Goal: Task Accomplishment & Management: Use online tool/utility

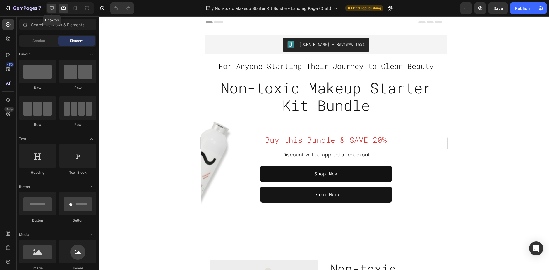
click at [52, 11] on icon at bounding box center [52, 8] width 6 height 6
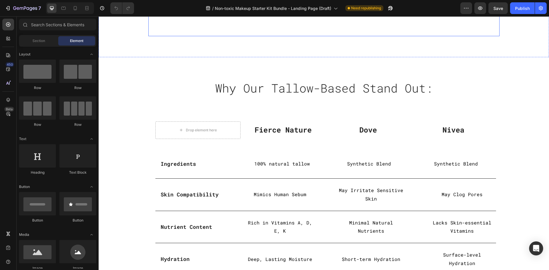
scroll to position [1491, 0]
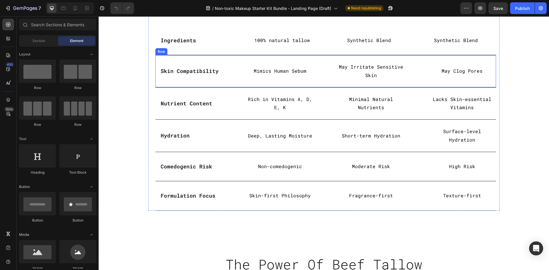
click at [232, 67] on div "Skin Compatibility Text block Row Mimics Human Sebum Text Block May Irritate Se…" at bounding box center [325, 71] width 340 height 32
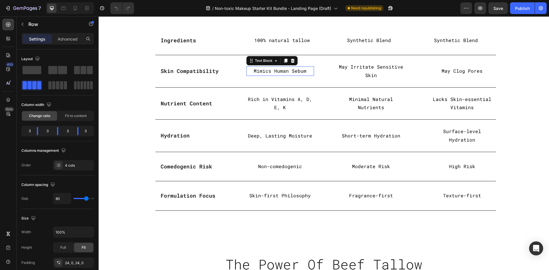
click at [294, 68] on p "Mimics Human Sebum" at bounding box center [280, 71] width 66 height 8
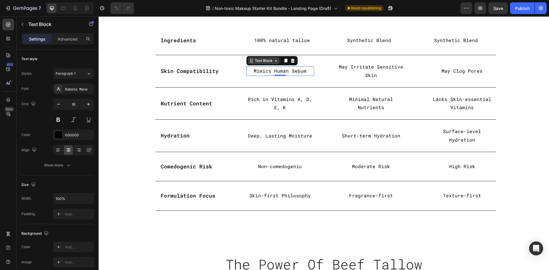
click at [264, 60] on div "Text Block" at bounding box center [264, 60] width 20 height 5
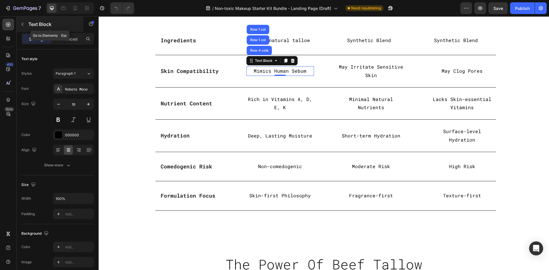
click at [27, 27] on button "button" at bounding box center [22, 24] width 9 height 9
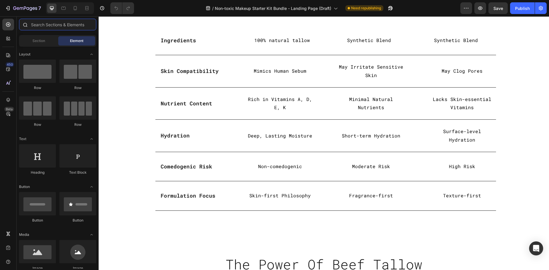
click at [44, 29] on input "text" at bounding box center [57, 25] width 77 height 12
type input ";"
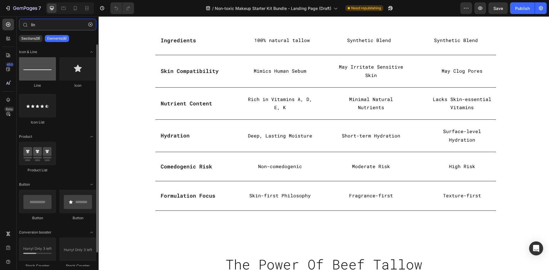
type input "lin"
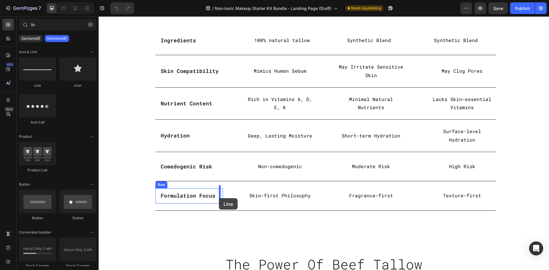
drag, startPoint x: 146, startPoint y: 84, endPoint x: 219, endPoint y: 199, distance: 135.6
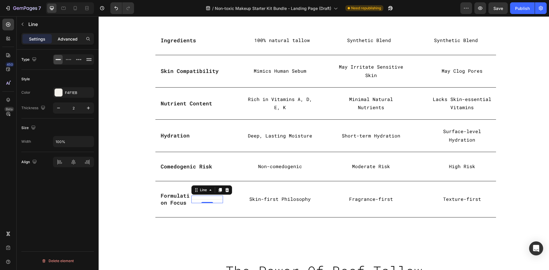
click at [62, 40] on p "Advanced" at bounding box center [68, 39] width 20 height 6
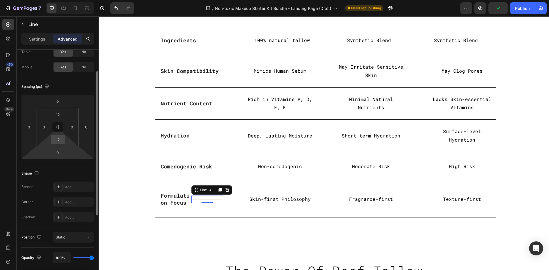
scroll to position [0, 0]
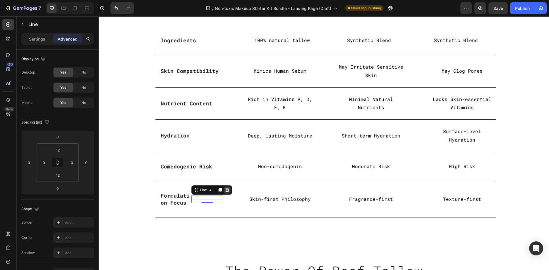
click at [225, 188] on icon at bounding box center [227, 190] width 4 height 4
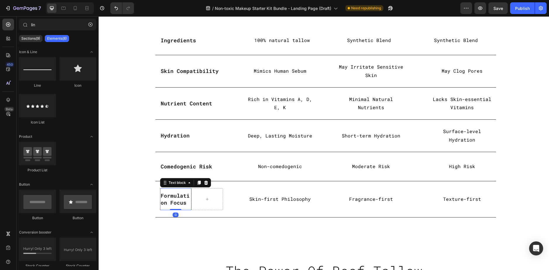
click at [169, 193] on strong "Formulation Focus" at bounding box center [175, 199] width 29 height 14
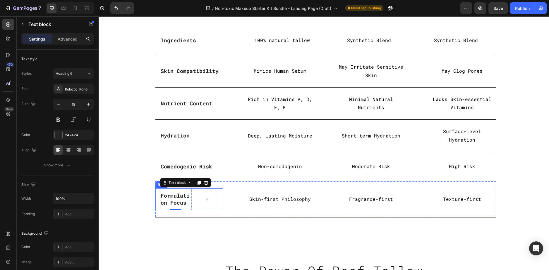
click at [155, 197] on div "Formulation Focus Text block 0 Row" at bounding box center [189, 200] width 68 height 22
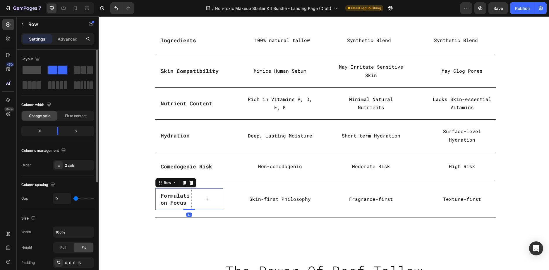
click at [33, 69] on span at bounding box center [32, 70] width 19 height 8
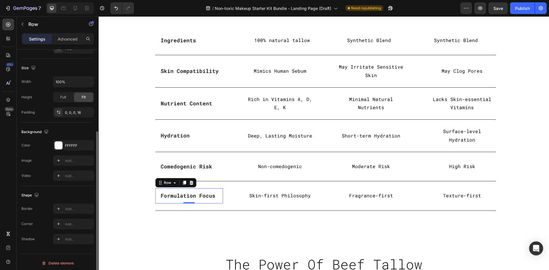
scroll to position [119, 0]
click at [70, 208] on div "Add..." at bounding box center [78, 206] width 27 height 5
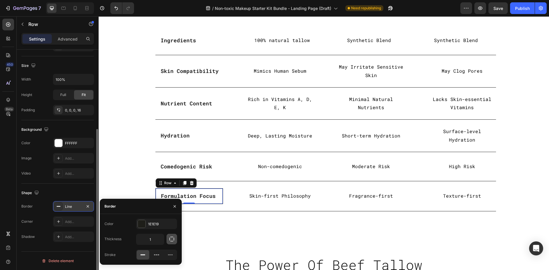
click at [173, 242] on icon "button" at bounding box center [172, 240] width 6 height 6
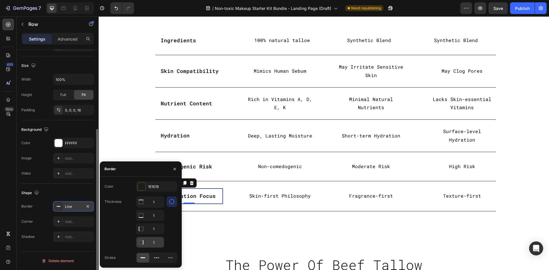
click at [154, 208] on input "1" at bounding box center [149, 202] width 27 height 11
click at [166, 239] on div at bounding box center [171, 222] width 11 height 51
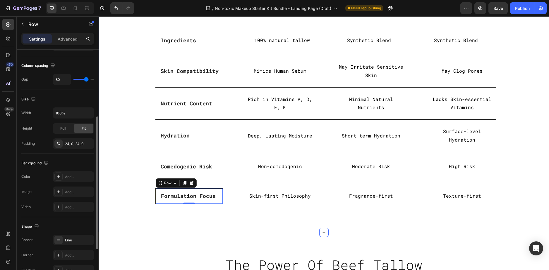
click at [231, 199] on div "Formulation Focus Text block Row 0 Skin-first Philosophy Text Block Fragrance-f…" at bounding box center [325, 197] width 340 height 30
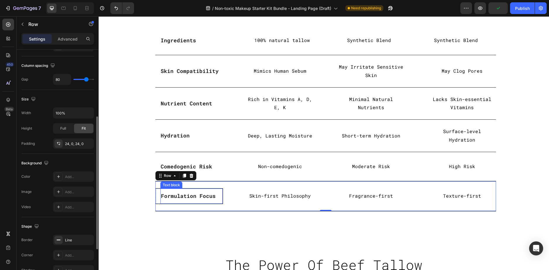
click at [202, 192] on div "Formulation Focus" at bounding box center [191, 196] width 62 height 8
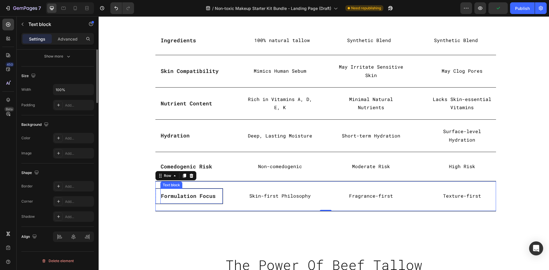
scroll to position [0, 0]
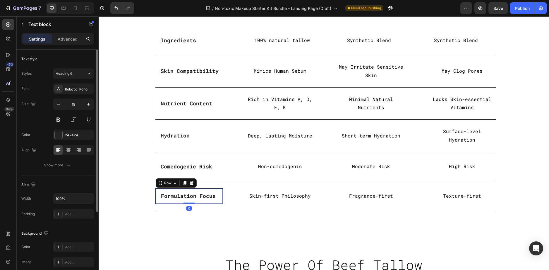
click at [156, 196] on div "Formulation Focus Text block Row 0" at bounding box center [189, 196] width 68 height 15
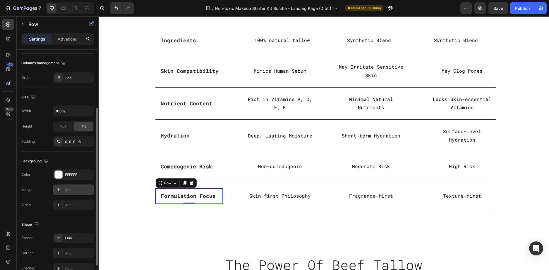
scroll to position [119, 0]
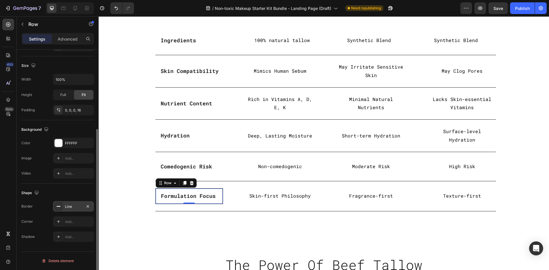
click at [70, 206] on div "Line" at bounding box center [73, 206] width 17 height 5
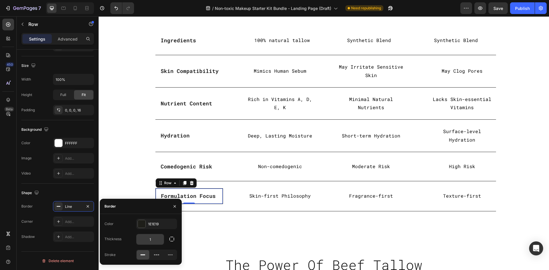
click at [151, 237] on input "1" at bounding box center [149, 240] width 27 height 11
click at [168, 237] on button "button" at bounding box center [171, 239] width 11 height 11
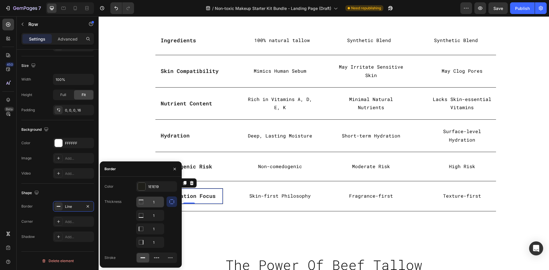
click at [154, 204] on input "1" at bounding box center [149, 202] width 27 height 11
type input "0"
click at [156, 219] on input "1" at bounding box center [149, 216] width 27 height 11
type input "0"
click at [154, 208] on input "1" at bounding box center [149, 202] width 27 height 11
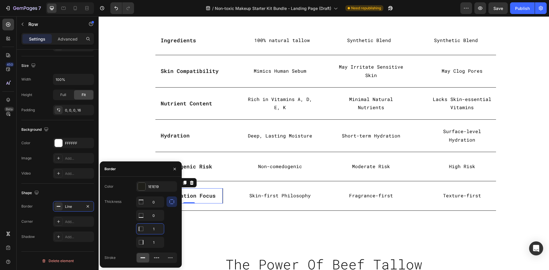
type input "0"
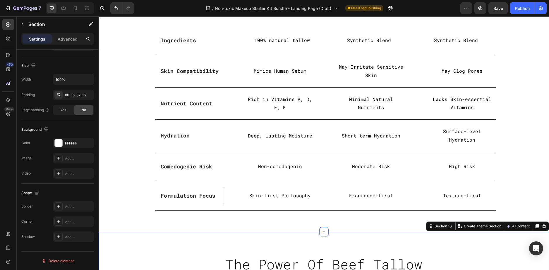
scroll to position [0, 0]
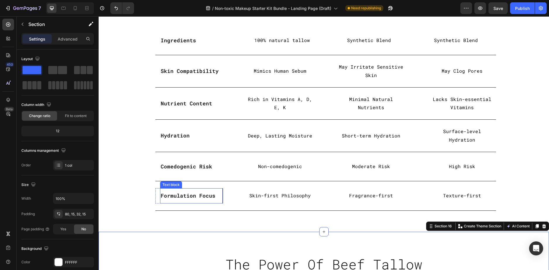
click at [218, 192] on div "Formulation Focus" at bounding box center [191, 196] width 63 height 8
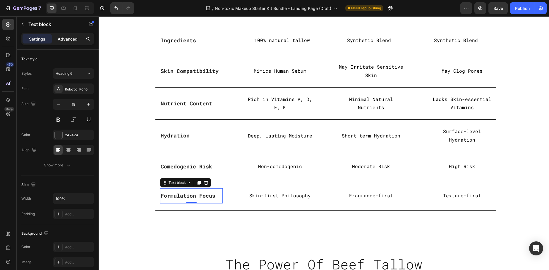
click at [71, 40] on p "Advanced" at bounding box center [68, 39] width 20 height 6
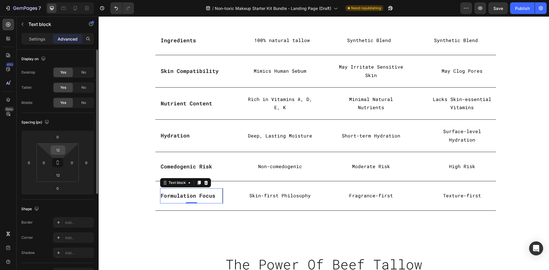
click at [61, 149] on input "12" at bounding box center [58, 150] width 12 height 9
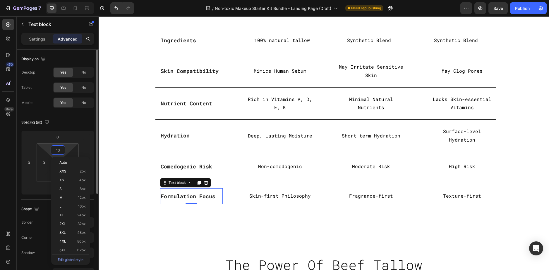
type input "12"
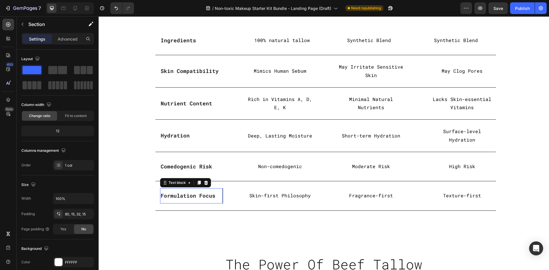
click at [219, 189] on div "Formulation Focus Text block 0" at bounding box center [191, 196] width 63 height 15
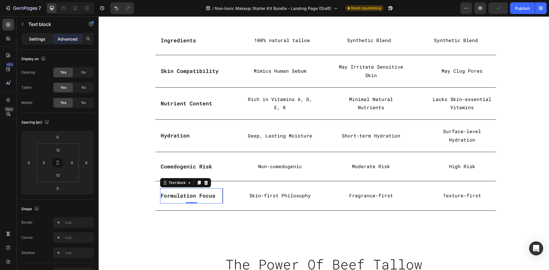
click at [39, 39] on p "Settings" at bounding box center [37, 39] width 16 height 6
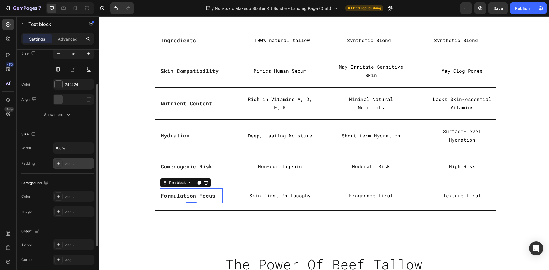
scroll to position [109, 0]
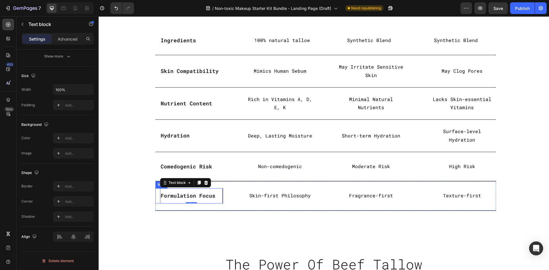
click at [156, 191] on div "Formulation Focus Text block 0 Row" at bounding box center [189, 196] width 68 height 15
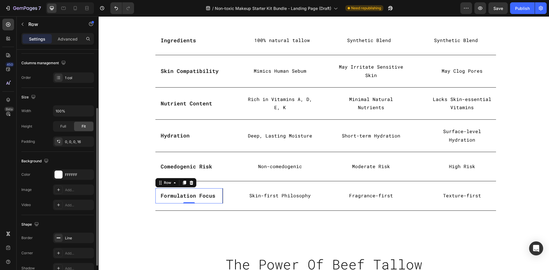
scroll to position [119, 0]
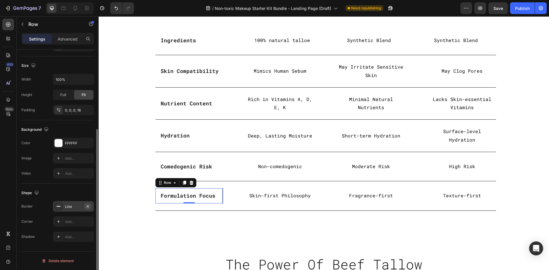
click at [87, 207] on icon "button" at bounding box center [88, 206] width 2 height 2
click at [235, 199] on div "Formulation Focus Text block Row 0 Skin-first Philosophy Text Block Fragrance-f…" at bounding box center [325, 196] width 340 height 29
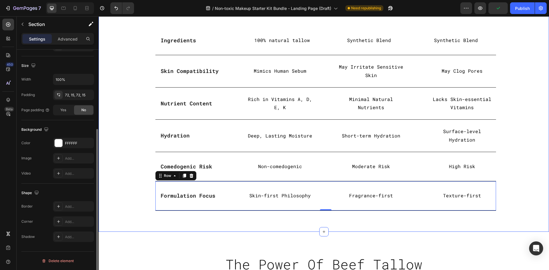
click at [126, 164] on div "Why Our Tallow-Based Stand Out: Heading Row Drop element here Fierce Nature Tex…" at bounding box center [323, 83] width 441 height 256
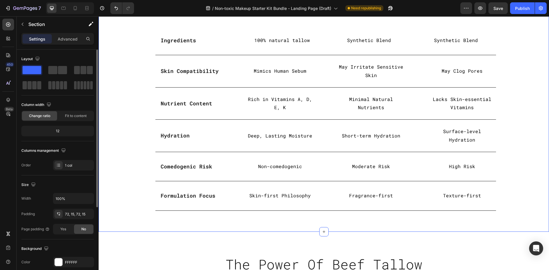
scroll to position [1462, 0]
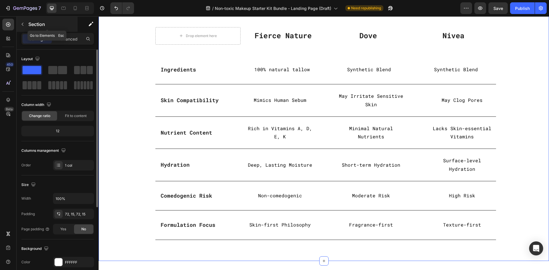
click at [28, 22] on p "Section" at bounding box center [52, 24] width 48 height 7
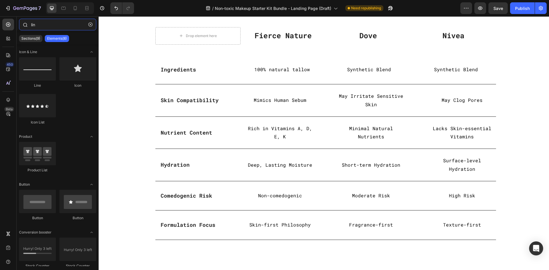
click at [46, 24] on input "lin" at bounding box center [57, 25] width 77 height 12
click at [49, 22] on input "lin" at bounding box center [57, 25] width 77 height 12
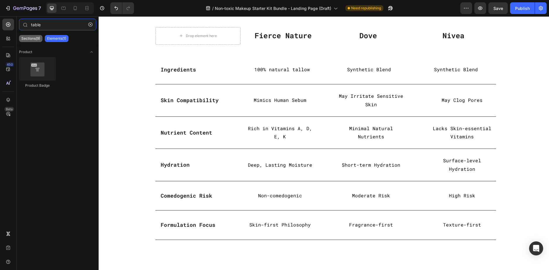
type input "table"
click at [32, 35] on div "Sections(9)" at bounding box center [30, 38] width 23 height 7
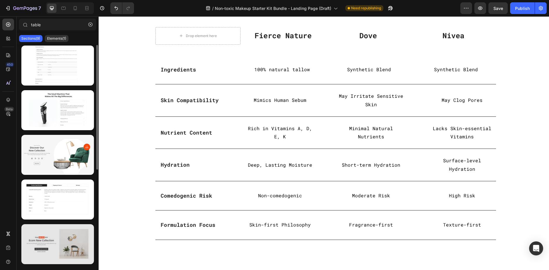
scroll to position [0, 0]
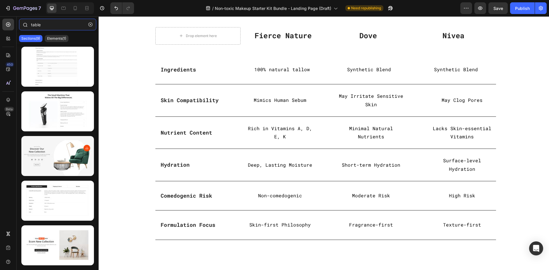
click at [46, 28] on input "table" at bounding box center [57, 25] width 77 height 12
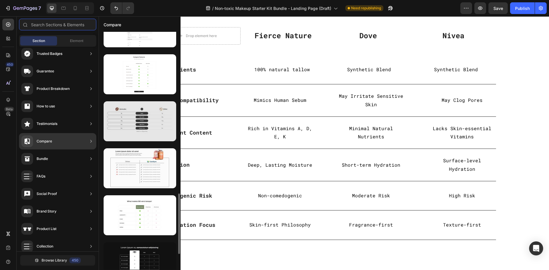
scroll to position [697, 0]
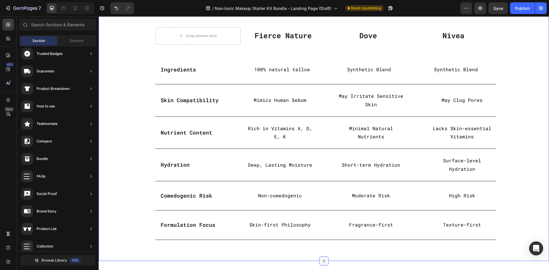
click at [319, 258] on div at bounding box center [323, 261] width 9 height 9
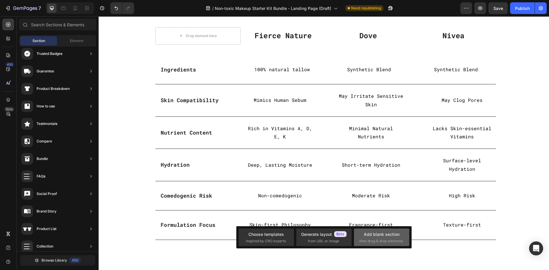
click at [364, 243] on span "then drag & drop elements" at bounding box center [381, 241] width 44 height 5
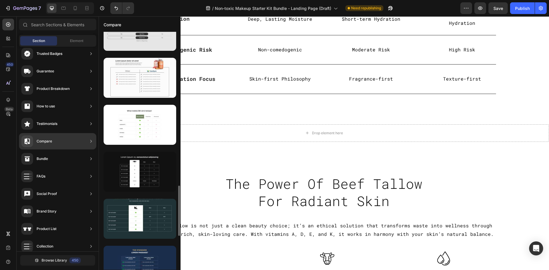
scroll to position [817, 0]
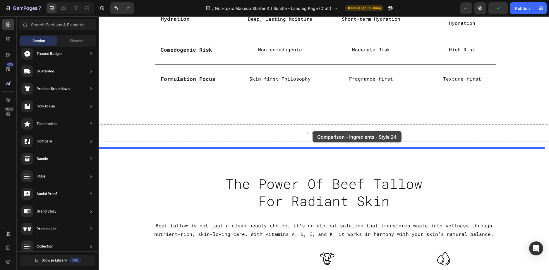
drag, startPoint x: 215, startPoint y: 152, endPoint x: 311, endPoint y: 132, distance: 97.8
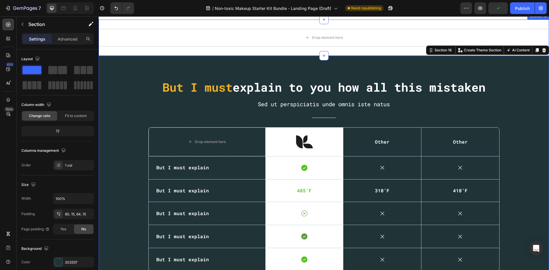
scroll to position [1720, 0]
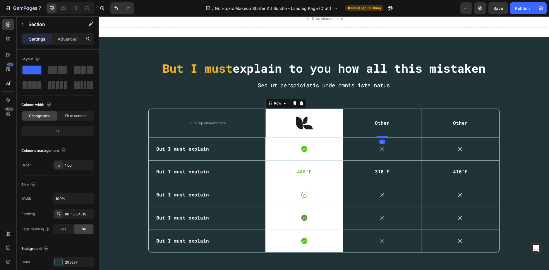
click at [411, 131] on div "Other Text Block" at bounding box center [382, 123] width 78 height 28
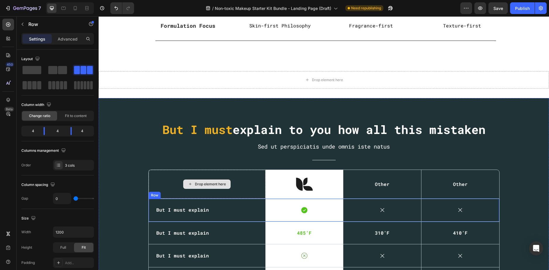
scroll to position [1661, 0]
click at [242, 200] on div "But I must explain Text Block" at bounding box center [207, 210] width 117 height 23
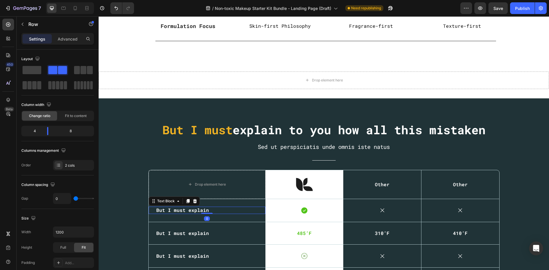
click at [167, 209] on p "But I must explain" at bounding box center [206, 211] width 101 height 6
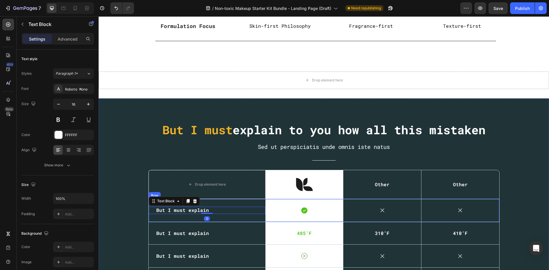
click at [149, 215] on div "But I must explain Text Block 0" at bounding box center [207, 210] width 117 height 23
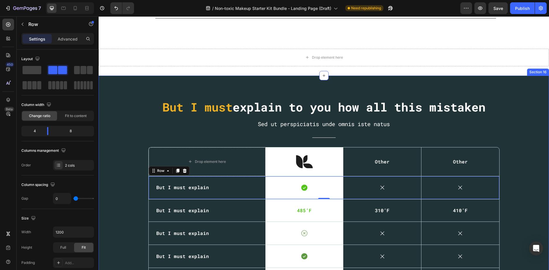
scroll to position [1690, 0]
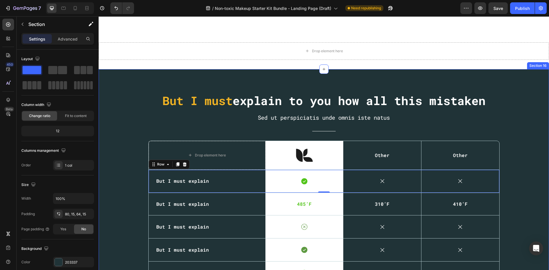
click at [126, 87] on div "But I must explain to you how all this mistaken Heading Sed ut perspiciatis und…" at bounding box center [324, 188] width 450 height 239
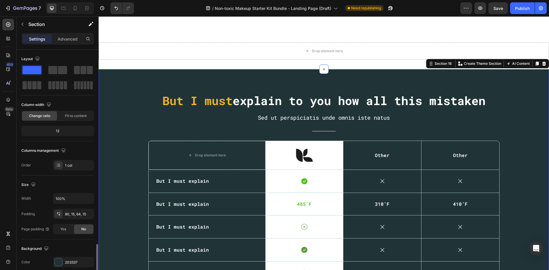
scroll to position [119, 0]
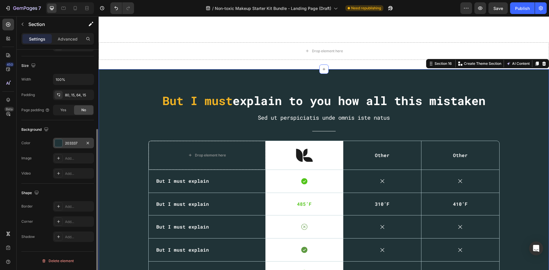
click at [59, 142] on div at bounding box center [59, 143] width 8 height 8
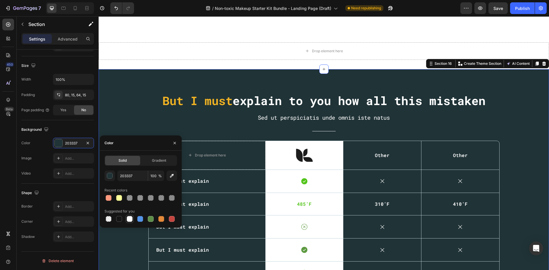
click at [130, 218] on div at bounding box center [130, 219] width 6 height 6
type input "FFFFFF"
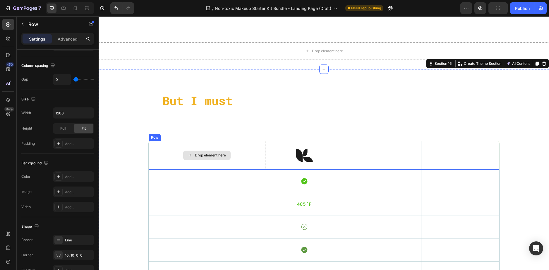
click at [196, 141] on div "Drop element here" at bounding box center [207, 155] width 117 height 28
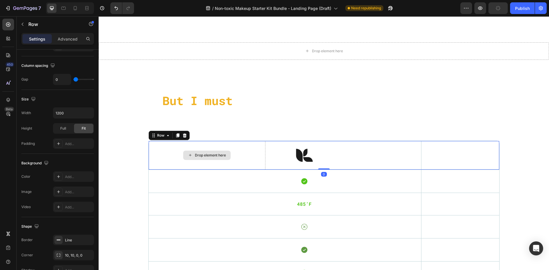
scroll to position [0, 0]
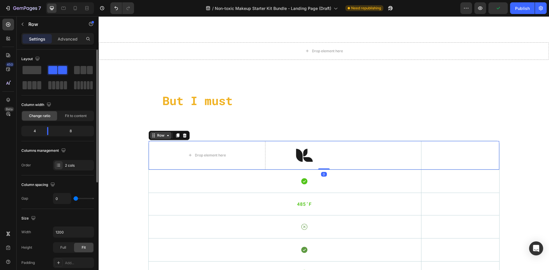
click at [165, 133] on icon at bounding box center [167, 135] width 5 height 5
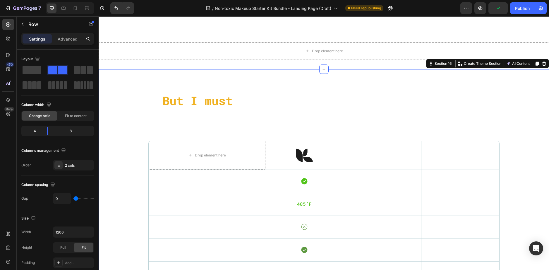
click at [101, 107] on div "But I must explain to you how all this mistaken Heading Sed ut perspiciatis und…" at bounding box center [324, 188] width 450 height 239
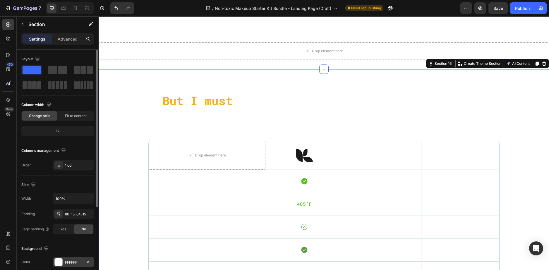
click at [61, 263] on div at bounding box center [59, 263] width 8 height 8
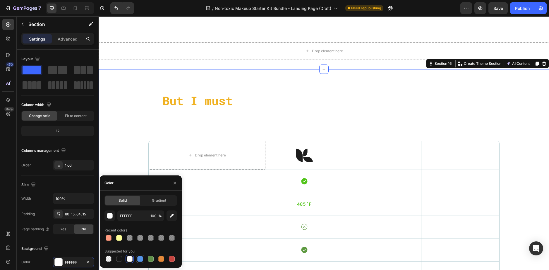
click at [143, 258] on div at bounding box center [140, 259] width 6 height 6
type input "5594E7"
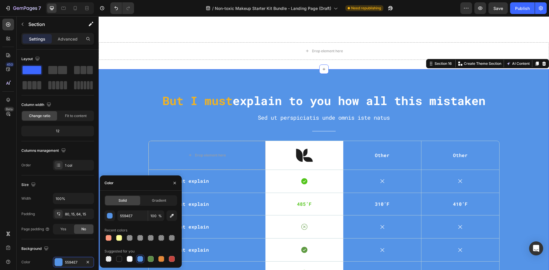
click at [155, 132] on div "But I must explain to you how all this mistaken Heading Sed ut perspiciatis und…" at bounding box center [323, 191] width 441 height 197
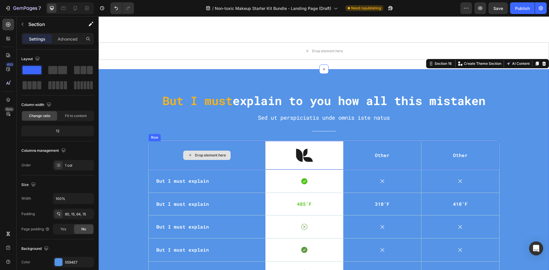
click at [166, 145] on div "Drop element here" at bounding box center [207, 155] width 117 height 28
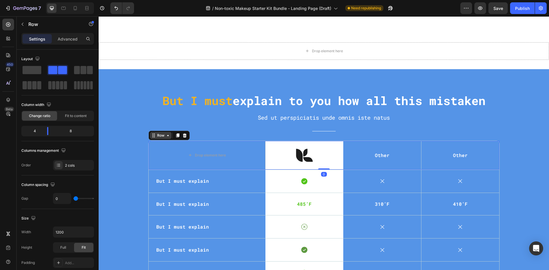
click at [158, 133] on div "Row" at bounding box center [161, 135] width 10 height 5
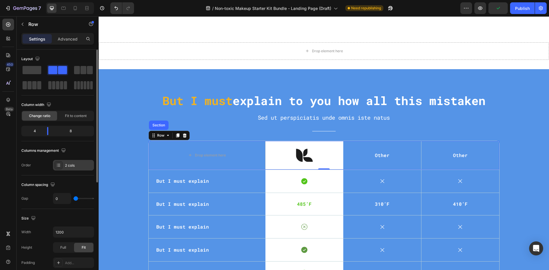
click at [72, 168] on div "2 cols" at bounding box center [78, 165] width 27 height 5
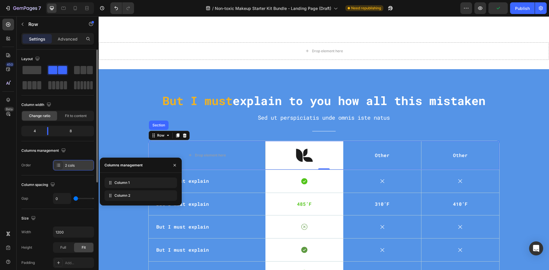
click at [72, 168] on div "2 cols" at bounding box center [78, 165] width 27 height 5
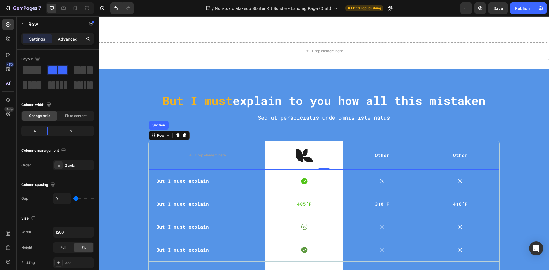
click at [59, 39] on p "Advanced" at bounding box center [68, 39] width 20 height 6
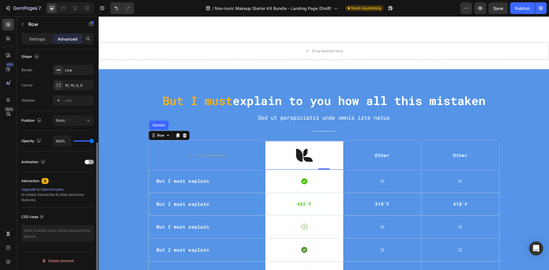
scroll to position [65, 0]
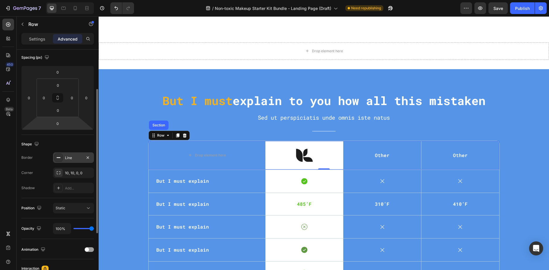
click at [74, 158] on div "Line" at bounding box center [73, 158] width 17 height 5
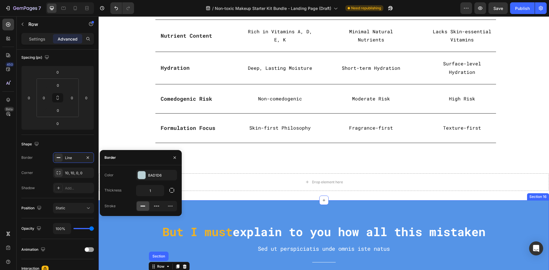
scroll to position [1486, 0]
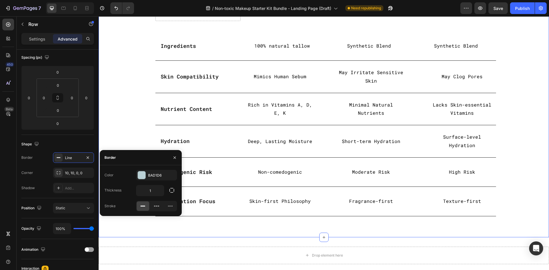
click at [145, 42] on div "Why Our Tallow-Based Stand Out: Heading Row Drop element here Fierce Nature Tex…" at bounding box center [323, 88] width 441 height 256
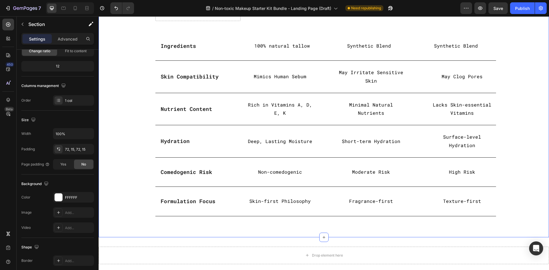
scroll to position [0, 0]
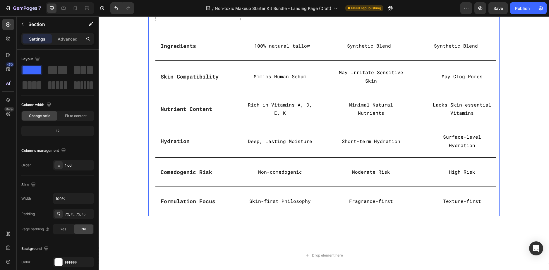
click at [148, 56] on div "Drop element here Fierce Nature Text block Dove Text block Nivea Text block Row…" at bounding box center [323, 110] width 351 height 213
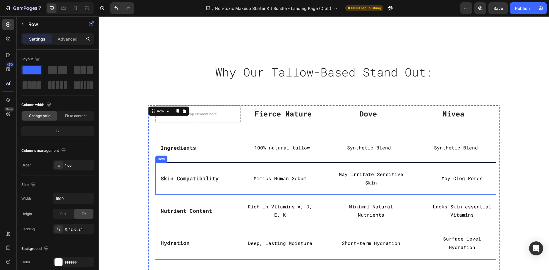
scroll to position [1369, 0]
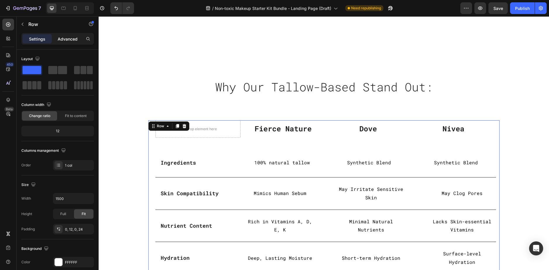
click at [74, 42] on div "Advanced" at bounding box center [67, 38] width 29 height 9
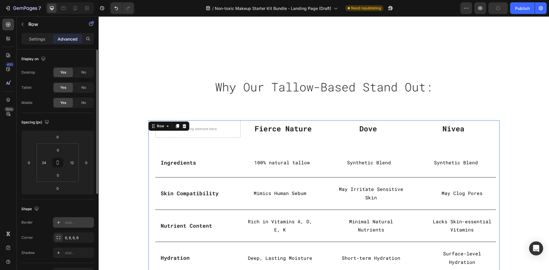
click at [68, 222] on div "Add..." at bounding box center [78, 222] width 27 height 5
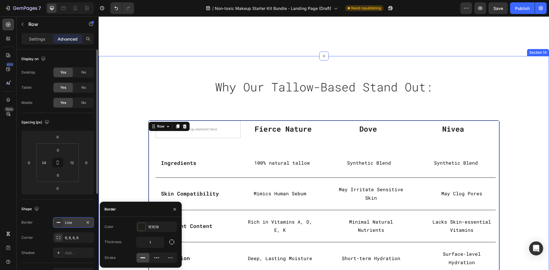
click at [132, 150] on div "Why Our Tallow-Based Stand Out: Heading Row Drop element here Fierce Nature Tex…" at bounding box center [323, 205] width 441 height 257
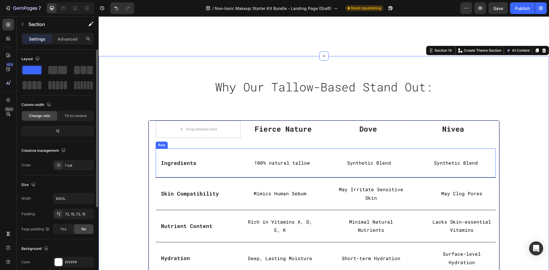
click at [159, 175] on div "Ingredients Text block Row 100% natural tallow Text Block Synthetic Blend Text …" at bounding box center [326, 163] width 340 height 29
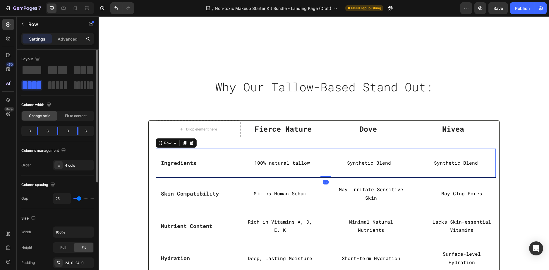
click at [68, 44] on div "Settings Advanced" at bounding box center [57, 39] width 73 height 12
click at [68, 39] on p "Advanced" at bounding box center [68, 39] width 20 height 6
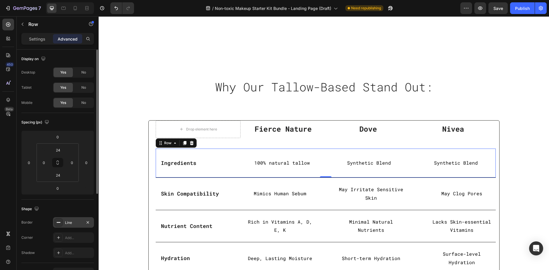
click at [73, 222] on div "Line" at bounding box center [73, 222] width 17 height 5
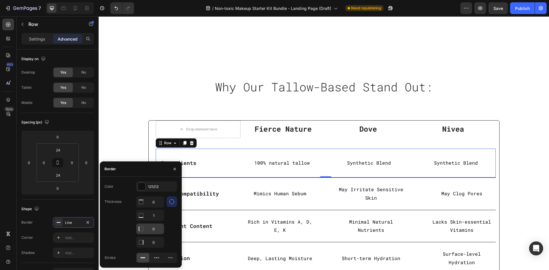
click at [144, 208] on div at bounding box center [140, 202] width 9 height 11
click at [158, 202] on input "0" at bounding box center [149, 202] width 27 height 11
type input "1"
click at [155, 221] on input "0" at bounding box center [149, 216] width 27 height 11
type input "1"
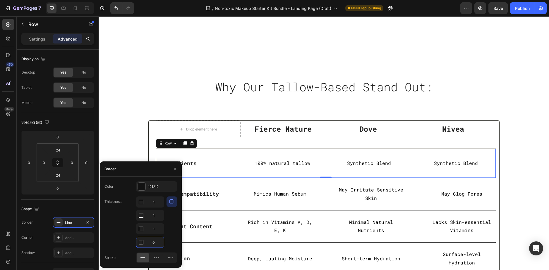
click at [156, 241] on input "0" at bounding box center [149, 242] width 27 height 11
type input "1"
click at [222, 156] on div "Ingredients Text block" at bounding box center [198, 163] width 75 height 15
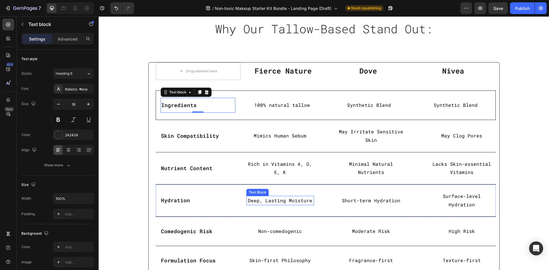
scroll to position [1427, 0]
click at [148, 99] on div "Drop element here Fierce Nature Text block Dove Text block Nivea Text block Row…" at bounding box center [323, 169] width 351 height 214
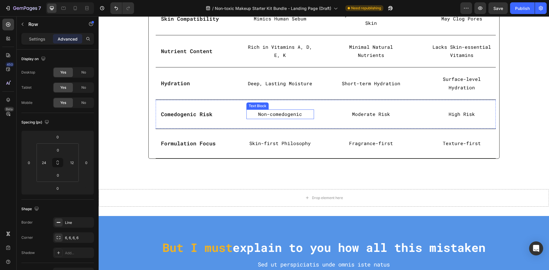
scroll to position [1486, 0]
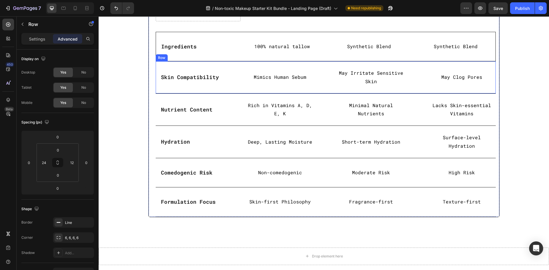
click at [156, 89] on div "Skin Compatibility Text block Row Mimics Human Sebum Text Block May Irritate Se…" at bounding box center [326, 77] width 340 height 32
click at [173, 79] on strong "Skin Compatibility" at bounding box center [190, 77] width 58 height 7
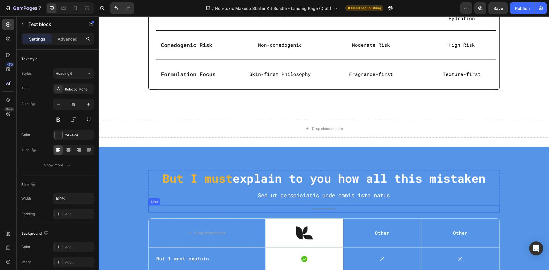
scroll to position [1690, 0]
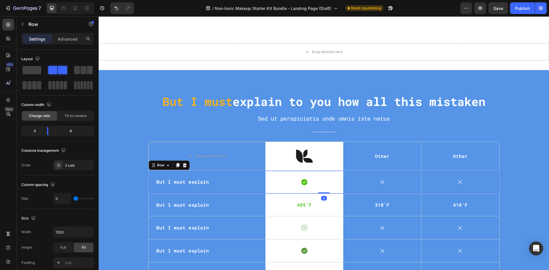
click at [231, 171] on div "But I must explain Text Block" at bounding box center [207, 182] width 117 height 23
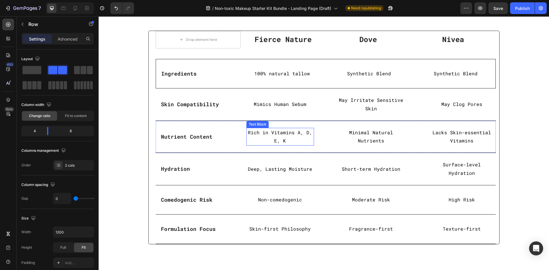
scroll to position [1427, 0]
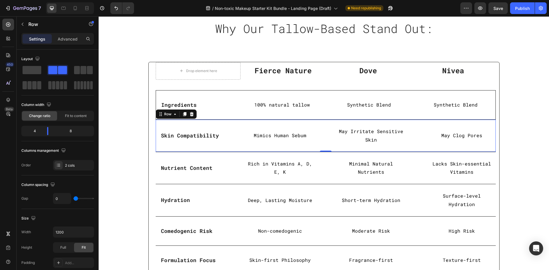
click at [230, 149] on div "Skin Compatibility Text block Row Mimics Human Sebum Text Block May Irritate Se…" at bounding box center [326, 136] width 340 height 32
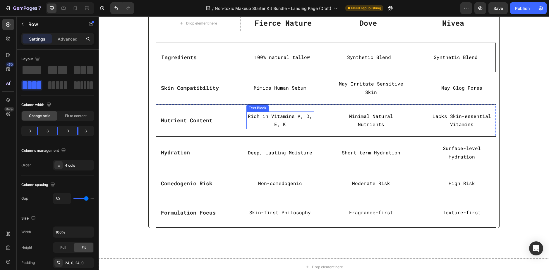
scroll to position [1456, 0]
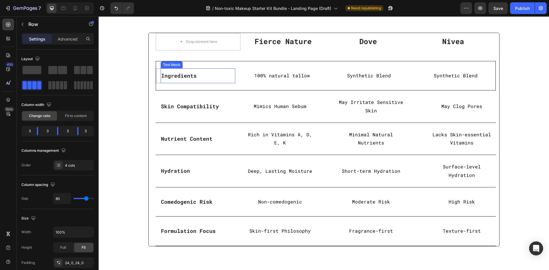
click at [177, 76] on strong "Ingredients" at bounding box center [178, 75] width 35 height 7
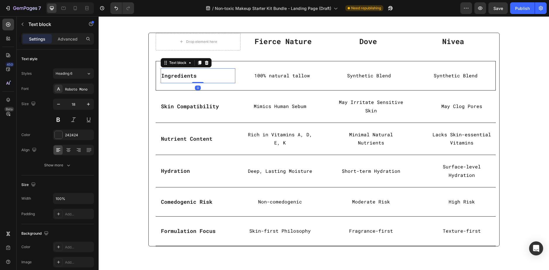
click at [177, 76] on strong "Ingredients" at bounding box center [178, 75] width 35 height 7
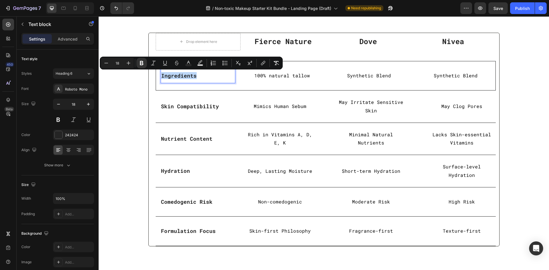
copy strong "Ingredients"
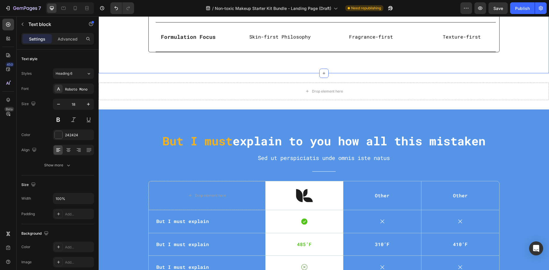
type input "16"
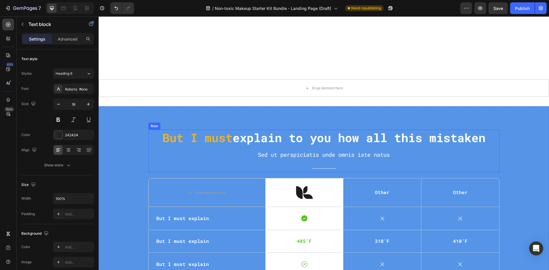
scroll to position [1720, 0]
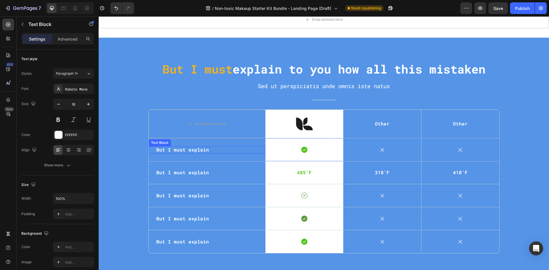
click at [181, 151] on p "But I must explain" at bounding box center [206, 150] width 101 height 6
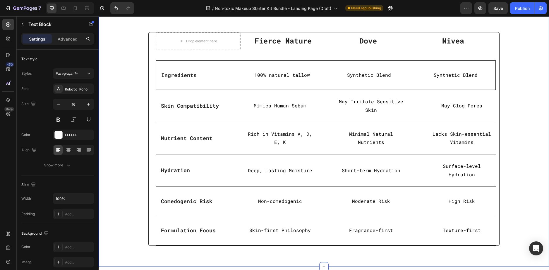
scroll to position [1456, 0]
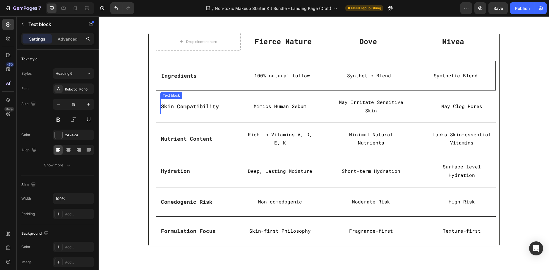
click at [184, 106] on strong "Skin Compatibility" at bounding box center [190, 106] width 58 height 7
copy strong "Skin Compatibility"
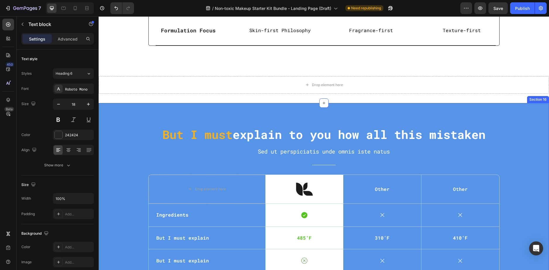
scroll to position [1720, 0]
type input "16"
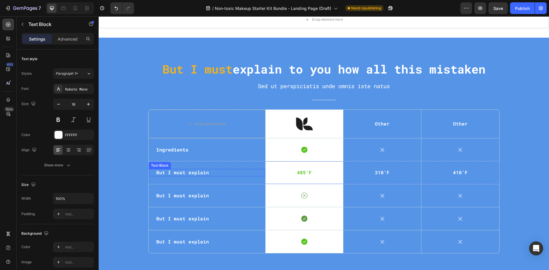
click at [183, 171] on p "But I must explain" at bounding box center [206, 173] width 101 height 6
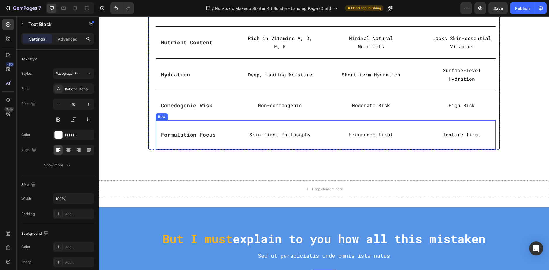
scroll to position [1515, 0]
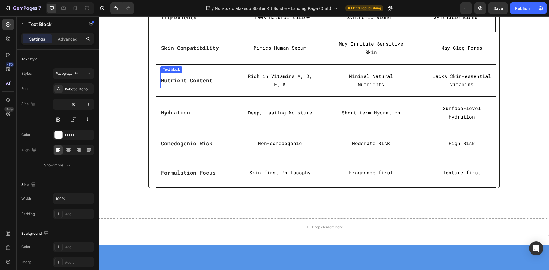
click at [176, 79] on strong "Nutrient Content" at bounding box center [186, 80] width 51 height 7
copy strong "Nutrient Content"
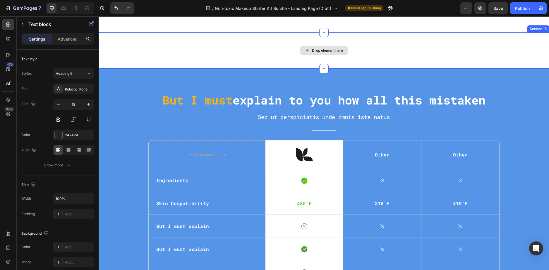
type input "16"
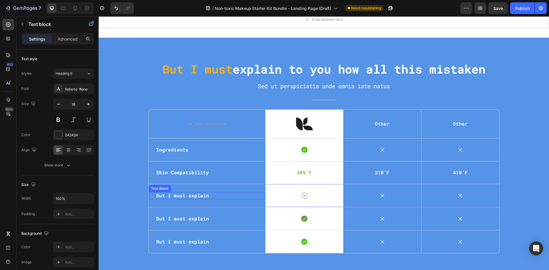
click at [174, 194] on p "But I must explain" at bounding box center [206, 196] width 101 height 6
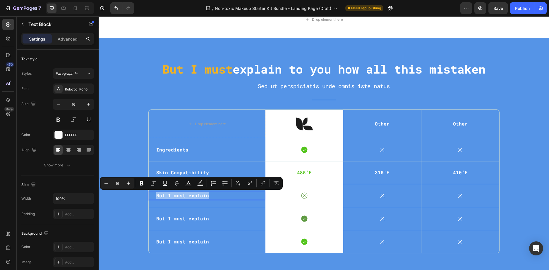
click at [174, 194] on p "But I must explain" at bounding box center [206, 196] width 101 height 6
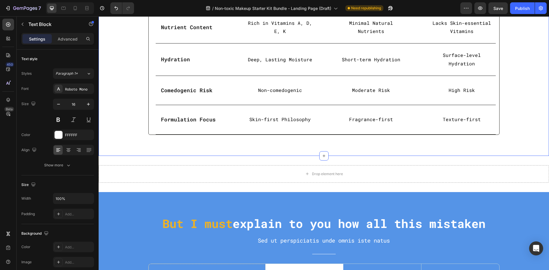
scroll to position [1515, 0]
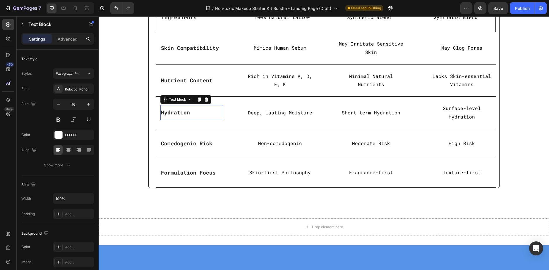
click at [168, 112] on strong "Hydration" at bounding box center [175, 112] width 29 height 7
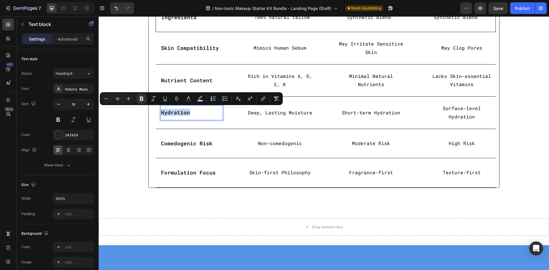
copy strong "Hydration"
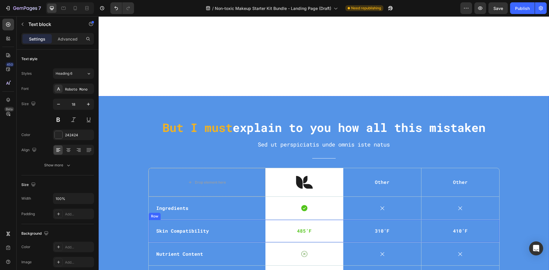
type input "16"
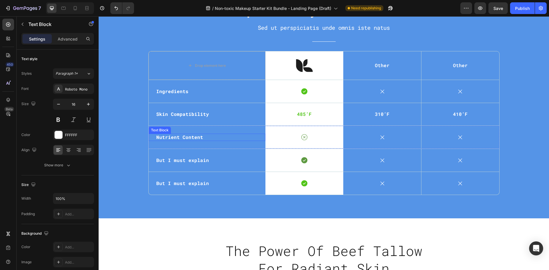
click at [175, 135] on strong "Nutrient Content" at bounding box center [179, 137] width 47 height 6
click at [175, 160] on p "But I must explain" at bounding box center [206, 161] width 101 height 6
click at [149, 191] on div "But I must explain Text Block" at bounding box center [207, 183] width 117 height 23
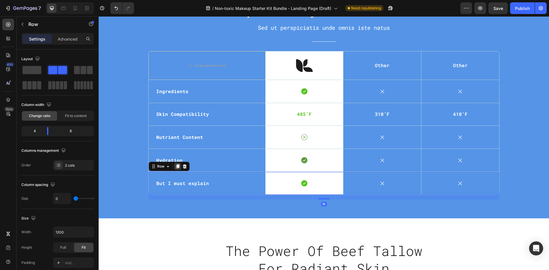
click at [176, 169] on div at bounding box center [177, 166] width 7 height 7
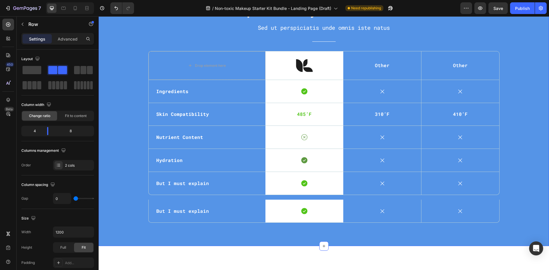
click at [249, 197] on div "But I must explain to you how all this mistaken Heading Sed ut perspiciatis und…" at bounding box center [323, 115] width 441 height 225
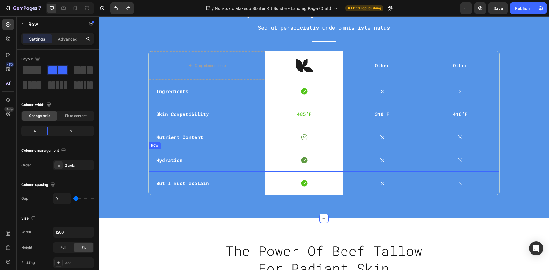
click at [151, 153] on div "Hydration Text Block" at bounding box center [207, 160] width 117 height 23
click at [176, 143] on icon at bounding box center [177, 144] width 3 height 4
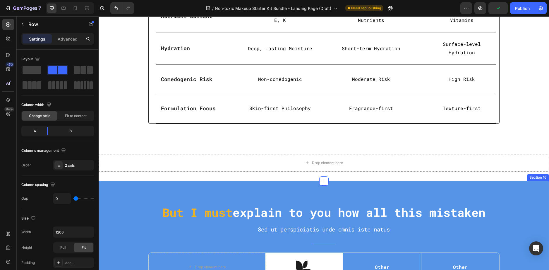
scroll to position [1515, 0]
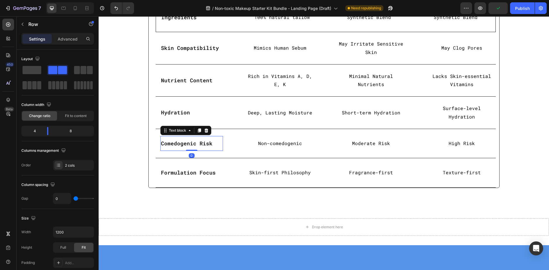
click at [180, 140] on strong "Comedogenic Risk" at bounding box center [186, 143] width 51 height 7
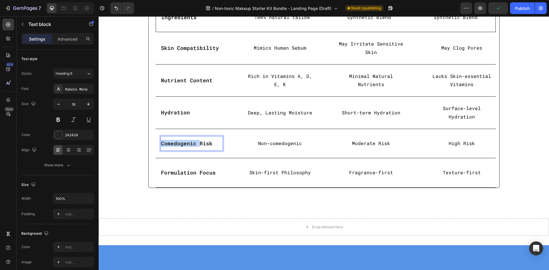
click at [180, 140] on strong "Comedogenic Risk" at bounding box center [186, 143] width 51 height 7
copy strong "Comedogenic Risk"
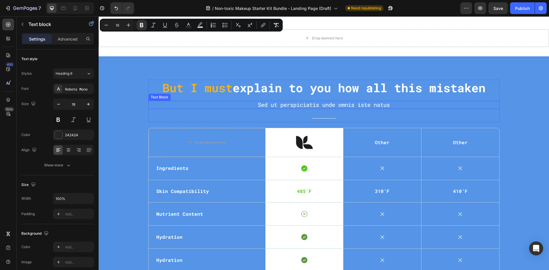
type input "16"
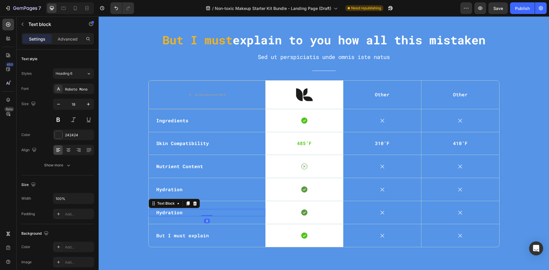
click at [171, 212] on strong "Hydration" at bounding box center [169, 213] width 26 height 6
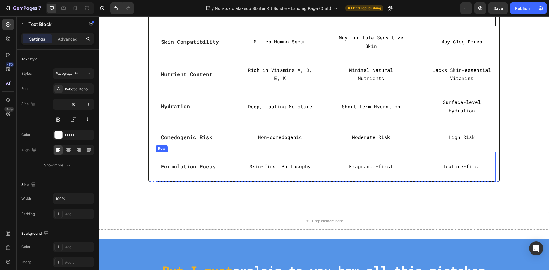
scroll to position [1515, 0]
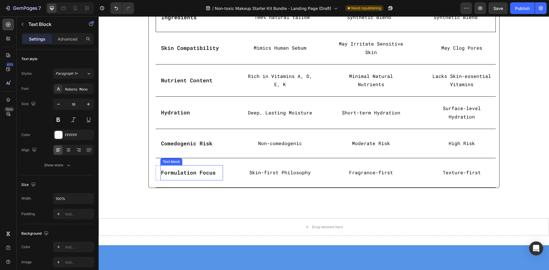
click at [183, 169] on strong "Formulation Focus" at bounding box center [188, 172] width 55 height 7
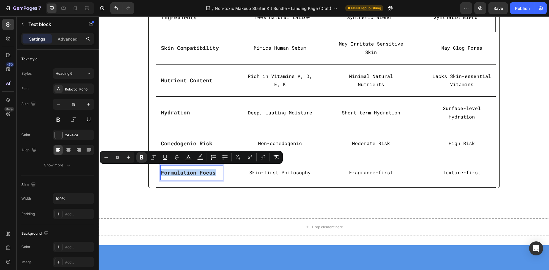
copy strong "Formulation Focus"
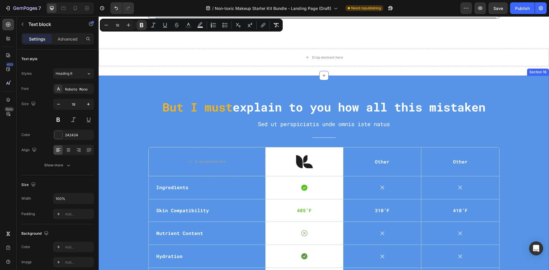
type input "16"
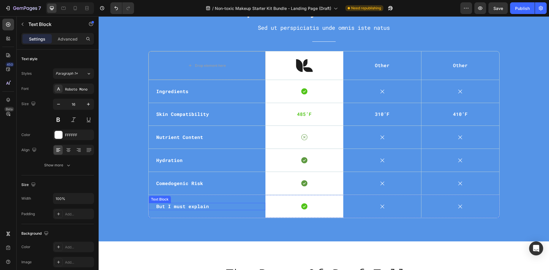
click at [182, 204] on p "But I must explain" at bounding box center [206, 207] width 101 height 6
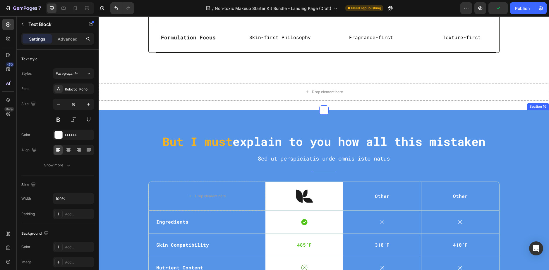
scroll to position [1690, 0]
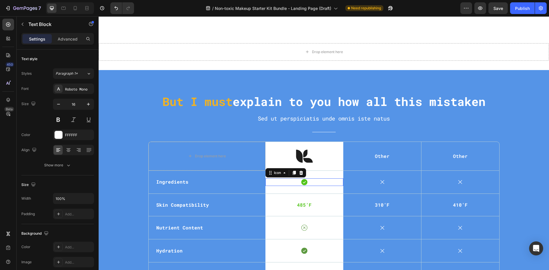
click at [302, 180] on icon at bounding box center [304, 182] width 6 height 6
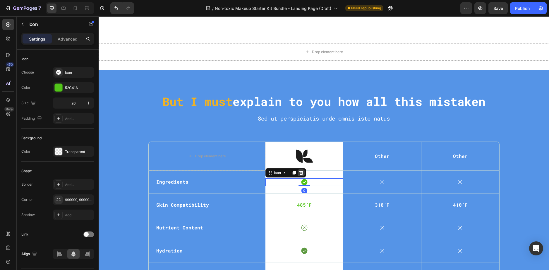
click at [299, 171] on icon at bounding box center [301, 173] width 5 height 5
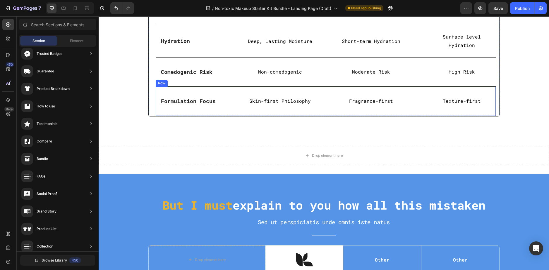
scroll to position [1486, 0]
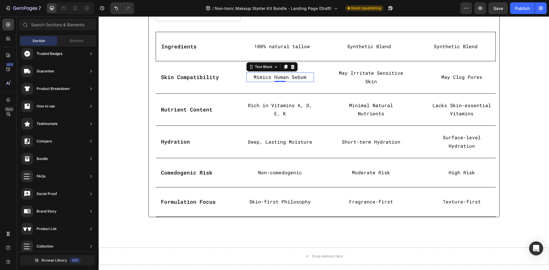
click at [284, 78] on p "Mimics Human Sebum" at bounding box center [280, 77] width 66 height 8
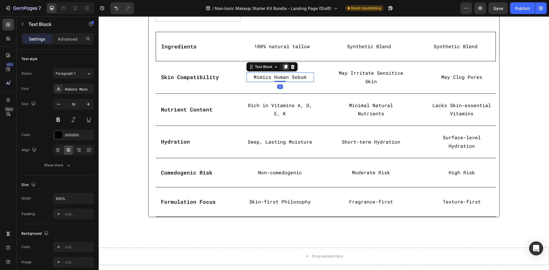
click at [282, 65] on div at bounding box center [285, 66] width 7 height 7
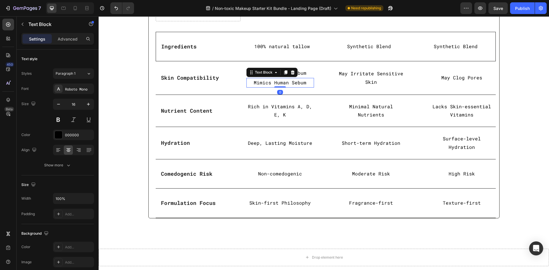
click at [299, 82] on p "Mimics Human Sebum" at bounding box center [280, 83] width 66 height 8
click at [325, 101] on div "Nutrient Content Text block Row Rich in Vitamins A, D, E, K Text Block Minimal …" at bounding box center [326, 111] width 340 height 32
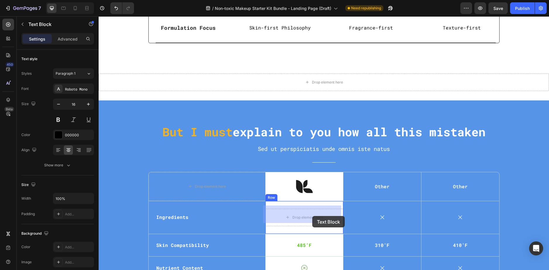
drag, startPoint x: 298, startPoint y: 84, endPoint x: 312, endPoint y: 216, distance: 133.2
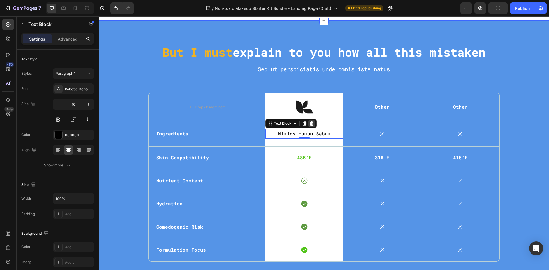
scroll to position [1748, 0]
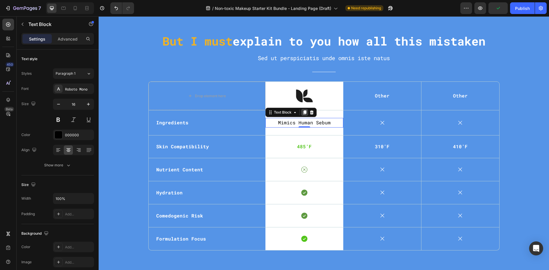
click at [303, 109] on div at bounding box center [304, 112] width 7 height 7
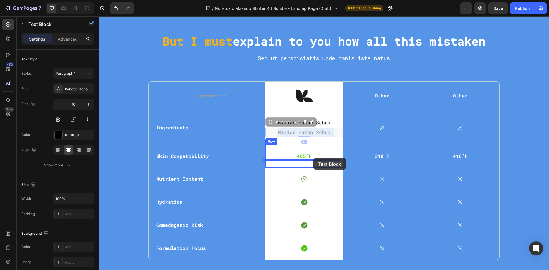
drag, startPoint x: 313, startPoint y: 134, endPoint x: 313, endPoint y: 158, distance: 24.9
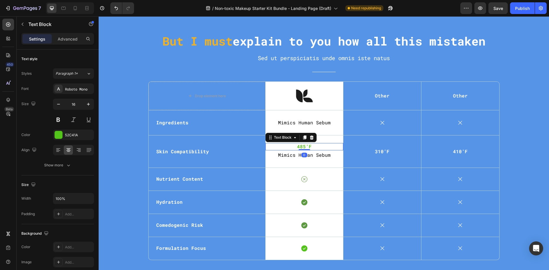
click at [325, 145] on p "485’F" at bounding box center [304, 147] width 77 height 6
click at [309, 137] on icon at bounding box center [311, 138] width 4 height 4
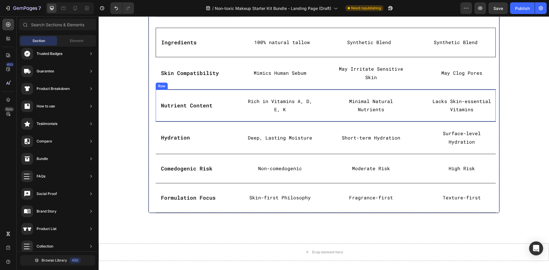
scroll to position [1484, 0]
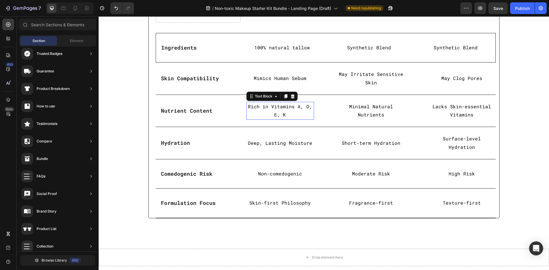
click at [285, 109] on p "Rich in Vitamins A, D, E, K" at bounding box center [280, 111] width 66 height 17
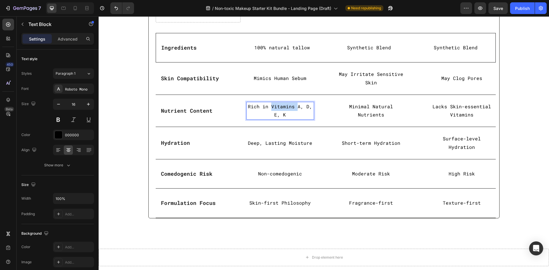
click at [285, 109] on p "Rich in Vitamins A, D, E, K" at bounding box center [280, 111] width 66 height 17
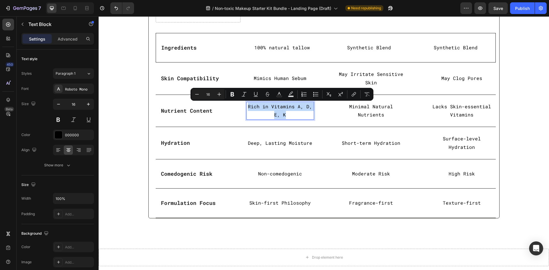
click at [285, 109] on p "Rich in Vitamins A, D, E, K" at bounding box center [280, 111] width 66 height 17
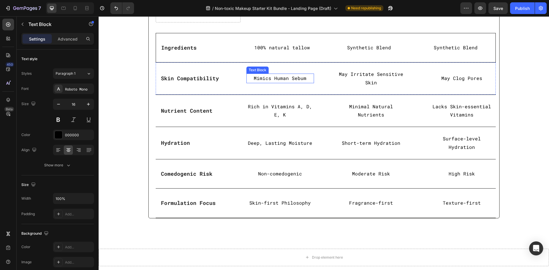
click at [280, 77] on p "Mimics Human Sebum" at bounding box center [280, 78] width 66 height 8
click at [279, 48] on p "100% natural tallow" at bounding box center [282, 48] width 78 height 8
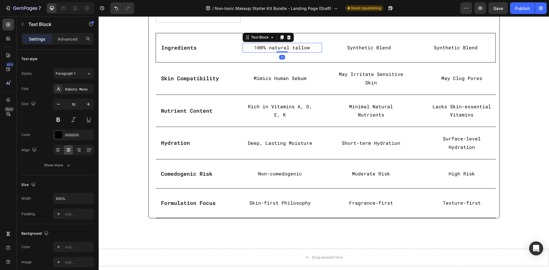
click at [279, 48] on p "100% natural tallow" at bounding box center [282, 48] width 78 height 8
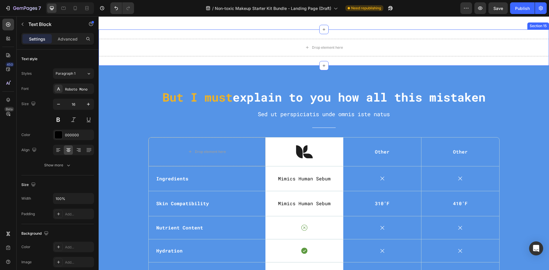
scroll to position [1718, 0]
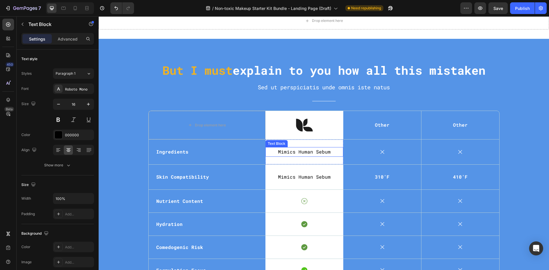
click at [304, 155] on p "Mimics Human Sebum" at bounding box center [304, 152] width 77 height 8
click at [304, 154] on p "Mimics Human Sebum" at bounding box center [304, 152] width 77 height 8
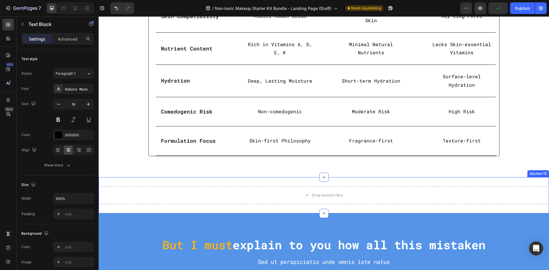
scroll to position [1484, 0]
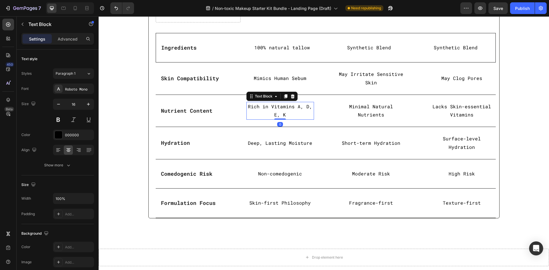
click at [276, 111] on p "Rich in Vitamins A, D, E, K" at bounding box center [280, 111] width 66 height 17
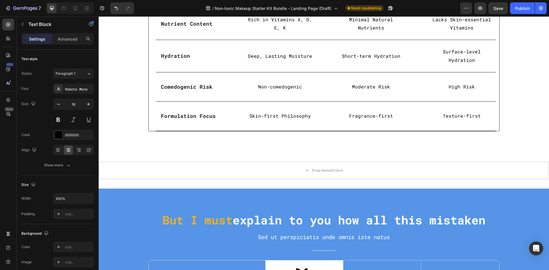
scroll to position [1514, 0]
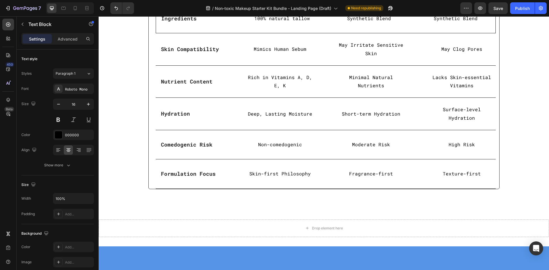
click at [274, 84] on p "Rich in Vitamins A, D, E, K" at bounding box center [280, 81] width 66 height 17
click at [264, 79] on p "Rich in Vitamins A, D, E, K" at bounding box center [280, 81] width 66 height 17
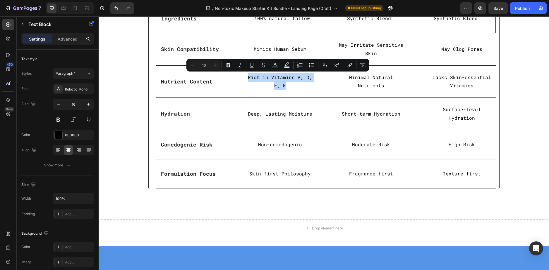
copy p "Rich in Vitamins A, D, E, K"
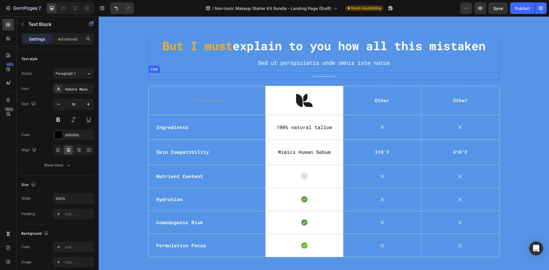
scroll to position [1748, 0]
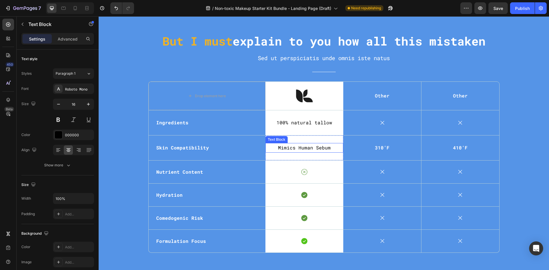
click at [315, 148] on p "Mimics Human Sebum" at bounding box center [304, 148] width 77 height 8
click at [303, 138] on icon at bounding box center [304, 138] width 3 height 4
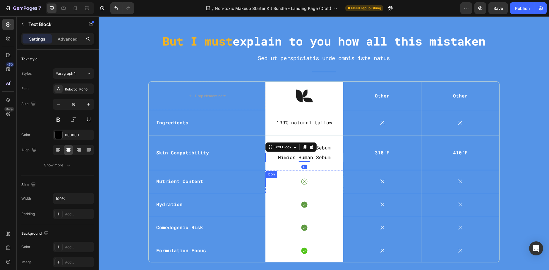
click at [302, 182] on icon at bounding box center [304, 182] width 6 height 6
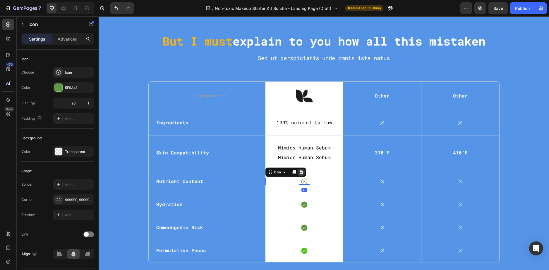
click at [299, 172] on icon at bounding box center [301, 172] width 4 height 4
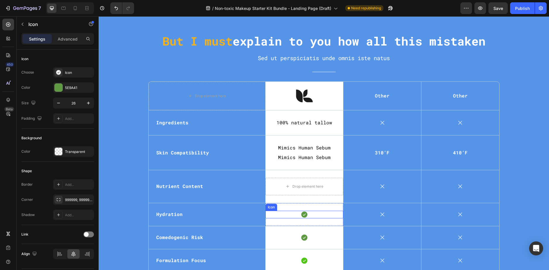
click at [301, 212] on icon at bounding box center [304, 215] width 6 height 6
click at [300, 203] on icon at bounding box center [301, 205] width 5 height 5
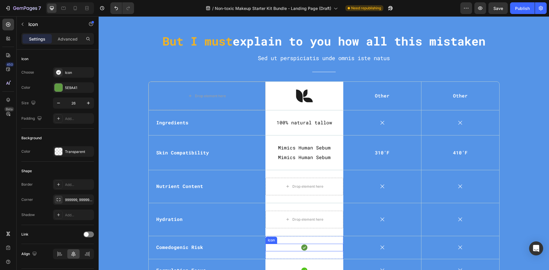
click at [304, 245] on icon at bounding box center [304, 248] width 8 height 8
click at [299, 239] on icon at bounding box center [301, 238] width 5 height 5
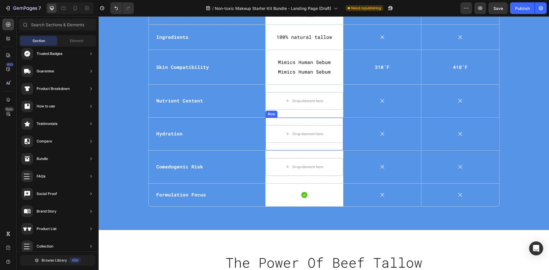
scroll to position [1835, 0]
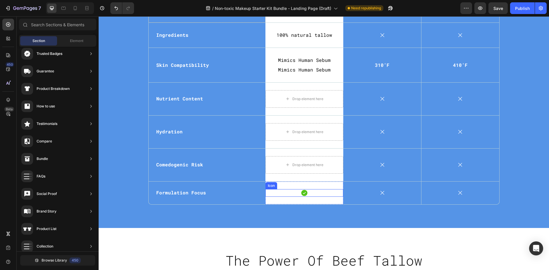
click at [301, 194] on icon at bounding box center [304, 193] width 6 height 6
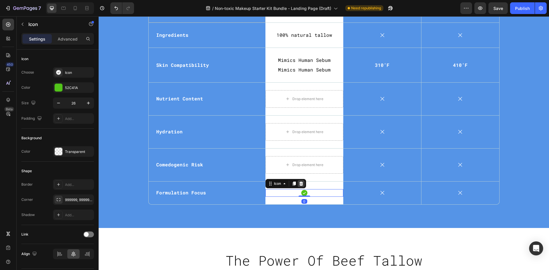
click at [299, 183] on icon at bounding box center [301, 184] width 4 height 4
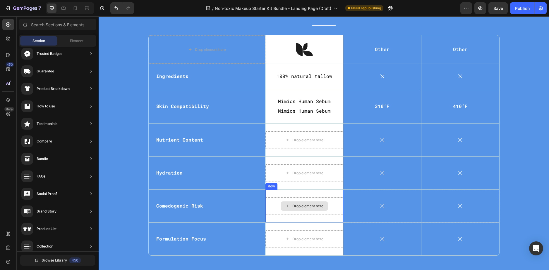
scroll to position [1748, 0]
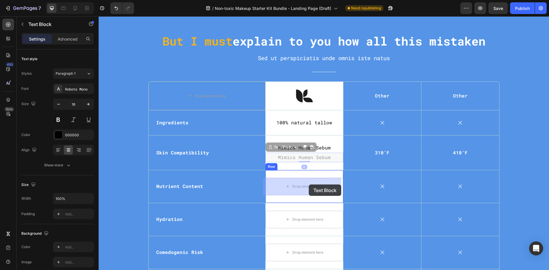
drag, startPoint x: 309, startPoint y: 156, endPoint x: 308, endPoint y: 184, distance: 28.1
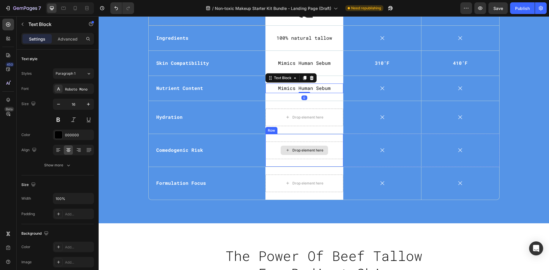
scroll to position [1835, 0]
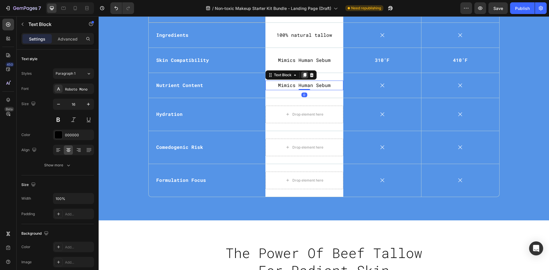
click at [303, 74] on icon at bounding box center [304, 75] width 3 height 4
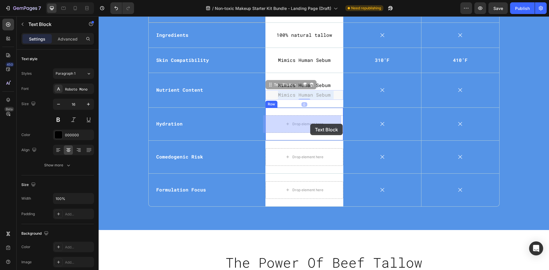
drag, startPoint x: 312, startPoint y: 96, endPoint x: 310, endPoint y: 124, distance: 28.1
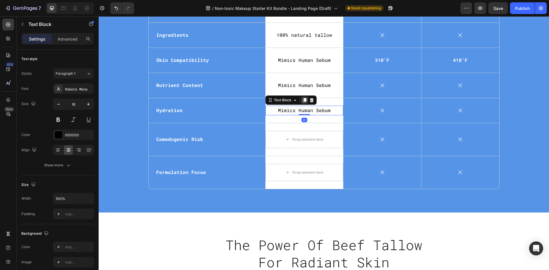
click at [304, 98] on icon at bounding box center [304, 100] width 5 height 5
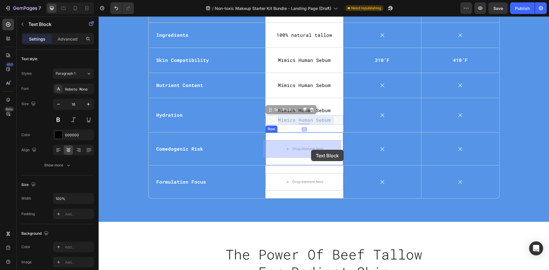
drag, startPoint x: 312, startPoint y: 122, endPoint x: 311, endPoint y: 146, distance: 24.6
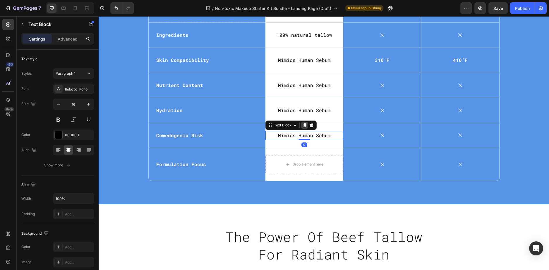
click at [303, 124] on icon at bounding box center [304, 125] width 3 height 4
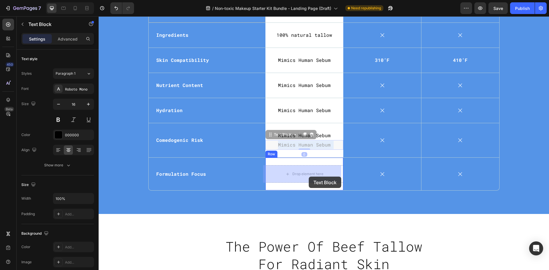
drag, startPoint x: 311, startPoint y: 146, endPoint x: 308, endPoint y: 177, distance: 30.8
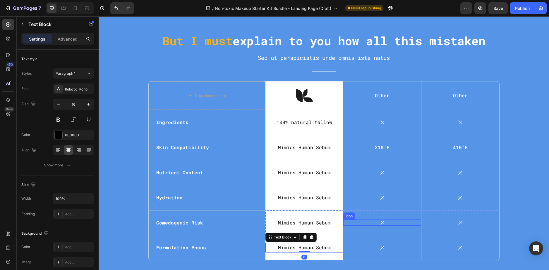
scroll to position [1748, 0]
click at [381, 123] on icon at bounding box center [382, 123] width 6 height 6
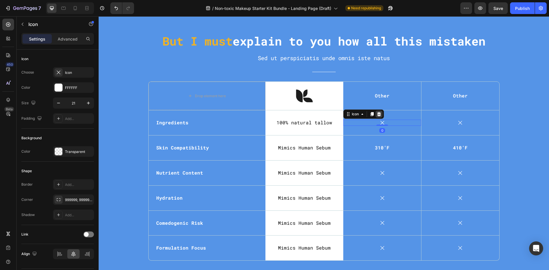
click at [376, 113] on icon at bounding box center [378, 114] width 5 height 5
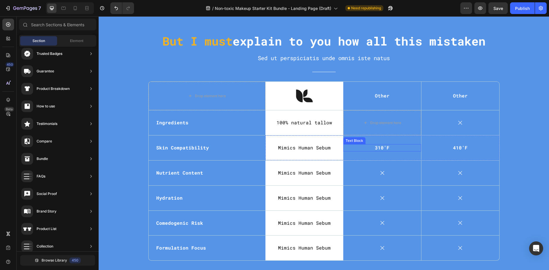
click at [379, 149] on p "310’F" at bounding box center [382, 148] width 77 height 6
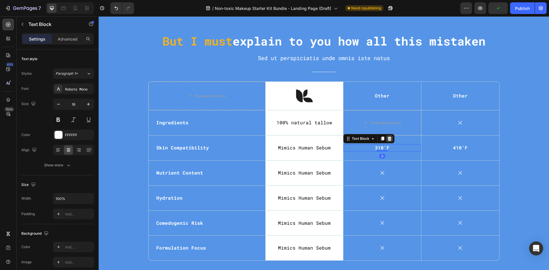
click at [388, 140] on icon at bounding box center [389, 139] width 4 height 4
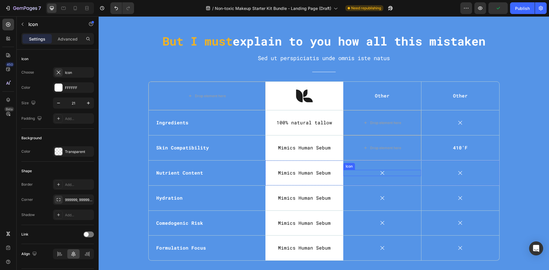
click at [379, 173] on icon at bounding box center [382, 173] width 6 height 6
click at [375, 161] on div at bounding box center [378, 164] width 7 height 7
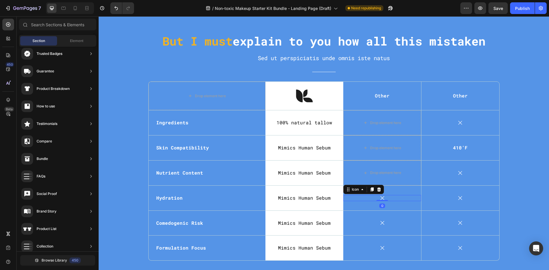
click at [379, 200] on icon at bounding box center [382, 198] width 6 height 6
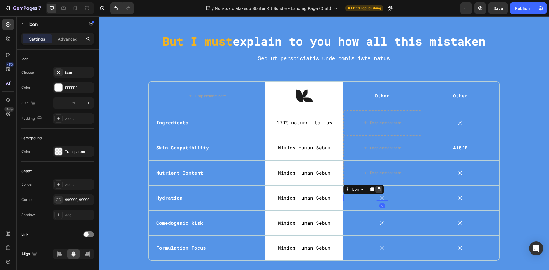
click at [377, 189] on icon at bounding box center [379, 189] width 4 height 4
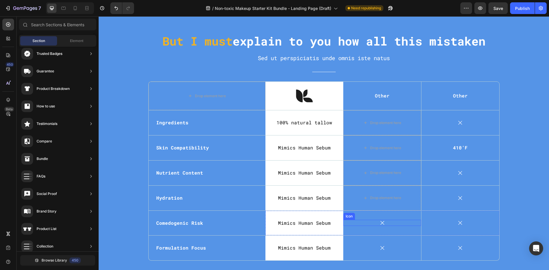
click at [379, 221] on icon at bounding box center [382, 223] width 6 height 6
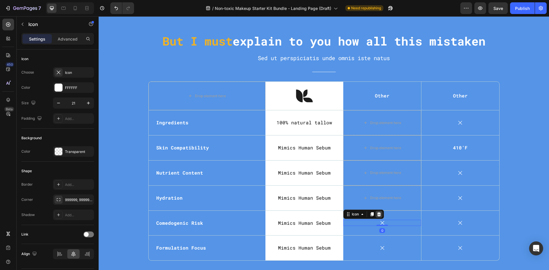
click at [380, 215] on div at bounding box center [378, 214] width 7 height 7
click at [381, 249] on icon at bounding box center [382, 248] width 6 height 6
click at [379, 241] on icon at bounding box center [378, 239] width 5 height 5
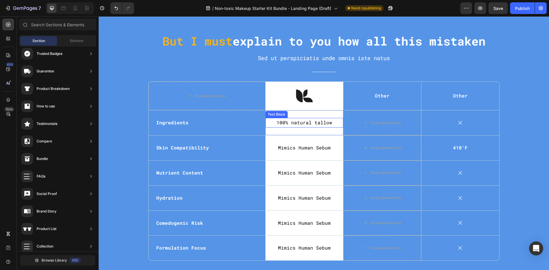
click at [320, 124] on p "100% natural tallow" at bounding box center [304, 123] width 77 height 8
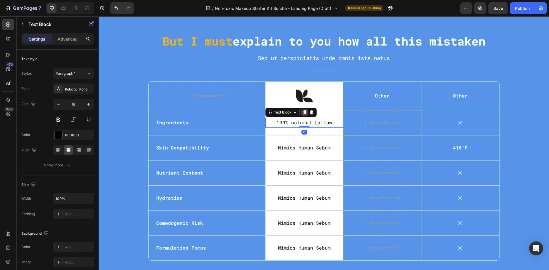
click at [304, 114] on icon at bounding box center [304, 112] width 5 height 5
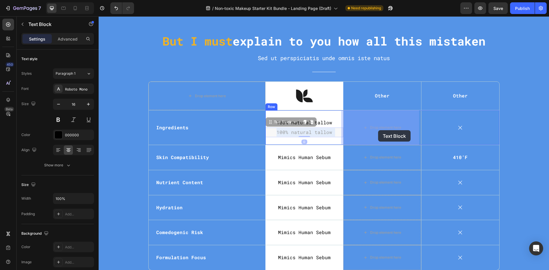
drag, startPoint x: 313, startPoint y: 133, endPoint x: 378, endPoint y: 130, distance: 64.4
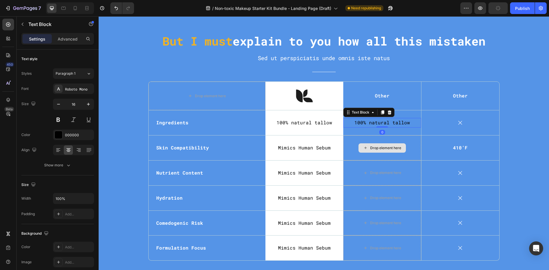
scroll to position [1806, 0]
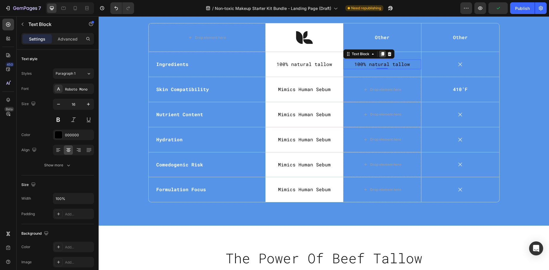
click at [380, 53] on icon at bounding box center [382, 54] width 5 height 5
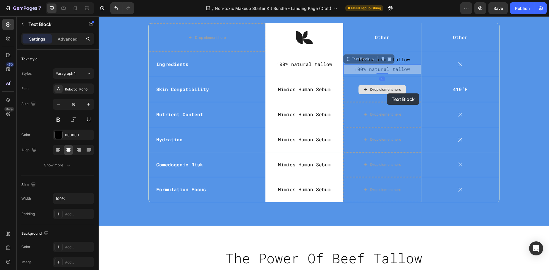
scroll to position [1803, 0]
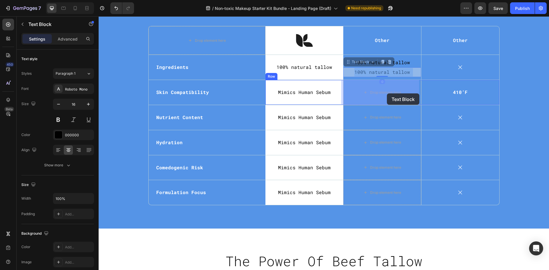
drag, startPoint x: 386, startPoint y: 69, endPoint x: 387, endPoint y: 94, distance: 24.3
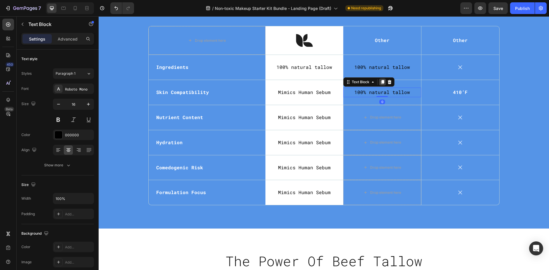
click at [381, 81] on icon at bounding box center [382, 82] width 3 height 4
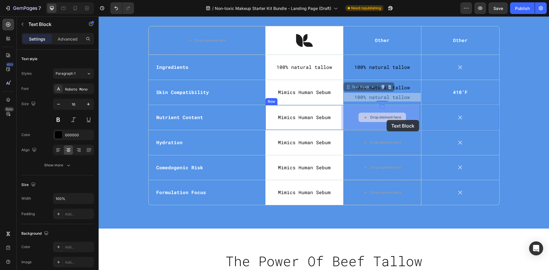
scroll to position [1800, 0]
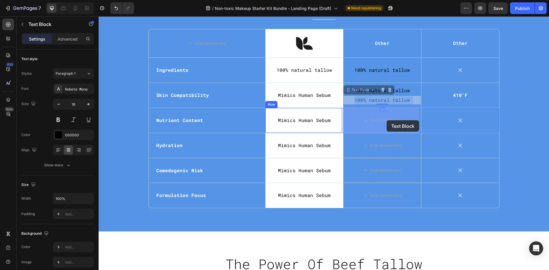
drag, startPoint x: 387, startPoint y: 97, endPoint x: 386, endPoint y: 120, distance: 23.4
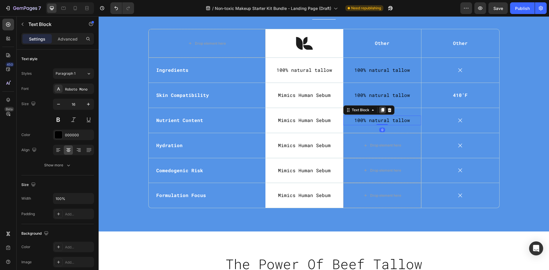
click at [381, 109] on icon at bounding box center [382, 110] width 3 height 4
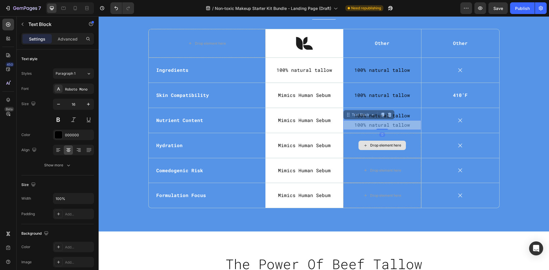
scroll to position [1798, 0]
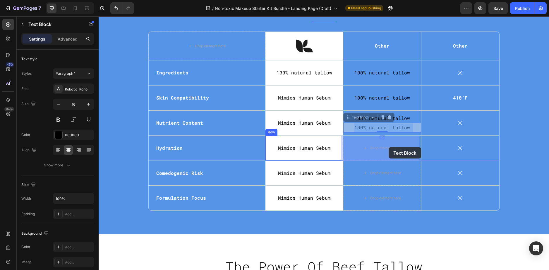
drag, startPoint x: 390, startPoint y: 127, endPoint x: 393, endPoint y: 137, distance: 11.2
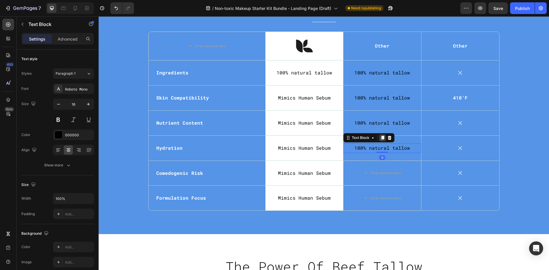
click at [381, 139] on icon at bounding box center [382, 138] width 3 height 4
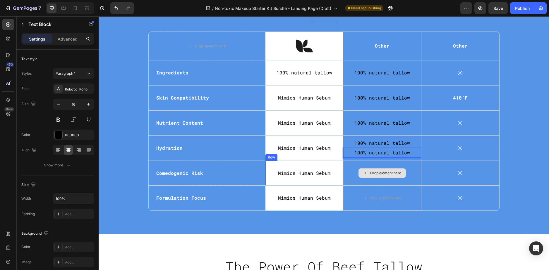
scroll to position [1795, 0]
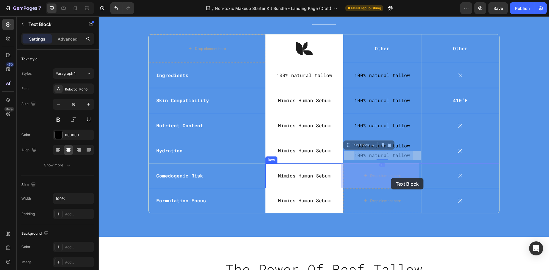
drag, startPoint x: 391, startPoint y: 154, endPoint x: 391, endPoint y: 178, distance: 24.6
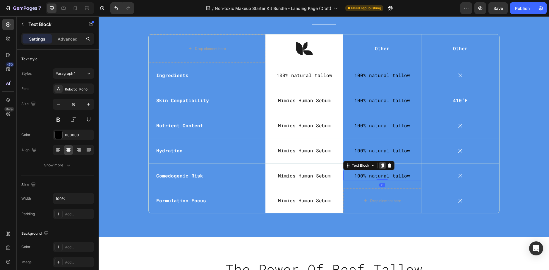
click at [381, 166] on icon at bounding box center [382, 166] width 3 height 4
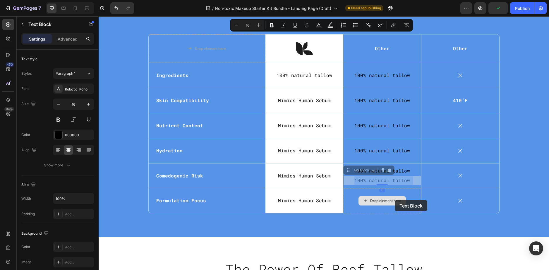
scroll to position [1792, 0]
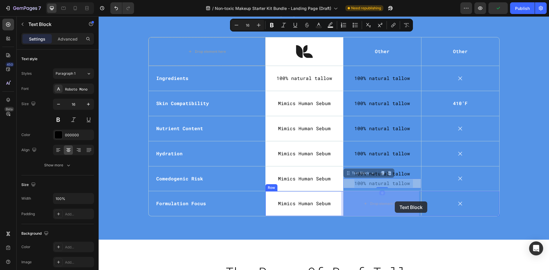
drag, startPoint x: 394, startPoint y: 182, endPoint x: 394, endPoint y: 201, distance: 18.1
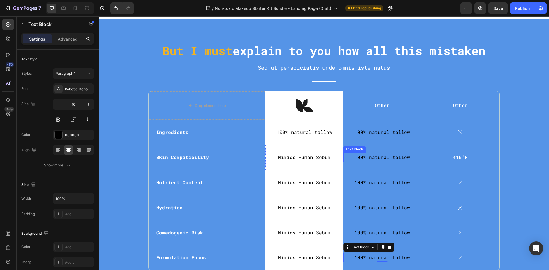
scroll to position [1734, 0]
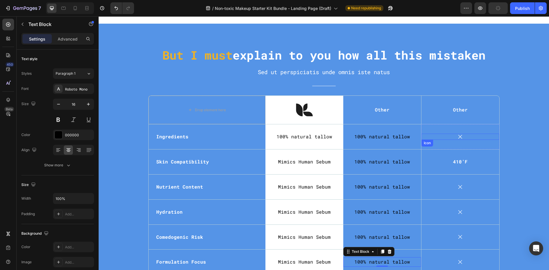
click at [461, 138] on div "Icon" at bounding box center [459, 137] width 77 height 6
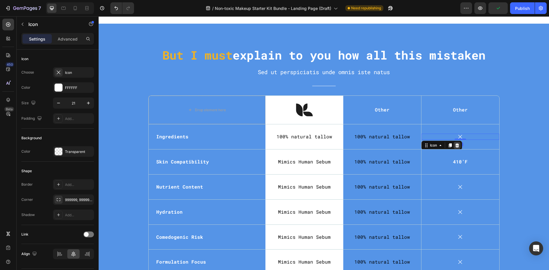
click at [456, 146] on icon at bounding box center [457, 146] width 4 height 4
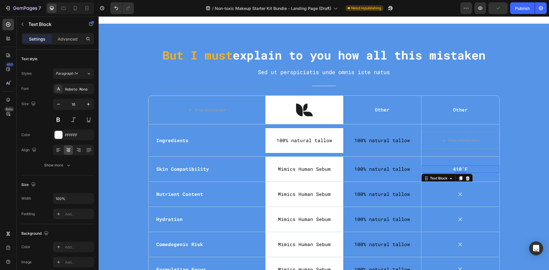
click at [465, 170] on p "410’F" at bounding box center [460, 169] width 76 height 6
click at [467, 178] on icon at bounding box center [467, 178] width 5 height 5
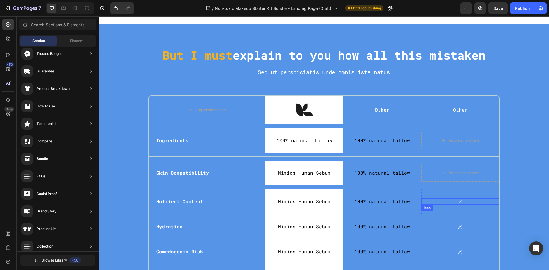
click at [460, 201] on icon at bounding box center [460, 202] width 6 height 6
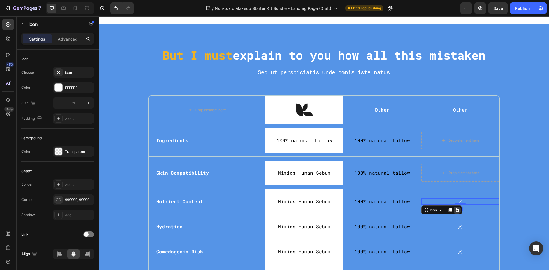
click at [456, 208] on icon at bounding box center [456, 210] width 5 height 5
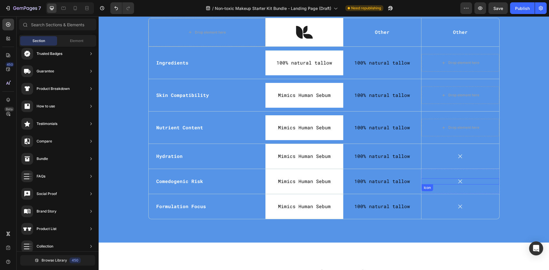
scroll to position [1821, 0]
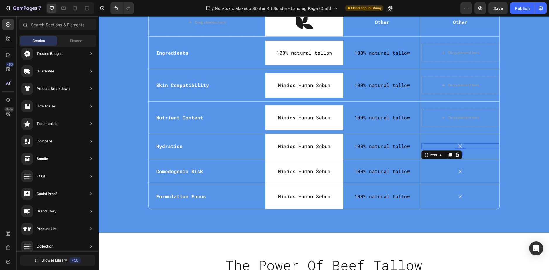
click at [457, 147] on icon at bounding box center [460, 147] width 6 height 6
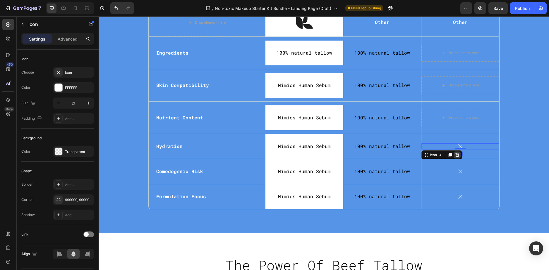
click at [458, 156] on div at bounding box center [456, 155] width 7 height 7
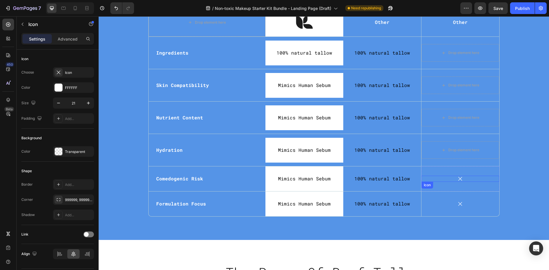
click at [460, 179] on icon at bounding box center [460, 179] width 6 height 6
drag, startPoint x: 453, startPoint y: 185, endPoint x: 456, endPoint y: 195, distance: 10.3
click at [453, 185] on div at bounding box center [456, 187] width 7 height 7
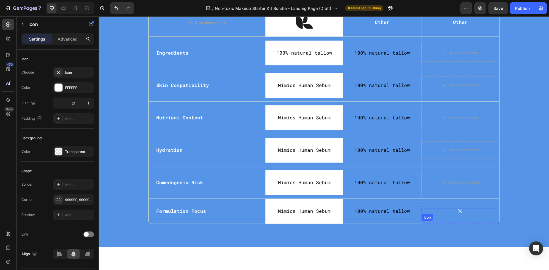
click at [457, 210] on icon at bounding box center [460, 211] width 6 height 6
click at [454, 219] on icon at bounding box center [456, 220] width 5 height 5
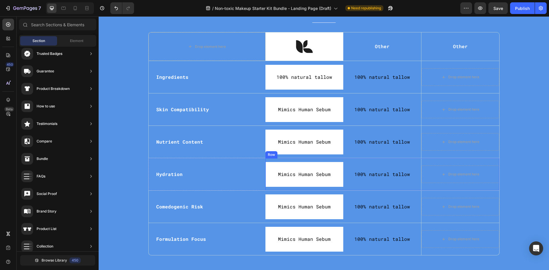
scroll to position [1763, 0]
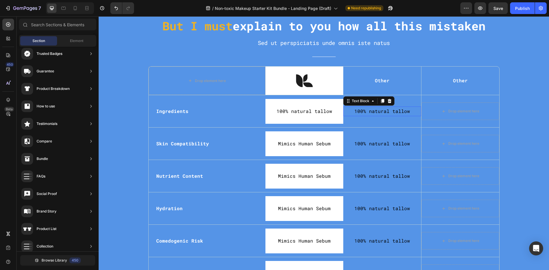
click at [378, 113] on p "100% natural tallow" at bounding box center [382, 111] width 77 height 8
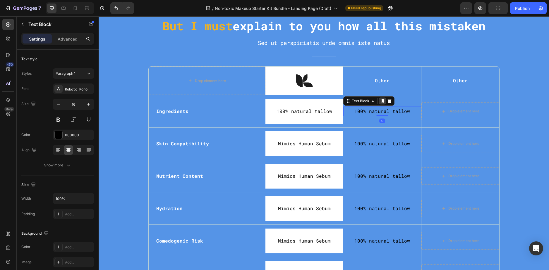
click at [381, 101] on icon at bounding box center [382, 101] width 3 height 4
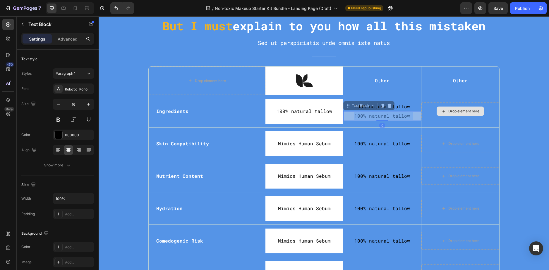
scroll to position [1758, 0]
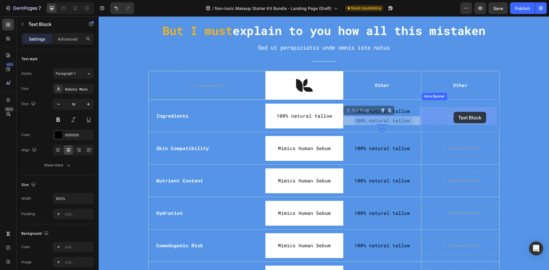
drag, startPoint x: 392, startPoint y: 117, endPoint x: 453, endPoint y: 113, distance: 61.2
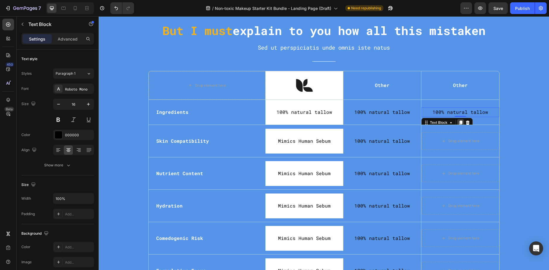
click at [458, 121] on icon at bounding box center [460, 122] width 5 height 5
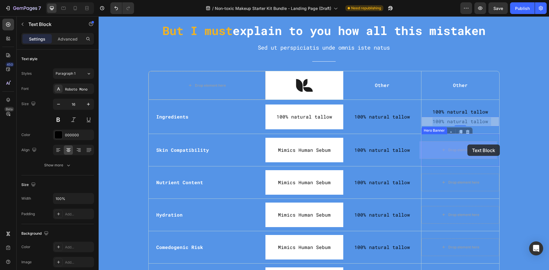
drag, startPoint x: 470, startPoint y: 122, endPoint x: 467, endPoint y: 145, distance: 22.7
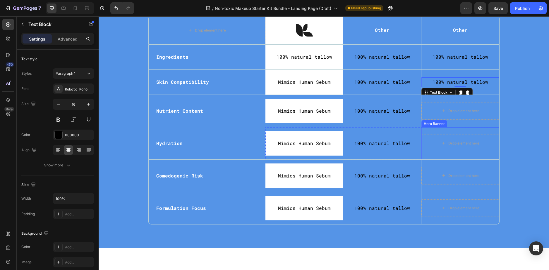
scroll to position [1817, 0]
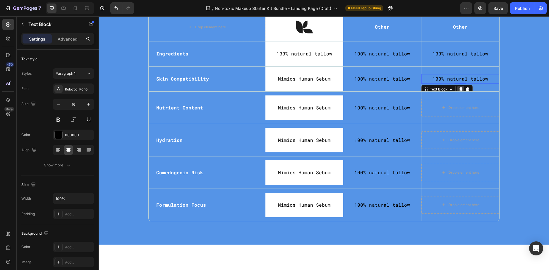
click at [459, 89] on icon at bounding box center [460, 89] width 3 height 4
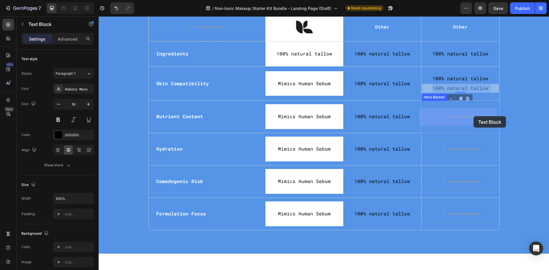
drag, startPoint x: 474, startPoint y: 89, endPoint x: 473, endPoint y: 113, distance: 24.6
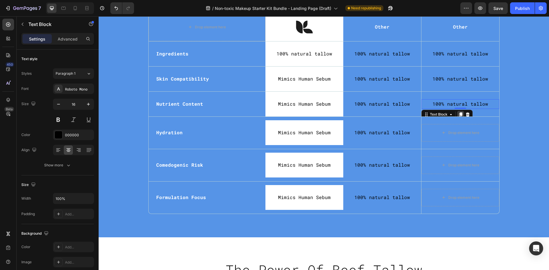
click at [459, 113] on icon at bounding box center [460, 115] width 3 height 4
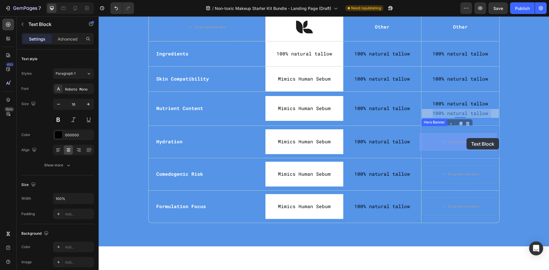
drag, startPoint x: 468, startPoint y: 113, endPoint x: 466, endPoint y: 137, distance: 23.8
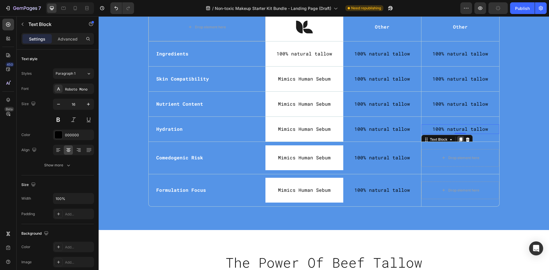
click at [458, 139] on icon at bounding box center [460, 139] width 5 height 5
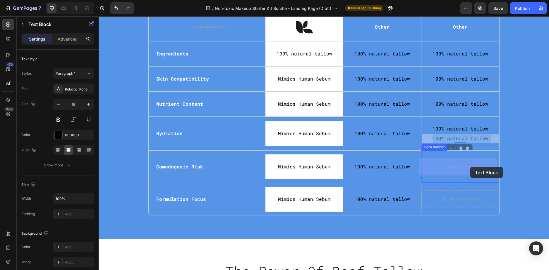
drag, startPoint x: 475, startPoint y: 139, endPoint x: 470, endPoint y: 167, distance: 28.2
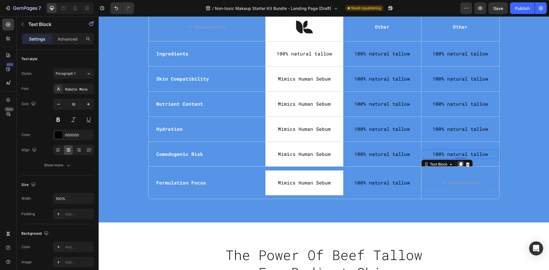
click at [458, 163] on icon at bounding box center [460, 164] width 5 height 5
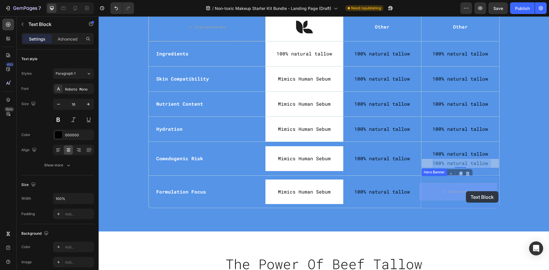
drag, startPoint x: 470, startPoint y: 163, endPoint x: 465, endPoint y: 192, distance: 28.7
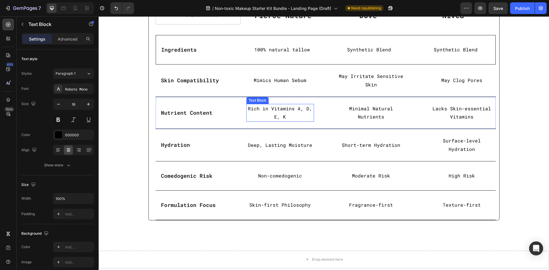
scroll to position [1407, 0]
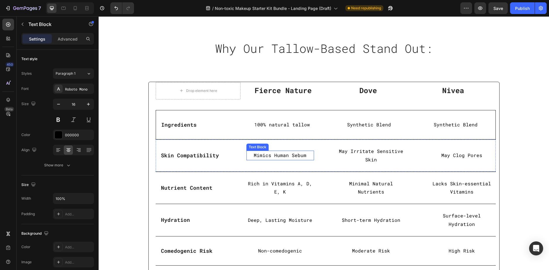
click at [282, 155] on p "Mimics Human Sebum" at bounding box center [280, 155] width 66 height 8
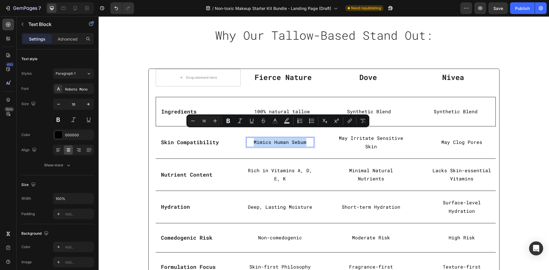
scroll to position [1437, 0]
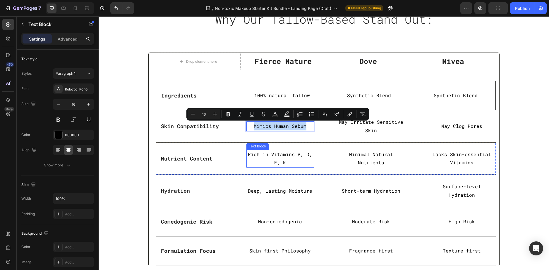
click at [285, 159] on p "Rich in Vitamins A, D, E, K" at bounding box center [280, 159] width 66 height 17
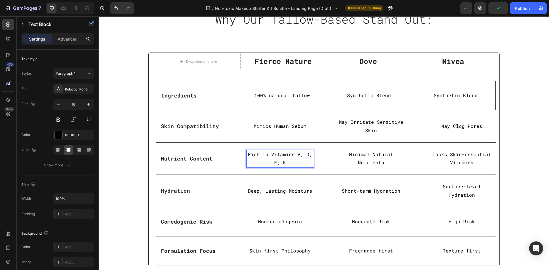
click at [285, 159] on p "Rich in Vitamins A, D, E, K" at bounding box center [280, 159] width 66 height 17
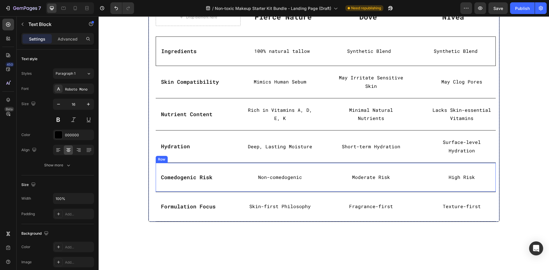
scroll to position [1407, 0]
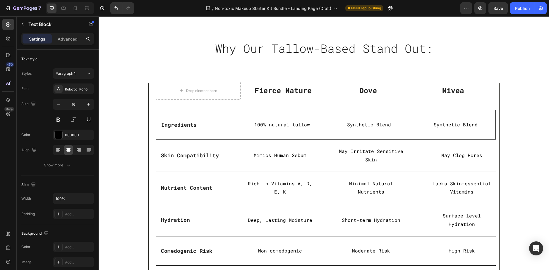
click at [279, 185] on p "Rich in Vitamins A, D, E, K" at bounding box center [280, 188] width 66 height 17
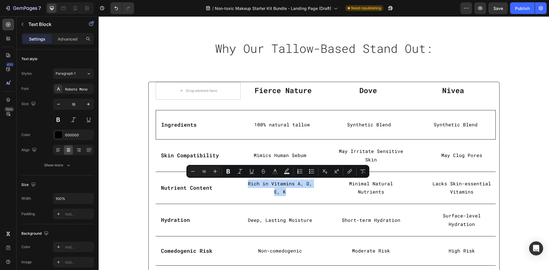
click at [283, 193] on p "Rich in Vitamins A, D, E, K" at bounding box center [280, 188] width 66 height 17
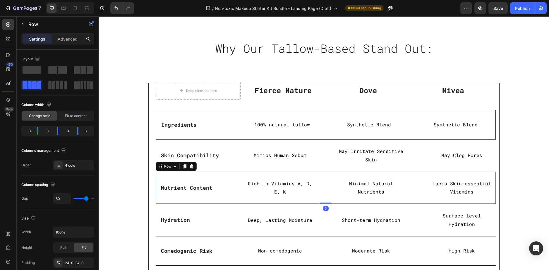
click at [312, 195] on div "Nutrient Content Text block Row Rich in Vitamins A, D, E, K Text Block Minimal …" at bounding box center [326, 188] width 340 height 32
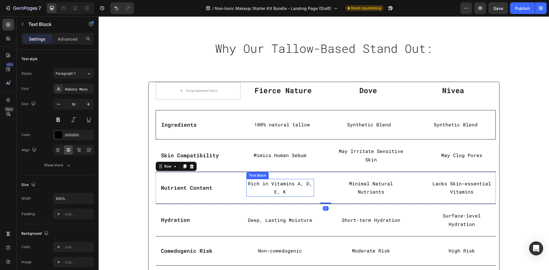
click at [293, 184] on p "Rich in Vitamins A, D, E, K" at bounding box center [280, 188] width 66 height 17
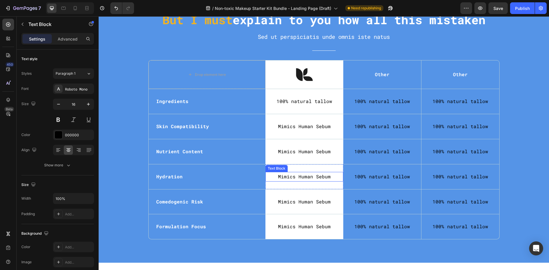
scroll to position [1787, 0]
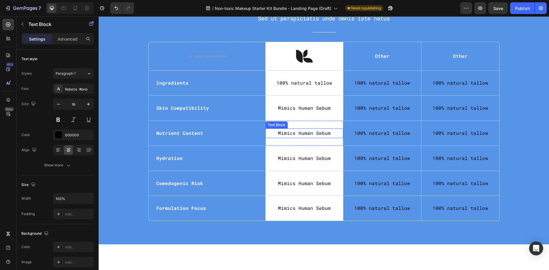
click at [295, 135] on p "Mimics Human Sebum" at bounding box center [304, 133] width 77 height 8
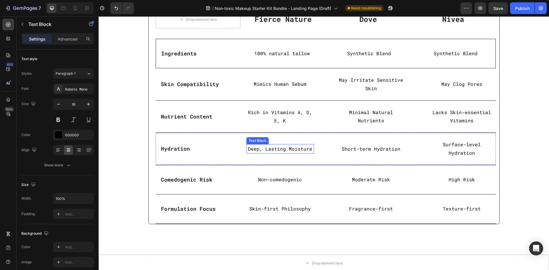
scroll to position [1466, 0]
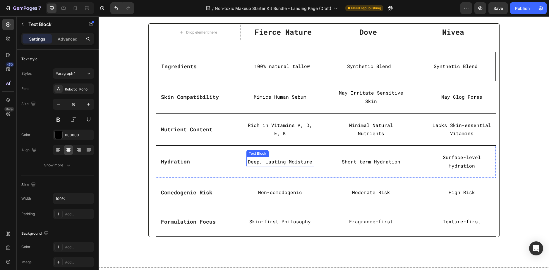
click at [285, 158] on p "Deep, Lasting Moisture" at bounding box center [280, 162] width 66 height 8
copy p "Deep, Lasting Moisture"
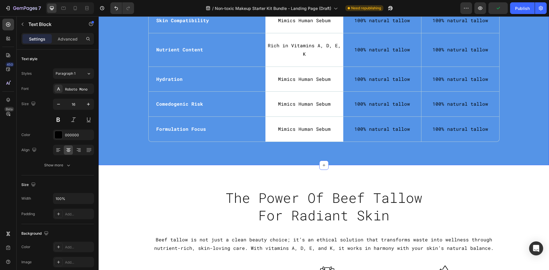
scroll to position [1817, 0]
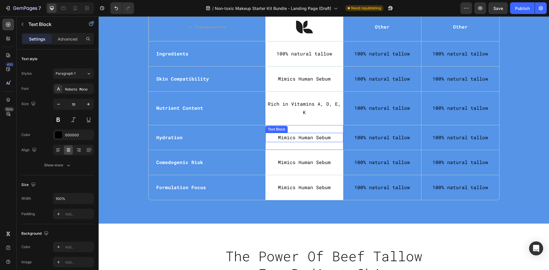
click at [303, 134] on p "Mimics Human Sebum" at bounding box center [304, 138] width 77 height 8
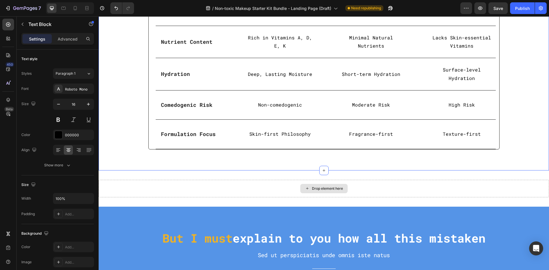
scroll to position [1524, 0]
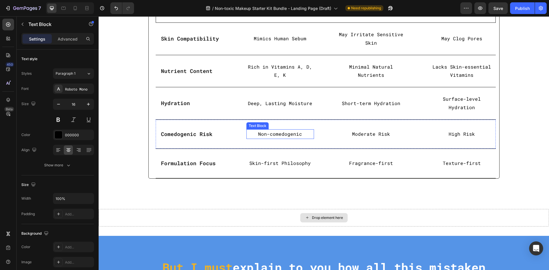
click at [282, 131] on p "Non-comedogenic" at bounding box center [280, 134] width 66 height 8
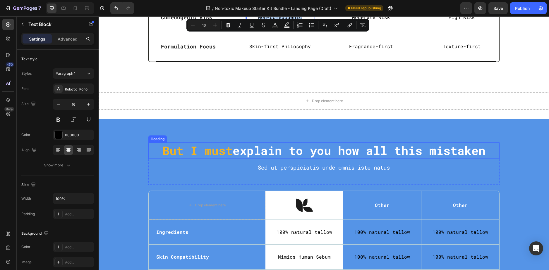
scroll to position [1758, 0]
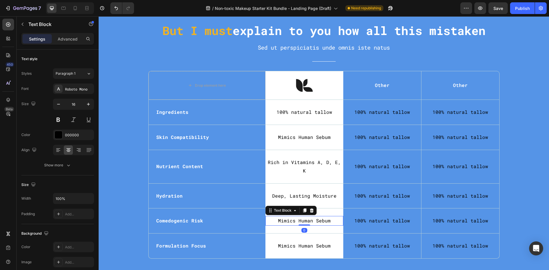
click at [304, 217] on p "Mimics Human Sebum" at bounding box center [304, 221] width 77 height 8
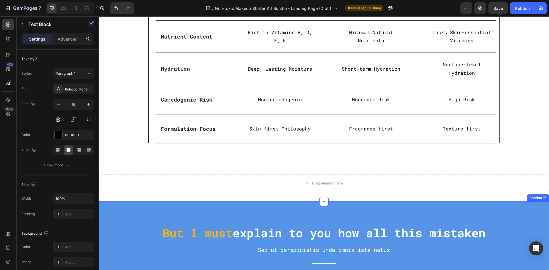
scroll to position [1553, 0]
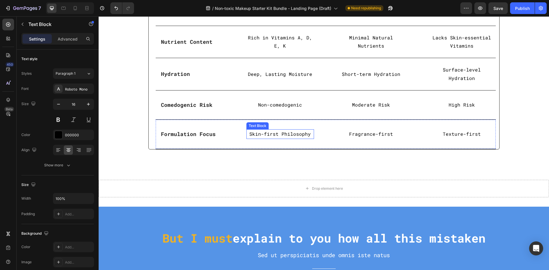
click at [274, 132] on p "Skin-first Philosophy" at bounding box center [280, 134] width 66 height 8
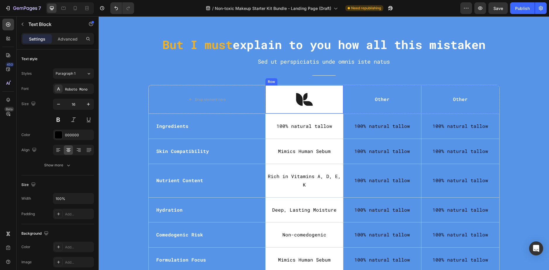
scroll to position [1817, 0]
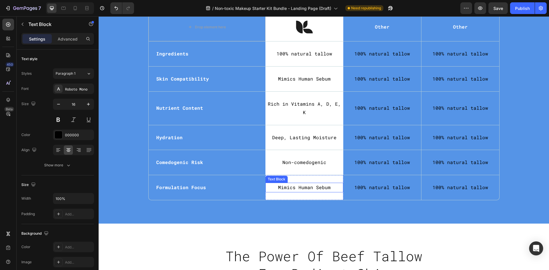
click at [308, 184] on p "Mimics Human Sebum" at bounding box center [304, 188] width 77 height 8
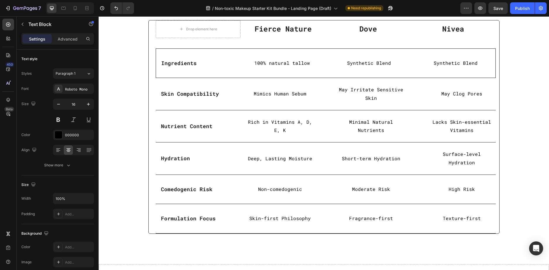
scroll to position [1466, 0]
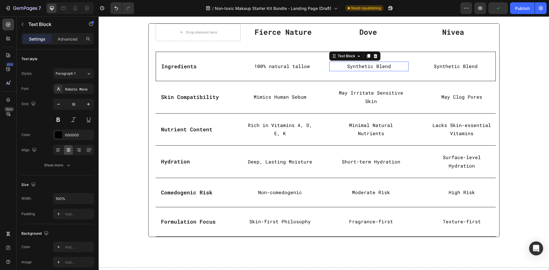
click at [366, 68] on p "Synthetic Blend" at bounding box center [369, 66] width 78 height 8
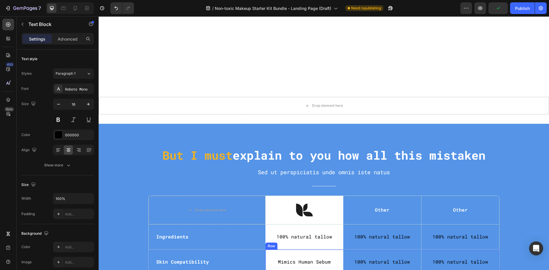
scroll to position [1729, 0]
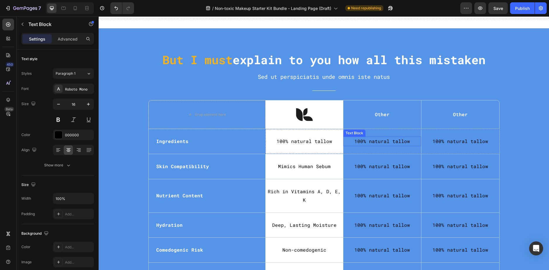
click at [383, 141] on p "100% natural tallow" at bounding box center [382, 141] width 77 height 8
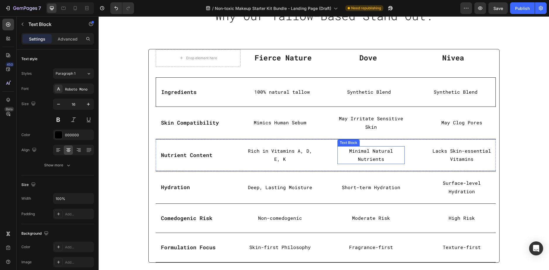
scroll to position [1407, 0]
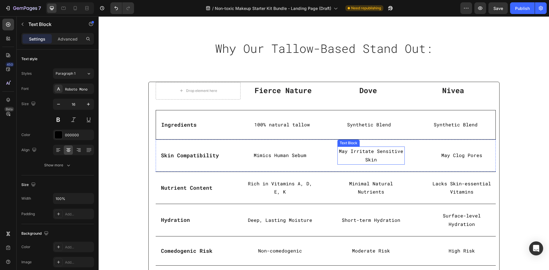
click at [375, 150] on p "May Irritate Sensitive Skin" at bounding box center [371, 155] width 66 height 17
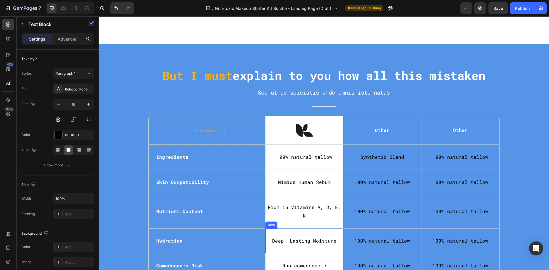
scroll to position [1787, 0]
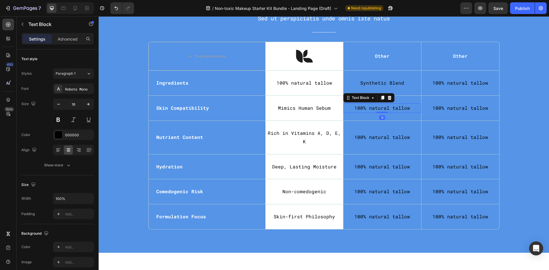
click at [383, 106] on p "100% natural tallow" at bounding box center [382, 108] width 77 height 8
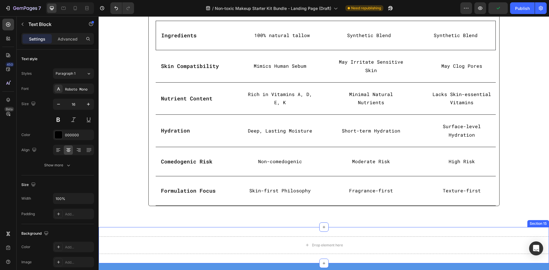
scroll to position [1495, 0]
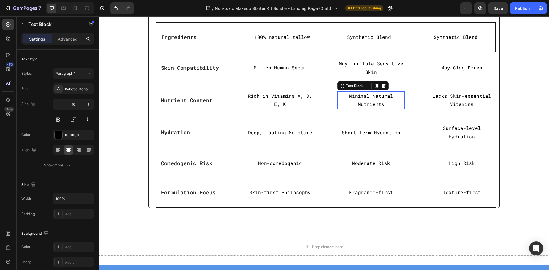
click at [367, 100] on p "Minimal Natural Nutrients" at bounding box center [371, 100] width 66 height 17
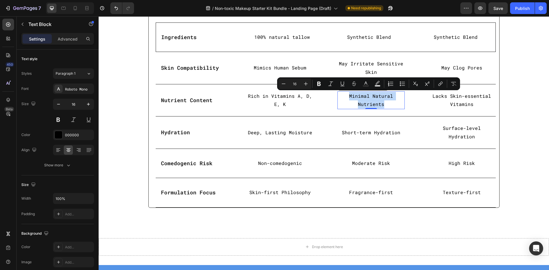
copy p "Minimal Natural Nutrients"
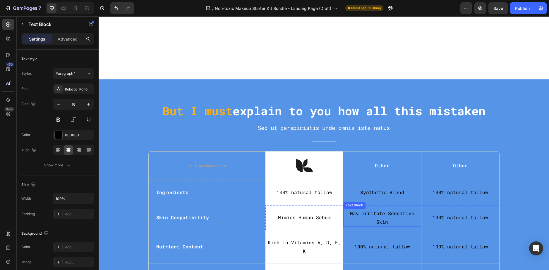
scroll to position [1787, 0]
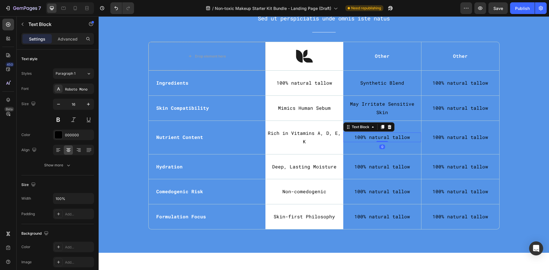
click at [377, 133] on p "100% natural tallow" at bounding box center [382, 137] width 77 height 8
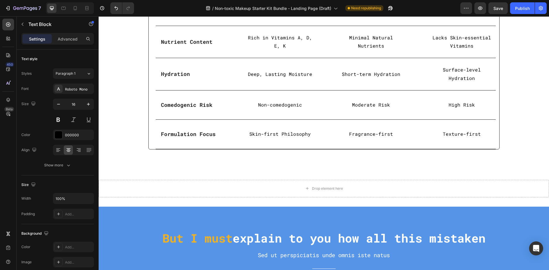
scroll to position [1466, 0]
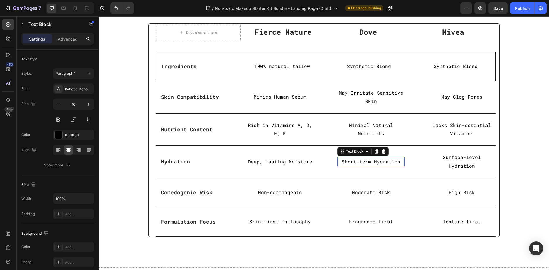
click at [365, 162] on p "Short-term Hydration" at bounding box center [371, 162] width 66 height 8
copy p "Short-term Hydration"
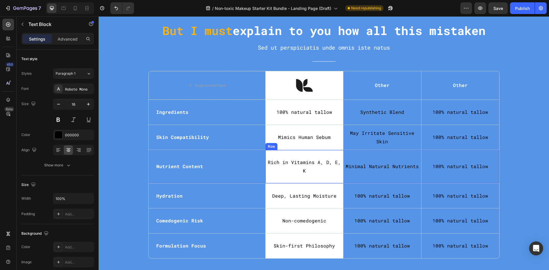
scroll to position [1817, 0]
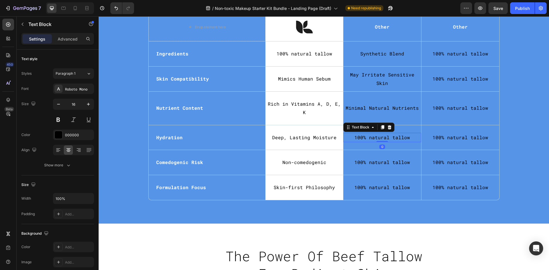
click at [376, 134] on p "100% natural tallow" at bounding box center [382, 138] width 77 height 8
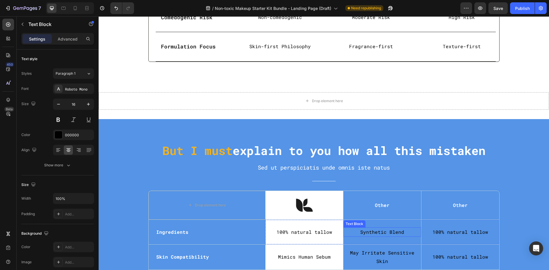
scroll to position [1524, 0]
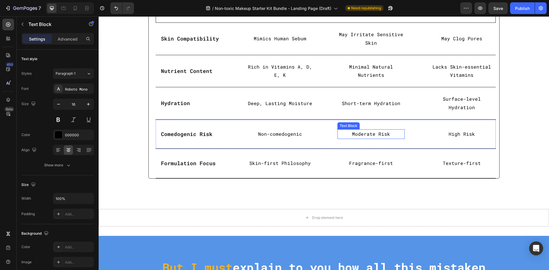
click at [365, 130] on p "Moderate Risk" at bounding box center [371, 134] width 66 height 8
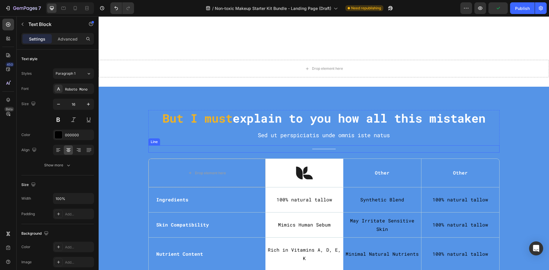
scroll to position [1817, 0]
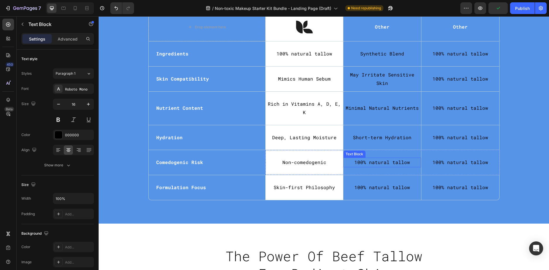
click at [369, 158] on p "100% natural tallow" at bounding box center [382, 162] width 77 height 8
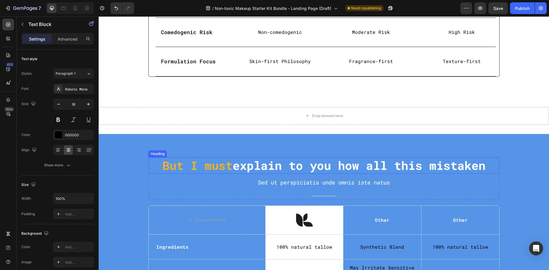
scroll to position [1583, 0]
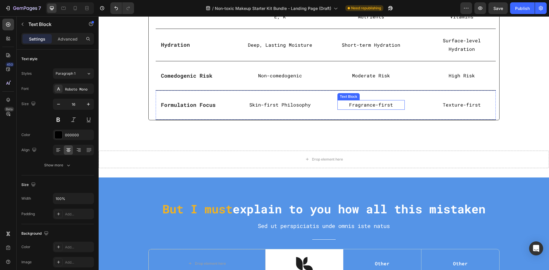
click at [370, 103] on p "Fragrance-first" at bounding box center [371, 105] width 66 height 8
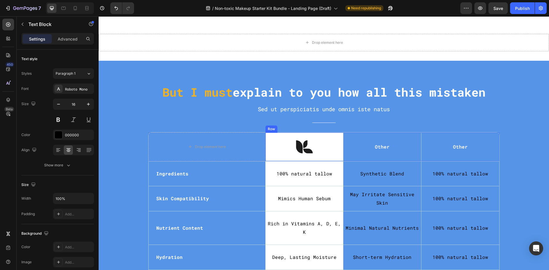
scroll to position [1846, 0]
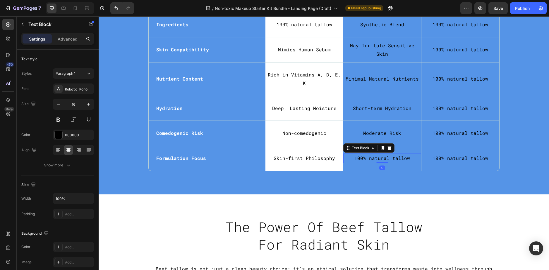
click at [387, 154] on p "100% natural tallow" at bounding box center [382, 158] width 77 height 8
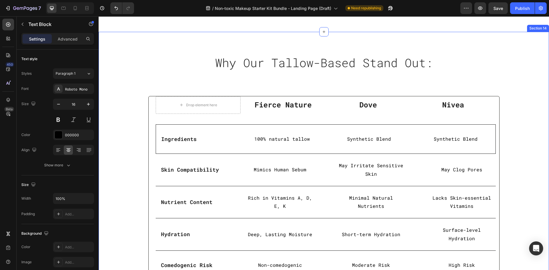
scroll to position [1378, 0]
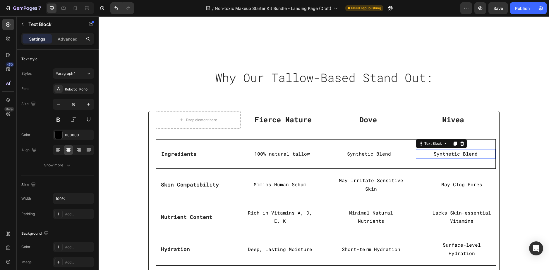
click at [453, 156] on p "Synthetic Blend" at bounding box center [455, 154] width 78 height 8
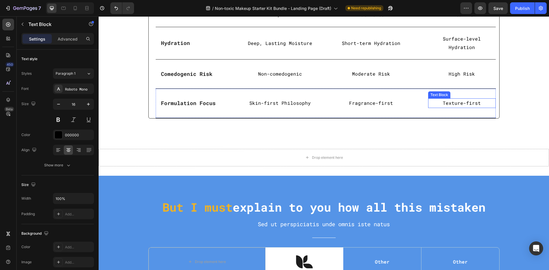
scroll to position [1670, 0]
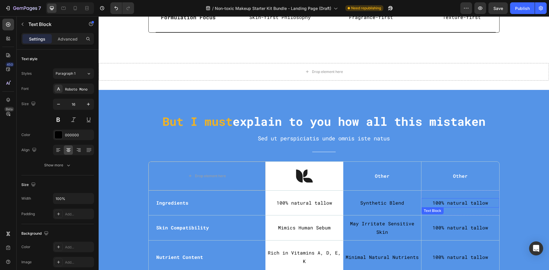
click at [447, 204] on p "100% natural tallow" at bounding box center [460, 203] width 76 height 8
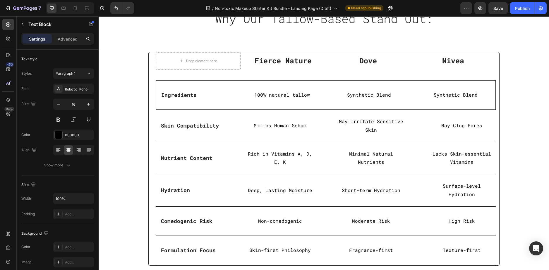
scroll to position [1437, 0]
click at [457, 129] on p "May Clog Pores" at bounding box center [461, 126] width 66 height 8
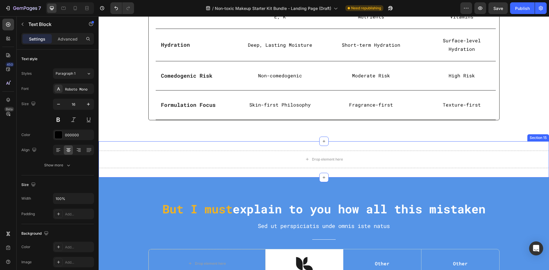
scroll to position [1700, 0]
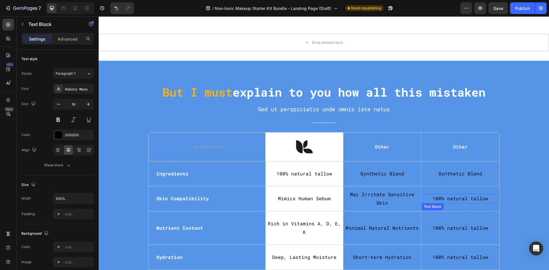
click at [457, 197] on p "100% natural tallow" at bounding box center [460, 199] width 76 height 8
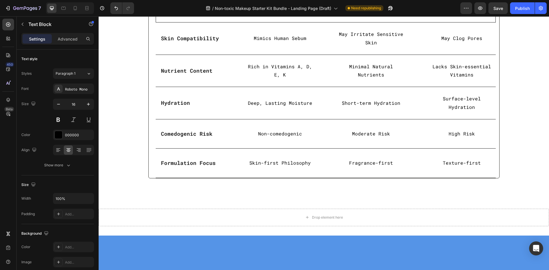
scroll to position [1466, 0]
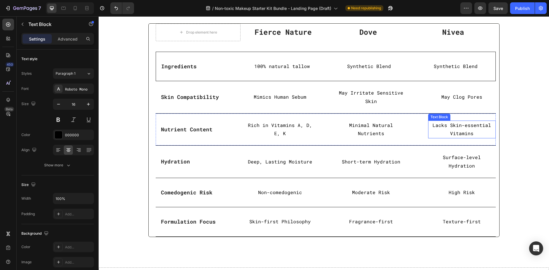
click at [468, 134] on p "Lacks Skin-essential Vitamins" at bounding box center [461, 129] width 66 height 17
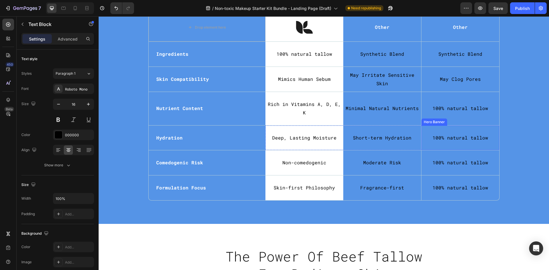
scroll to position [1817, 0]
click at [462, 104] on p "100% natural tallow" at bounding box center [460, 108] width 76 height 8
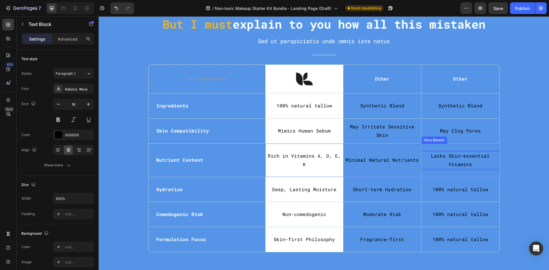
scroll to position [1699, 0]
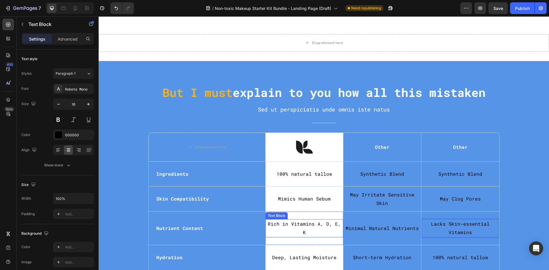
click at [338, 226] on p "Rich in Vitamins A, D, E, K" at bounding box center [304, 228] width 77 height 17
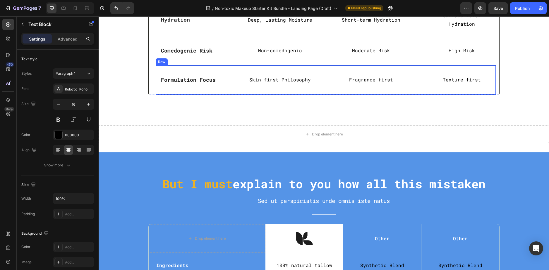
scroll to position [1520, 0]
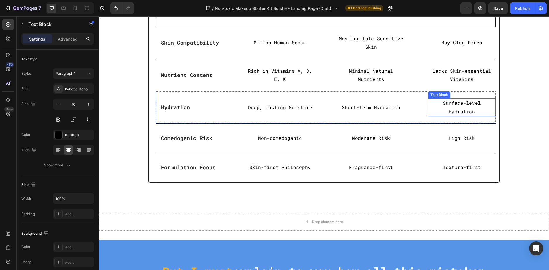
click at [453, 102] on p "Surface-level Hydration" at bounding box center [461, 107] width 66 height 17
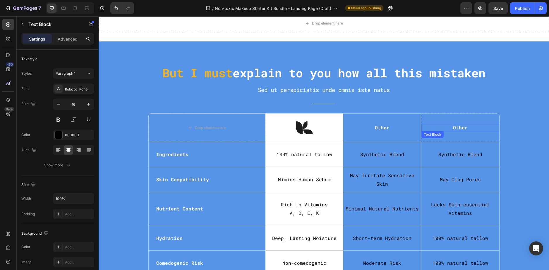
scroll to position [1783, 0]
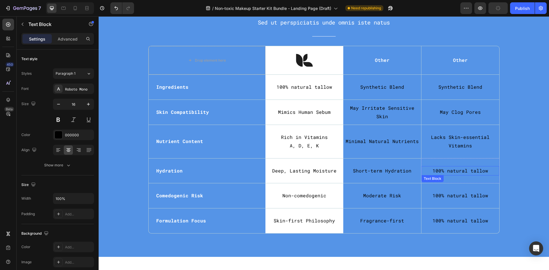
click at [458, 173] on p "100% natural tallow" at bounding box center [460, 171] width 76 height 8
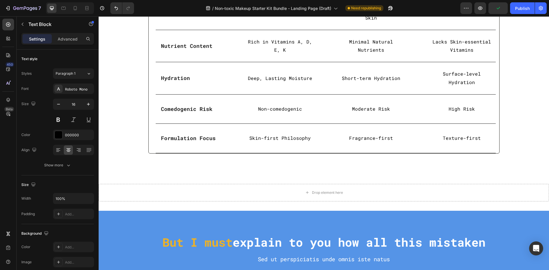
scroll to position [1520, 0]
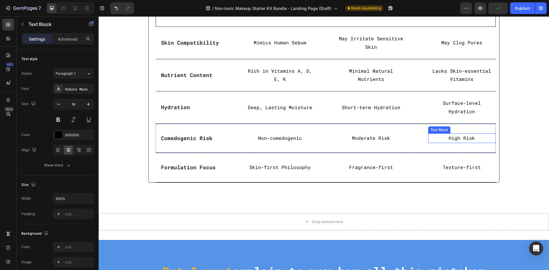
click at [456, 139] on p "High Risk" at bounding box center [461, 138] width 66 height 8
click at [462, 135] on p "High Risk" at bounding box center [461, 138] width 66 height 8
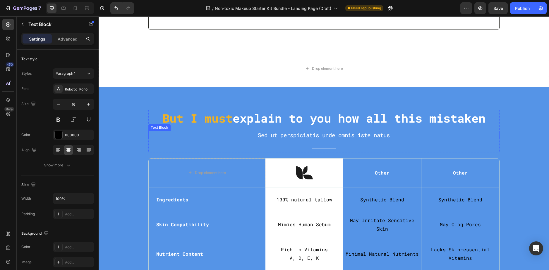
scroll to position [1754, 0]
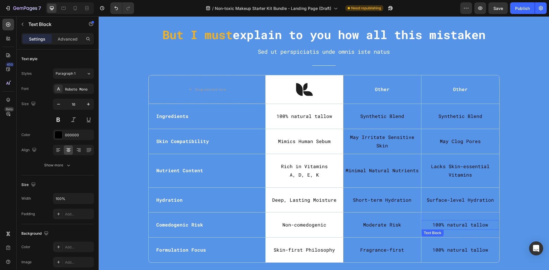
click at [460, 223] on p "100% natural tallow" at bounding box center [460, 225] width 76 height 8
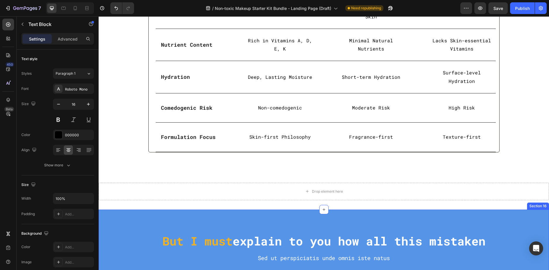
scroll to position [1549, 0]
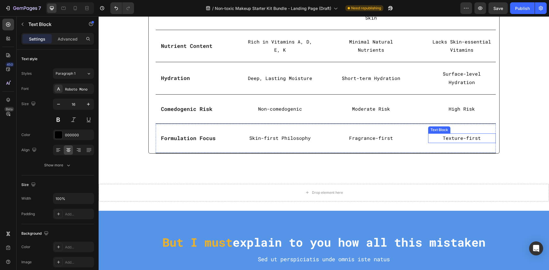
click at [467, 136] on p "Texture-first" at bounding box center [461, 138] width 66 height 8
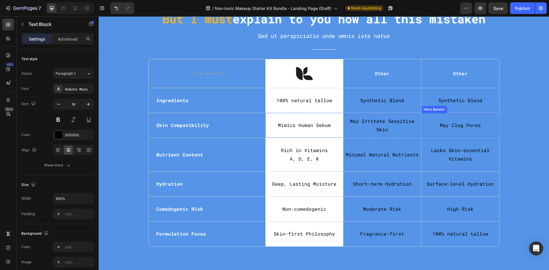
scroll to position [1813, 0]
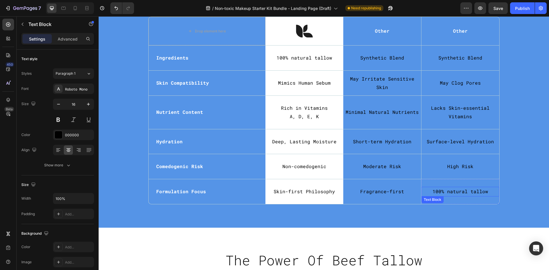
click at [462, 192] on p "100% natural tallow" at bounding box center [460, 192] width 76 height 8
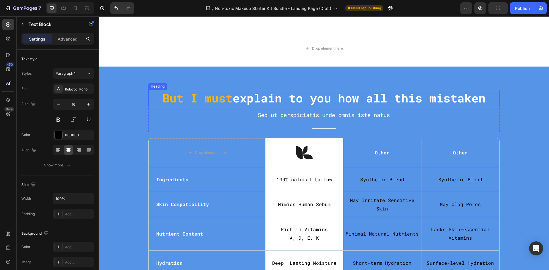
scroll to position [1637, 0]
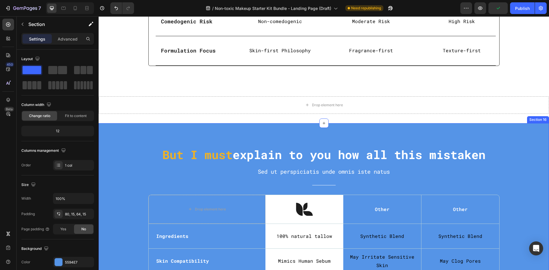
click at [151, 134] on div "But I must explain to you how all this mistaken Heading Sed ut perspiciatis und…" at bounding box center [324, 264] width 450 height 283
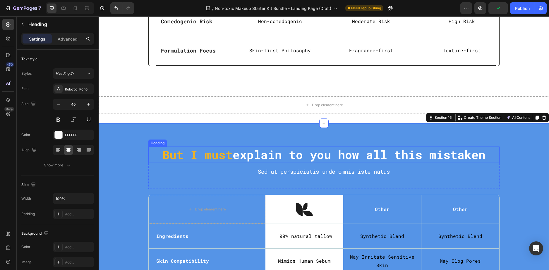
click at [304, 152] on h2 "But I must explain to you how all this mistaken" at bounding box center [323, 155] width 351 height 16
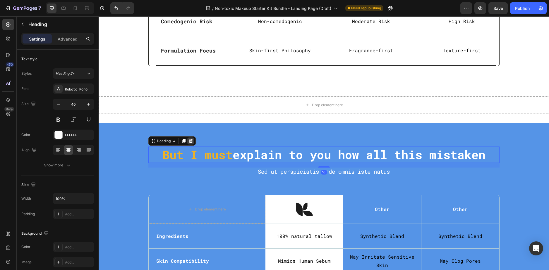
click at [189, 139] on icon at bounding box center [191, 141] width 4 height 4
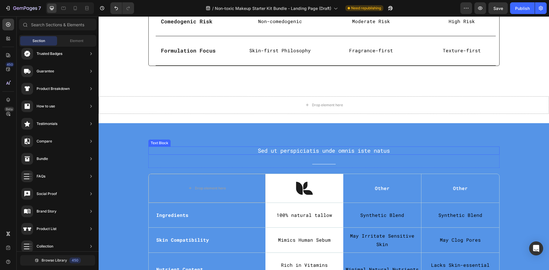
click at [291, 147] on p "Sed ut perspiciatis unde omnis iste natus" at bounding box center [324, 150] width 350 height 7
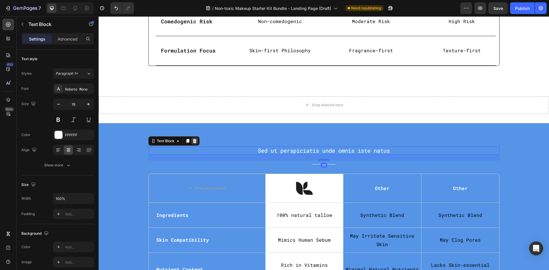
click at [194, 138] on div at bounding box center [194, 141] width 7 height 7
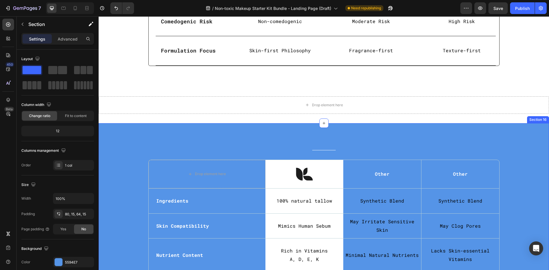
click at [146, 130] on div "Title Line Row Drop element here Image Row Other Text Block Other Text Block He…" at bounding box center [324, 247] width 450 height 248
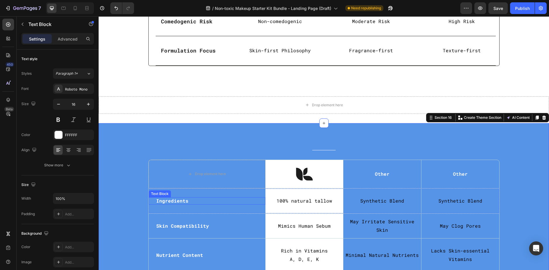
click at [172, 198] on strong "Ingredients" at bounding box center [172, 201] width 32 height 6
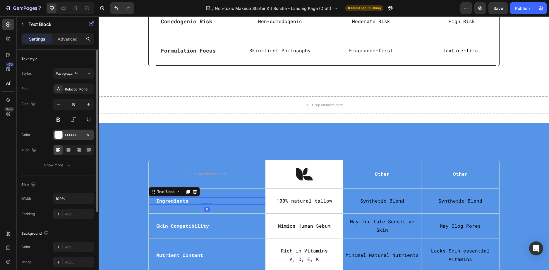
click at [65, 135] on div "FFFFFF" at bounding box center [73, 135] width 17 height 5
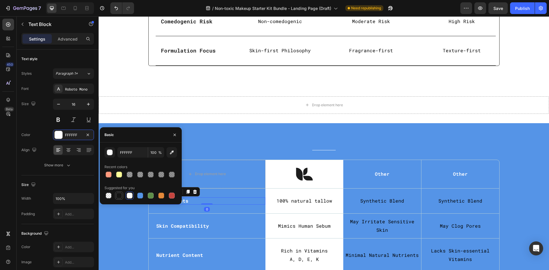
click at [119, 194] on div at bounding box center [119, 196] width 6 height 6
type input "151515"
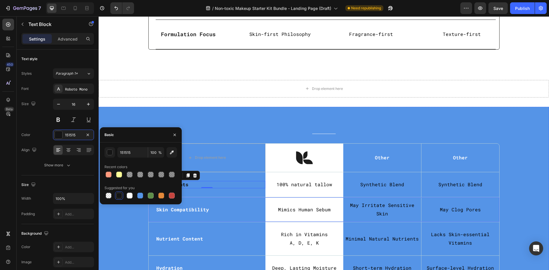
scroll to position [1666, 0]
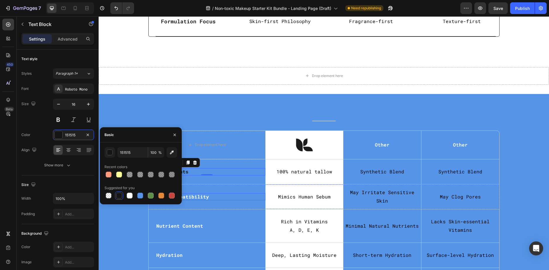
click at [199, 194] on strong "Skin Compatibility" at bounding box center [182, 197] width 53 height 6
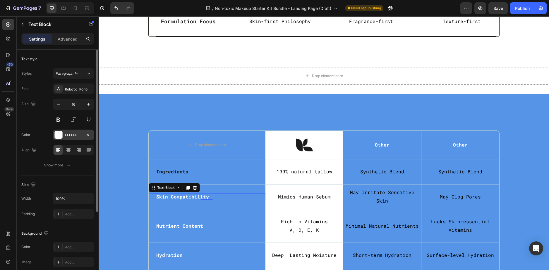
click at [63, 137] on div "FFFFFF" at bounding box center [73, 135] width 41 height 11
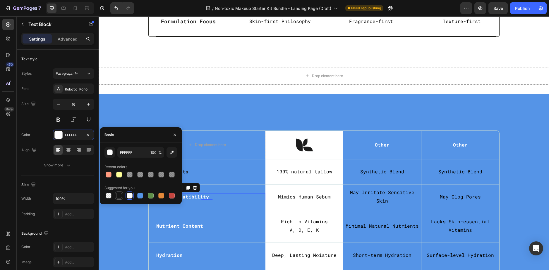
click at [118, 196] on div at bounding box center [119, 196] width 6 height 6
type input "151515"
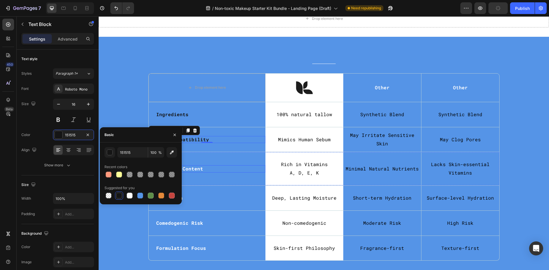
scroll to position [1754, 0]
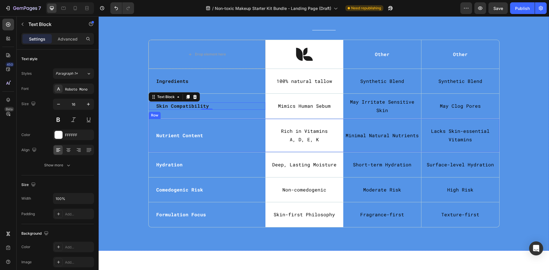
click at [196, 138] on strong "Nutrient Content" at bounding box center [179, 135] width 47 height 6
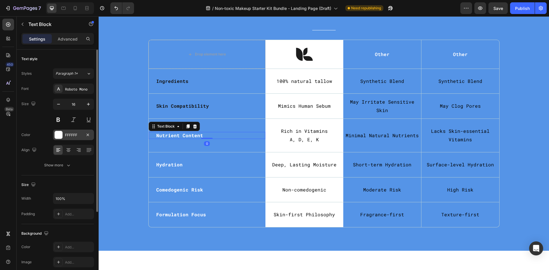
click at [68, 135] on div "FFFFFF" at bounding box center [73, 135] width 17 height 5
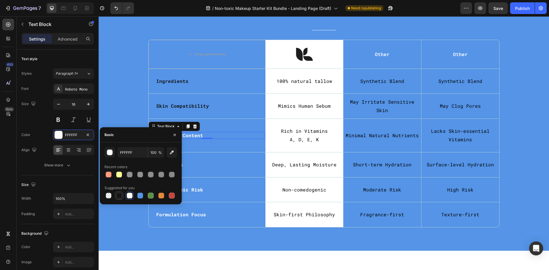
click at [119, 194] on div at bounding box center [119, 196] width 6 height 6
type input "151515"
click at [194, 161] on div "Hydration Text Block" at bounding box center [207, 165] width 117 height 25
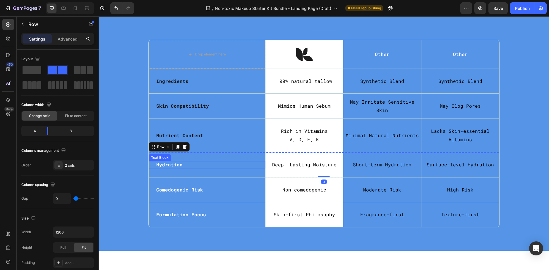
click at [185, 164] on p "Hydration" at bounding box center [206, 165] width 101 height 6
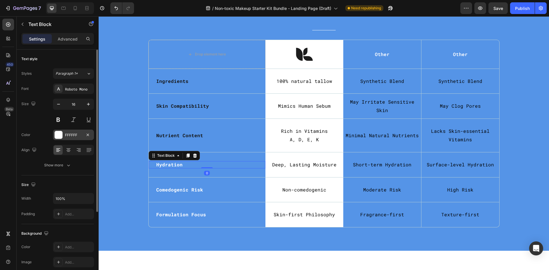
click at [68, 135] on div "FFFFFF" at bounding box center [73, 135] width 17 height 5
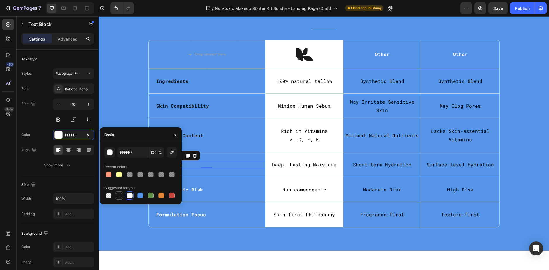
click at [120, 195] on div at bounding box center [119, 196] width 6 height 6
type input "151515"
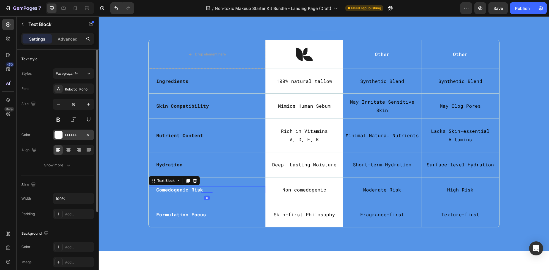
click at [64, 136] on div "FFFFFF" at bounding box center [73, 135] width 41 height 11
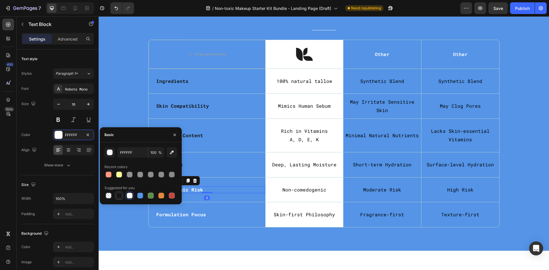
click at [120, 195] on div at bounding box center [119, 196] width 6 height 6
type input "151515"
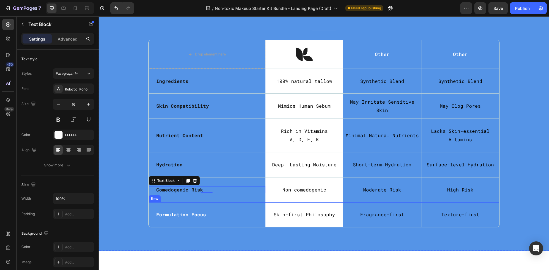
click at [199, 212] on div "Formulation Focus" at bounding box center [207, 214] width 103 height 7
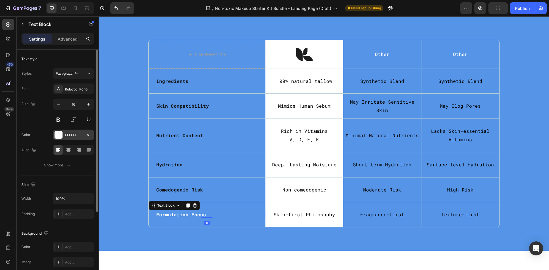
click at [65, 135] on div "FFFFFF" at bounding box center [73, 135] width 17 height 5
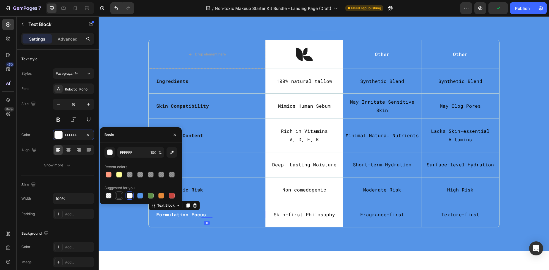
click at [119, 193] on div at bounding box center [118, 195] width 7 height 7
type input "151515"
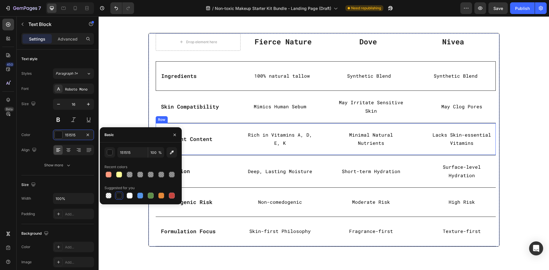
scroll to position [1403, 0]
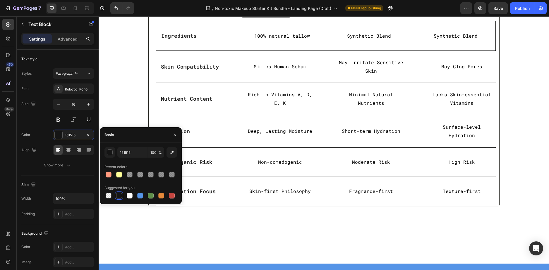
click at [282, 7] on p "Fierce Nature" at bounding box center [283, 2] width 84 height 10
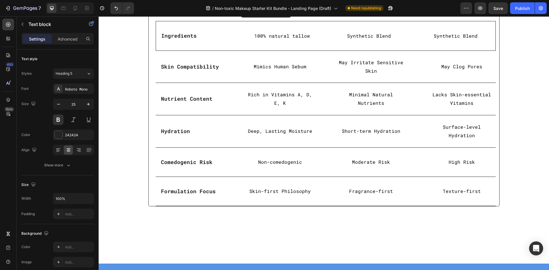
click at [277, 18] on div "Text block" at bounding box center [265, 12] width 51 height 9
click at [277, 15] on icon at bounding box center [279, 13] width 5 height 5
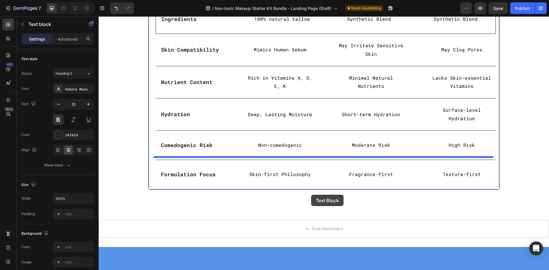
scroll to position [1608, 0]
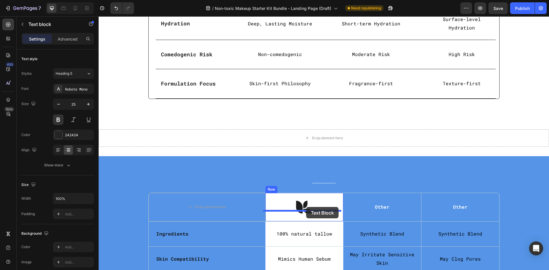
drag, startPoint x: 302, startPoint y: 102, endPoint x: 306, endPoint y: 207, distance: 105.6
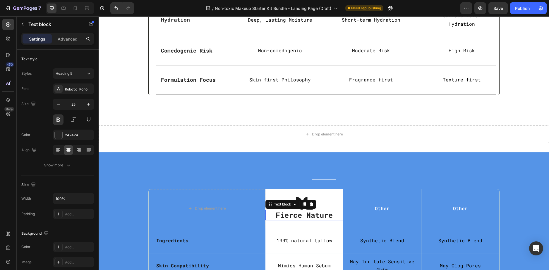
scroll to position [1604, 0]
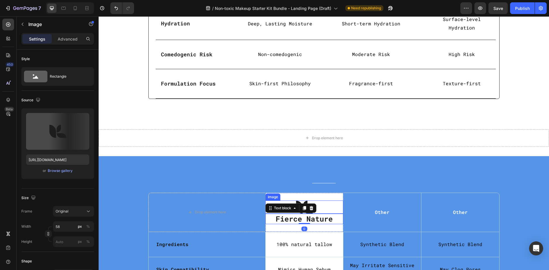
click at [312, 201] on div at bounding box center [304, 207] width 78 height 13
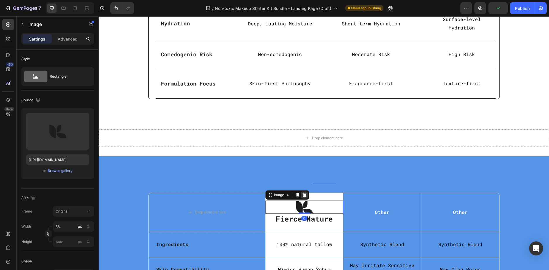
click at [302, 193] on icon at bounding box center [304, 195] width 4 height 4
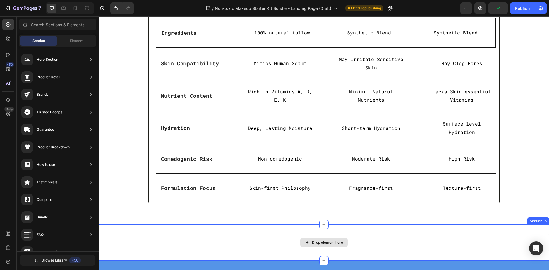
scroll to position [1429, 0]
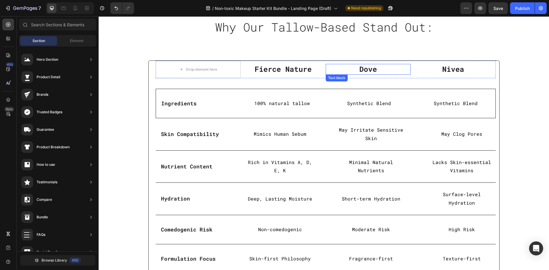
click at [365, 70] on p "Dove" at bounding box center [368, 70] width 84 height 10
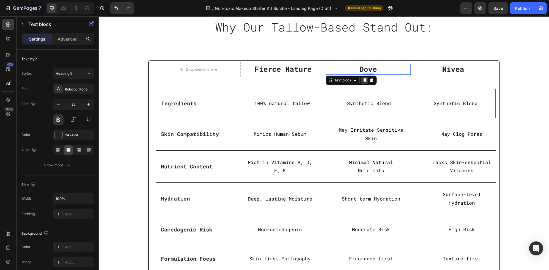
click at [365, 80] on div at bounding box center [364, 80] width 7 height 7
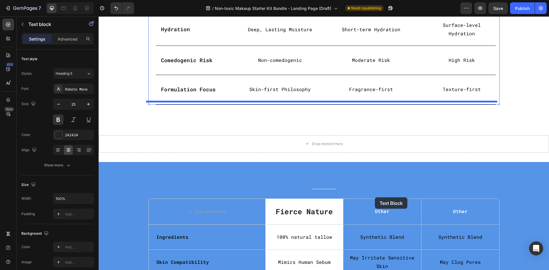
scroll to position [1604, 0]
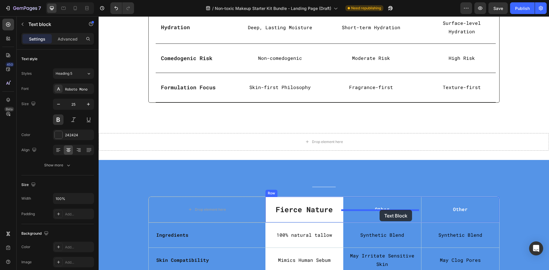
drag, startPoint x: 374, startPoint y: 77, endPoint x: 379, endPoint y: 210, distance: 133.7
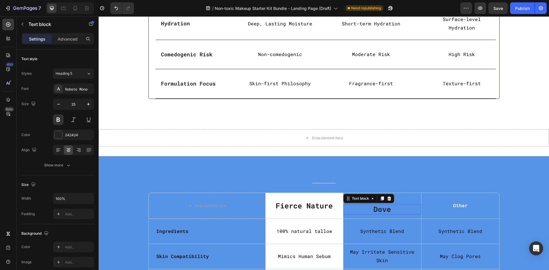
scroll to position [1600, 0]
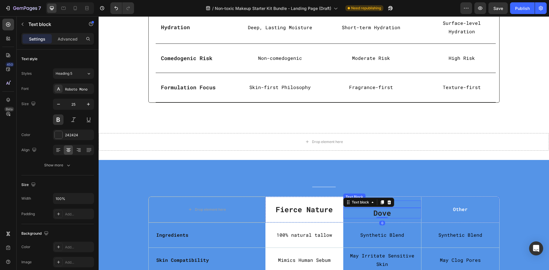
click at [407, 201] on p "Other" at bounding box center [382, 204] width 63 height 6
click at [387, 193] on icon at bounding box center [389, 195] width 5 height 5
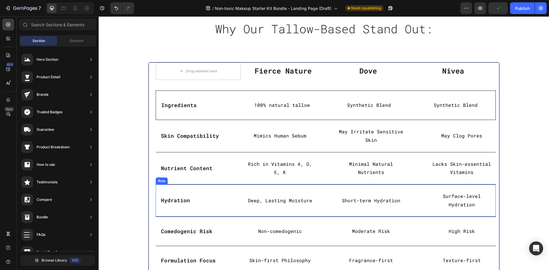
scroll to position [1425, 0]
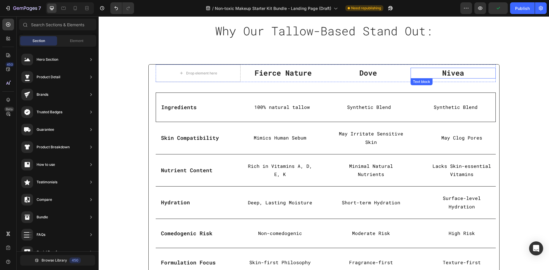
click at [458, 71] on p "Nivea" at bounding box center [453, 73] width 84 height 10
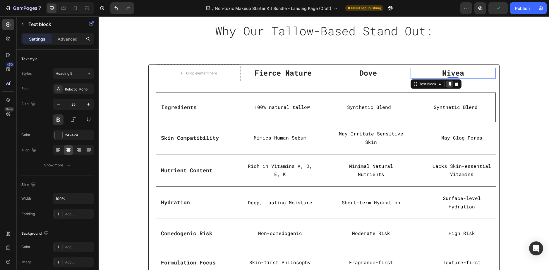
click at [449, 83] on icon at bounding box center [449, 84] width 3 height 4
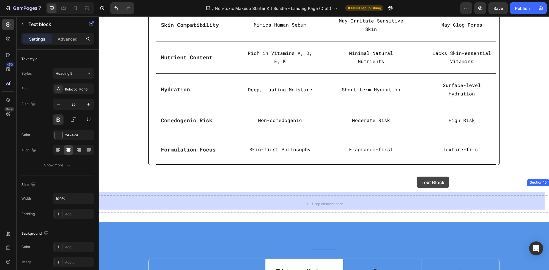
scroll to position [1659, 0]
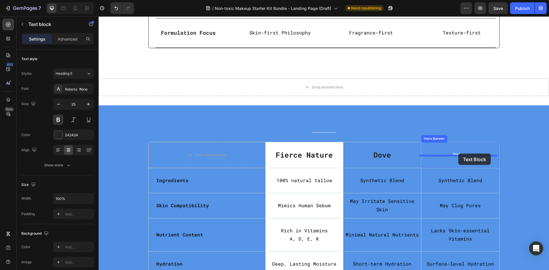
drag, startPoint x: 461, startPoint y: 82, endPoint x: 458, endPoint y: 154, distance: 72.3
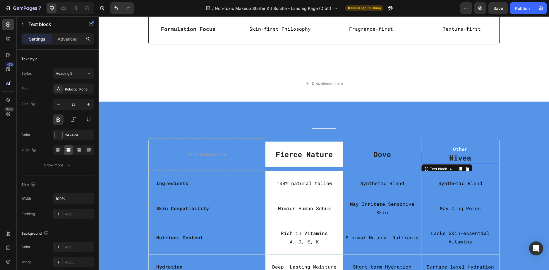
scroll to position [1655, 0]
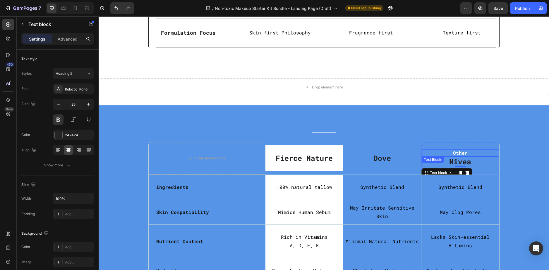
click at [455, 150] on p "Other" at bounding box center [460, 153] width 76 height 6
click at [465, 160] on icon at bounding box center [467, 162] width 4 height 4
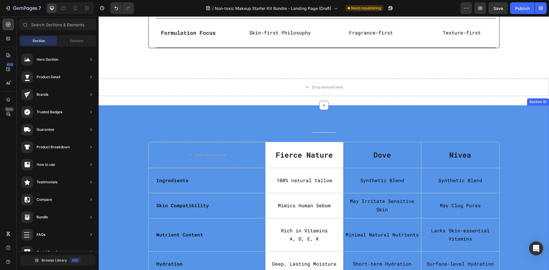
click at [217, 122] on div "Title Line Row Drop element here Fierce Nature Text block Row Dove Text block N…" at bounding box center [324, 228] width 450 height 245
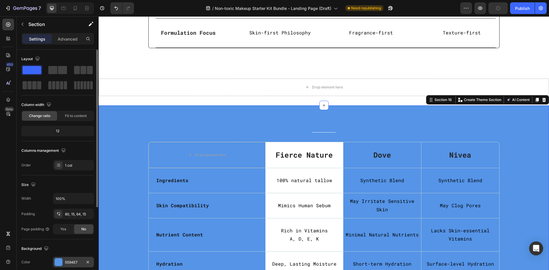
click at [57, 258] on div at bounding box center [58, 262] width 8 height 8
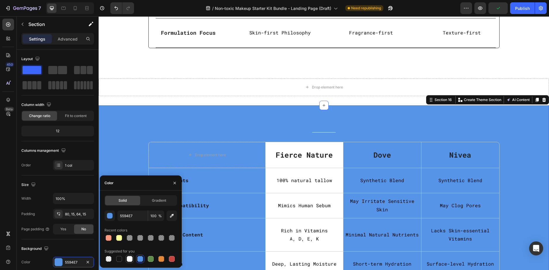
click at [130, 259] on div at bounding box center [130, 259] width 6 height 6
type input "FFFFFF"
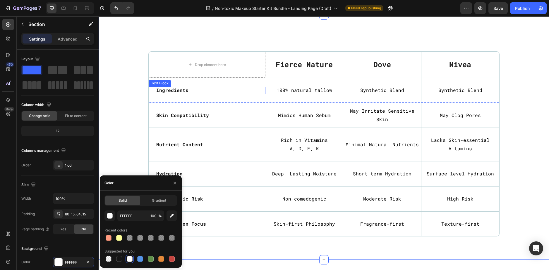
scroll to position [1743, 0]
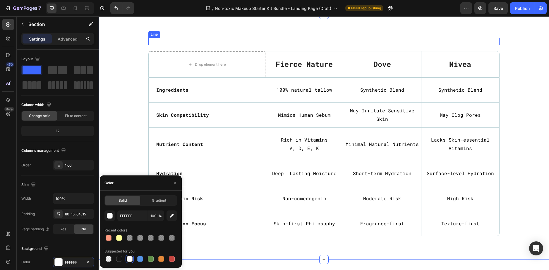
click at [279, 39] on div "Title Line" at bounding box center [323, 41] width 351 height 7
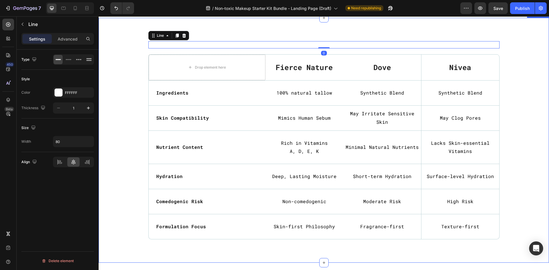
scroll to position [1626, 0]
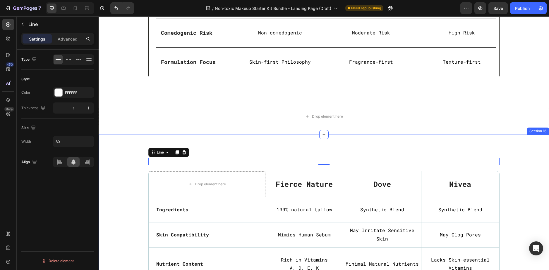
click at [130, 143] on div "Title Line 0 Row Drop element here Fierce Nature Text block Row Dove Text block…" at bounding box center [324, 257] width 450 height 245
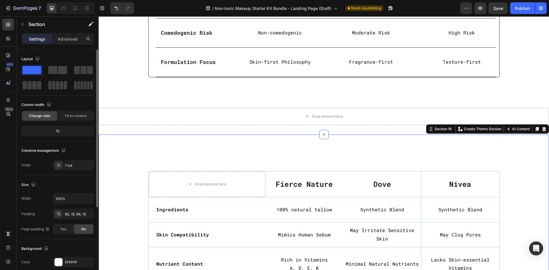
scroll to position [117, 0]
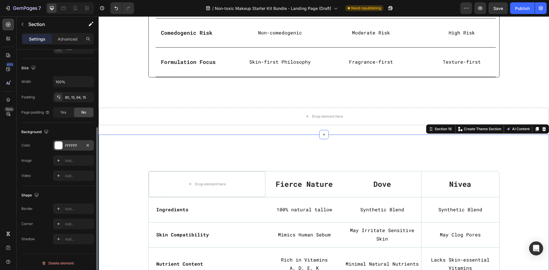
click at [57, 145] on div at bounding box center [59, 146] width 8 height 8
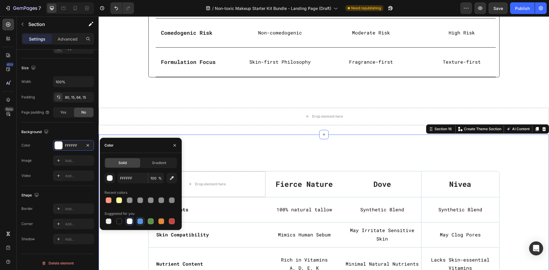
click at [142, 220] on div at bounding box center [140, 222] width 6 height 6
type input "5594E7"
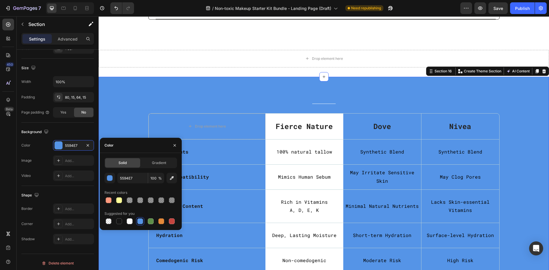
scroll to position [1684, 0]
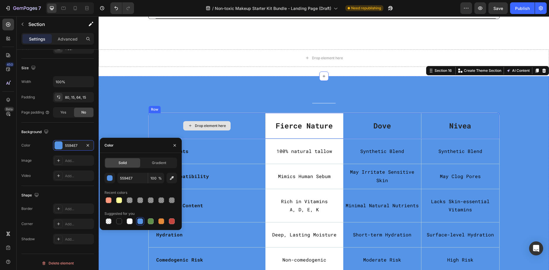
click at [256, 124] on div "Drop element here" at bounding box center [207, 126] width 117 height 26
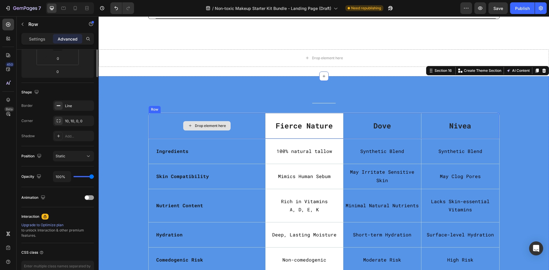
scroll to position [0, 0]
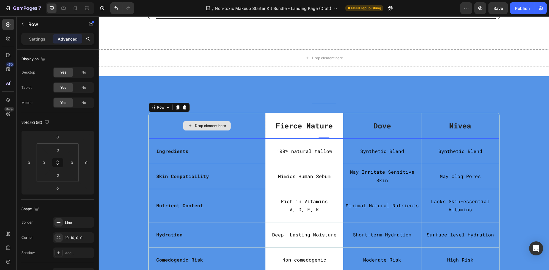
click at [155, 125] on div "Drop element here" at bounding box center [207, 126] width 117 height 26
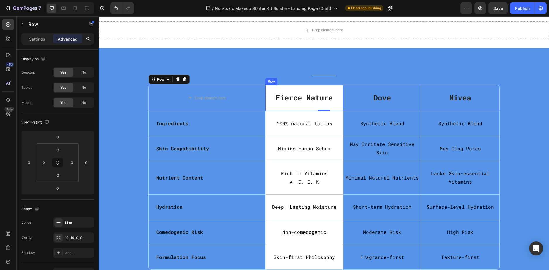
scroll to position [1743, 0]
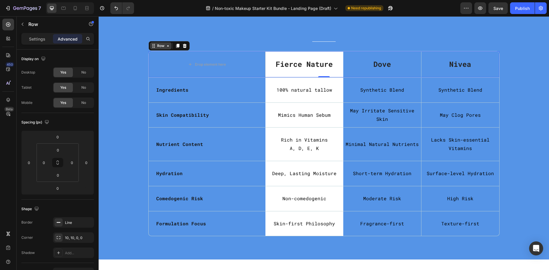
click at [156, 46] on div "Row" at bounding box center [161, 45] width 10 height 5
click at [283, 61] on p "Fierce Nature" at bounding box center [304, 65] width 77 height 10
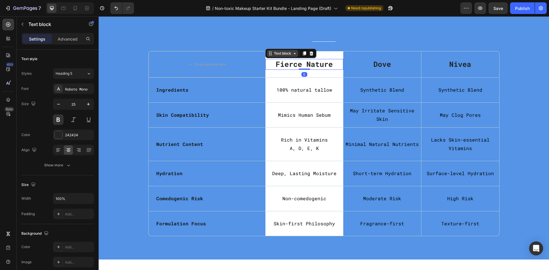
click at [273, 56] on div "Text block" at bounding box center [283, 53] width 20 height 5
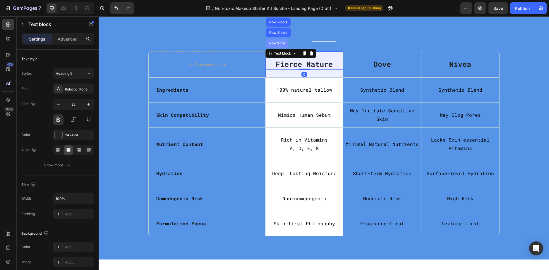
click at [278, 47] on div "Row 1 col" at bounding box center [276, 43] width 23 height 9
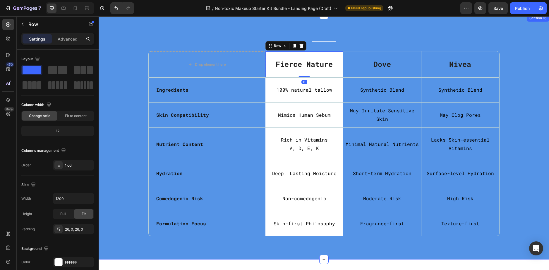
scroll to position [1684, 0]
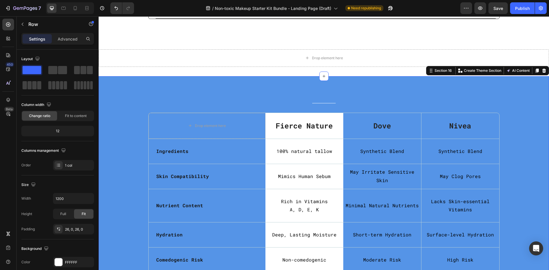
click at [131, 100] on div "Title Line Row Drop element here Fierce Nature Text block Row Dove Text block N…" at bounding box center [323, 201] width 441 height 203
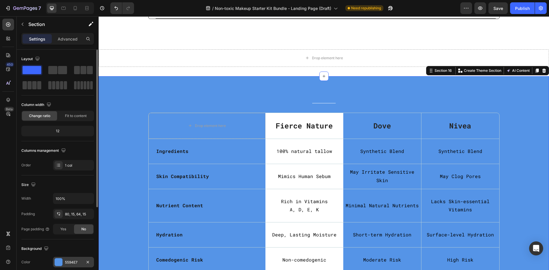
click at [61, 262] on div at bounding box center [59, 263] width 8 height 8
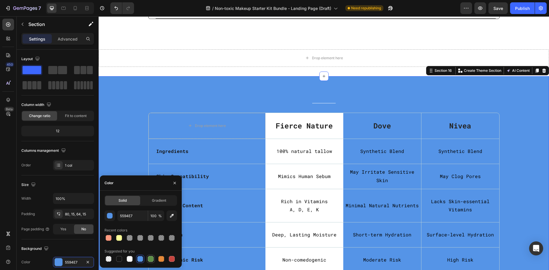
click at [149, 259] on div at bounding box center [151, 259] width 6 height 6
type input "5E8E49"
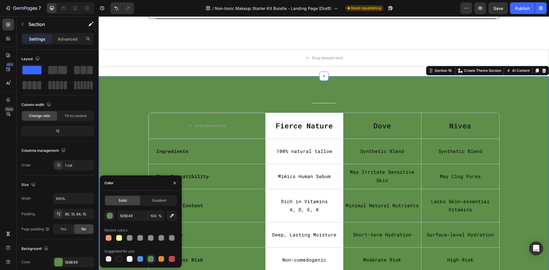
click at [207, 90] on div "Title Line Row Drop element here Fierce Nature Text block Row Dove Text block N…" at bounding box center [324, 198] width 450 height 245
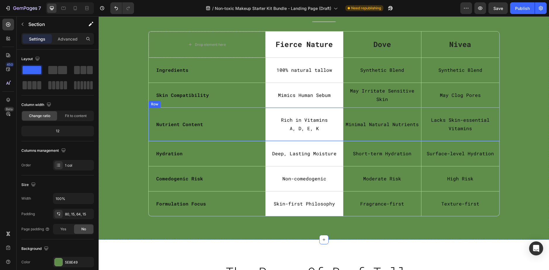
scroll to position [1713, 0]
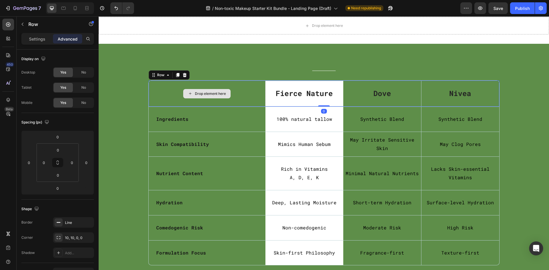
click at [253, 103] on div "Drop element here" at bounding box center [207, 94] width 117 height 26
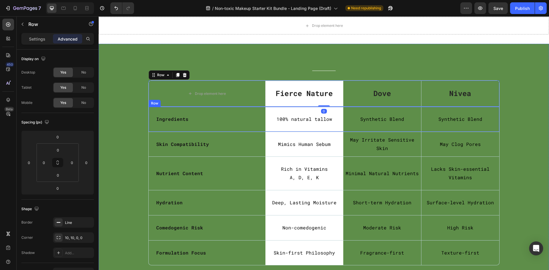
click at [246, 114] on div "Ingredients Text Block" at bounding box center [207, 119] width 117 height 25
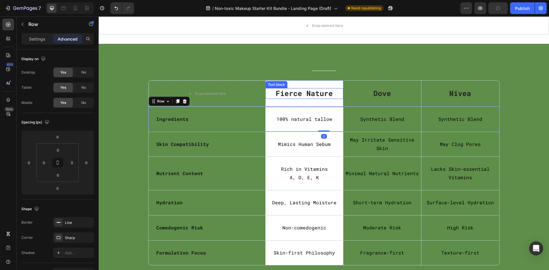
click at [279, 94] on p "Fierce Nature" at bounding box center [304, 94] width 77 height 10
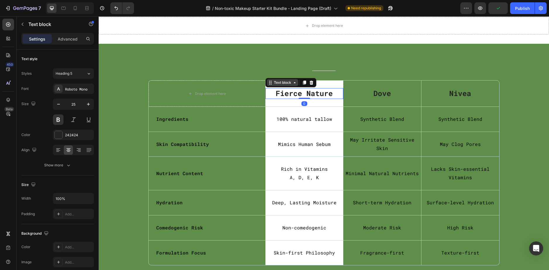
click at [287, 80] on div "Text block" at bounding box center [283, 82] width 20 height 5
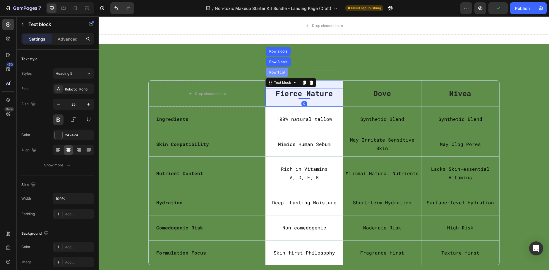
click at [280, 76] on div "Row 1 col" at bounding box center [276, 72] width 23 height 9
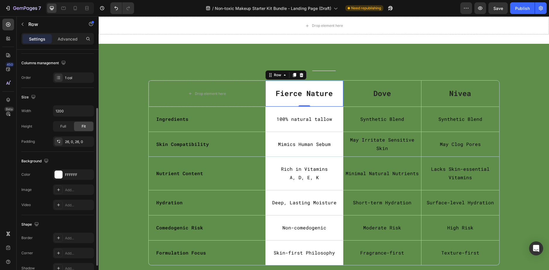
scroll to position [119, 0]
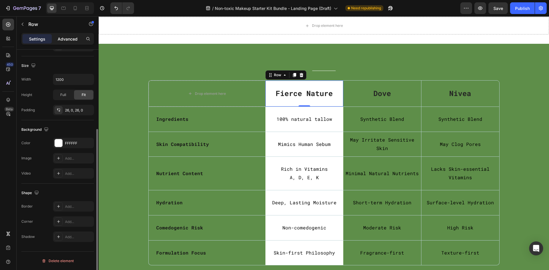
click at [69, 37] on p "Advanced" at bounding box center [68, 39] width 20 height 6
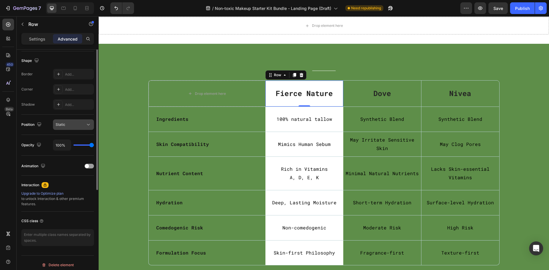
scroll to position [90, 0]
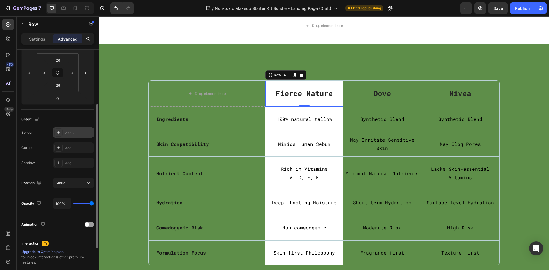
click at [72, 133] on div "Add..." at bounding box center [78, 132] width 27 height 5
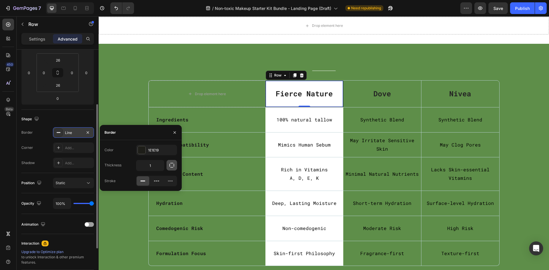
click at [173, 164] on icon "button" at bounding box center [172, 166] width 6 height 6
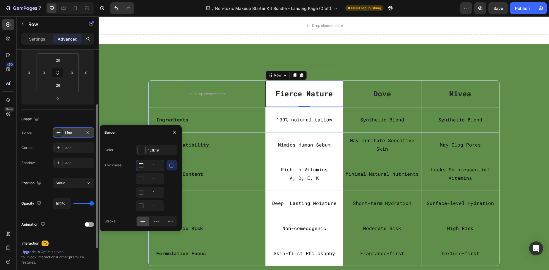
click at [153, 167] on input "1" at bounding box center [149, 166] width 27 height 11
type input "0"
click at [156, 180] on input "1" at bounding box center [149, 179] width 27 height 11
type input "0"
click at [156, 171] on input "1" at bounding box center [149, 166] width 27 height 11
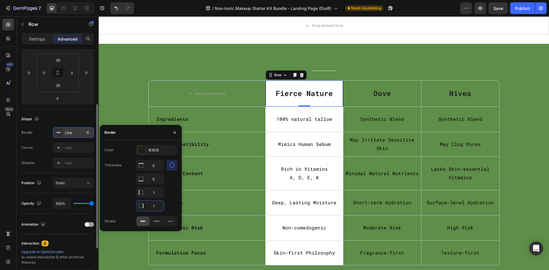
type input "0"
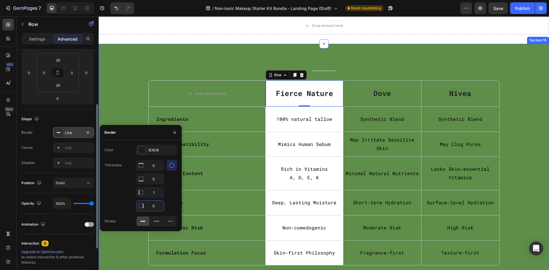
click at [218, 55] on div "Title Line Row Drop element here Fierce Nature Text block Row 0 Dove Text block…" at bounding box center [324, 166] width 450 height 245
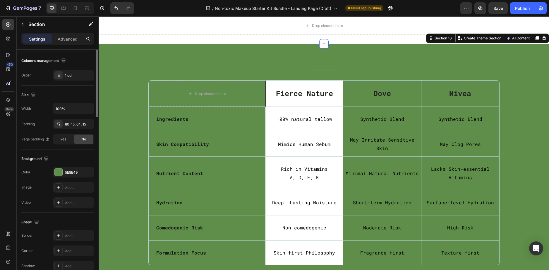
scroll to position [0, 0]
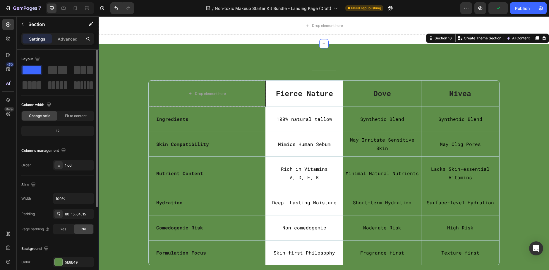
click at [171, 59] on div "Title Line Row Drop element here Fierce Nature Text block Row Dove Text block N…" at bounding box center [324, 166] width 450 height 245
click at [63, 260] on div "5E8E49" at bounding box center [73, 262] width 41 height 11
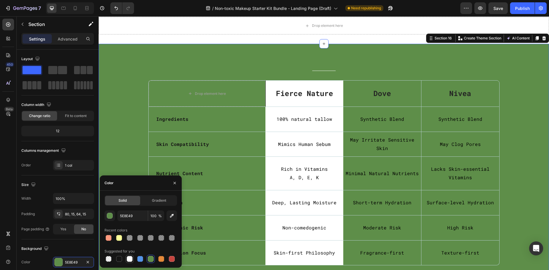
click at [130, 259] on div at bounding box center [130, 259] width 6 height 6
type input "FFFFFF"
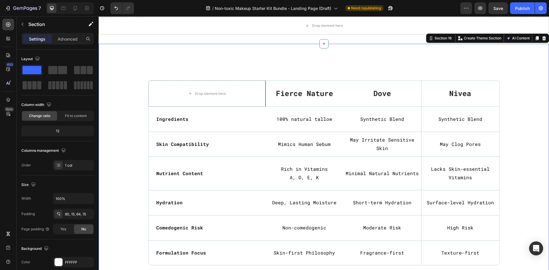
click at [206, 60] on div "Title Line Row Drop element here Fierce Nature Text block Row Dove Text block N…" at bounding box center [324, 166] width 450 height 245
click at [119, 120] on div "Title Line Row Drop element here Fierce Nature Text block Row Dove Text block N…" at bounding box center [323, 168] width 441 height 203
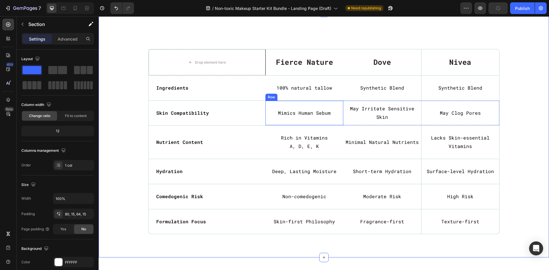
scroll to position [1713, 0]
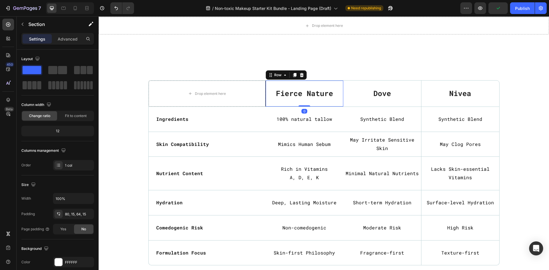
click at [337, 84] on div "Fierce Nature Text block Row 0" at bounding box center [304, 94] width 78 height 26
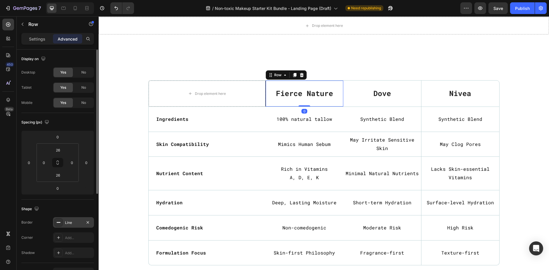
click at [75, 225] on div "Line" at bounding box center [73, 222] width 17 height 5
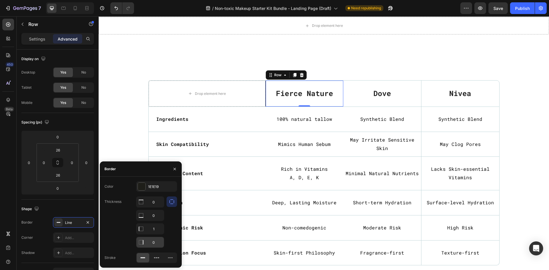
click at [154, 208] on input "0" at bounding box center [149, 202] width 27 height 11
type input "1"
click at [214, 65] on div "Title Line Row Drop element here Fierce Nature Text block Row 0 Dove Text block…" at bounding box center [324, 166] width 450 height 245
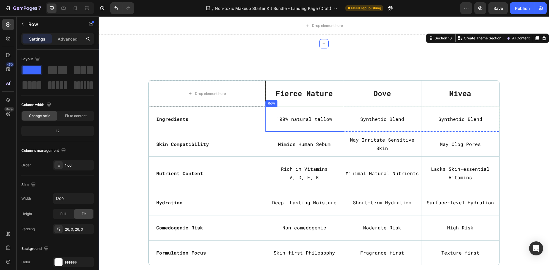
click at [267, 130] on div "100% natural tallow Text Block Row" at bounding box center [304, 119] width 78 height 25
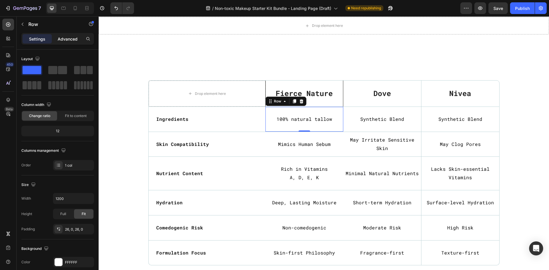
click at [70, 40] on p "Advanced" at bounding box center [68, 39] width 20 height 6
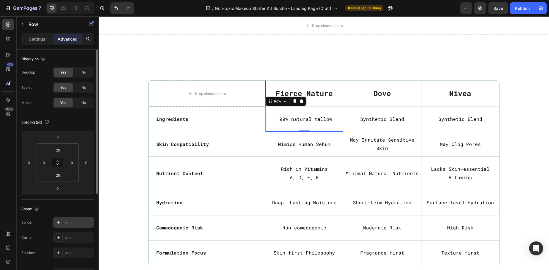
click at [68, 221] on div "Add..." at bounding box center [78, 222] width 27 height 5
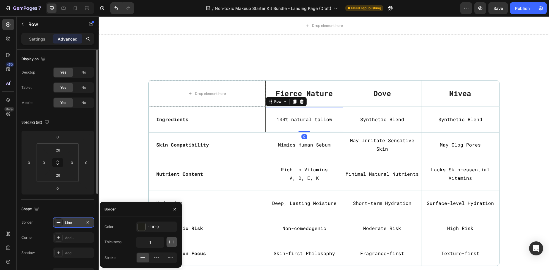
click at [172, 243] on icon "button" at bounding box center [172, 242] width 6 height 6
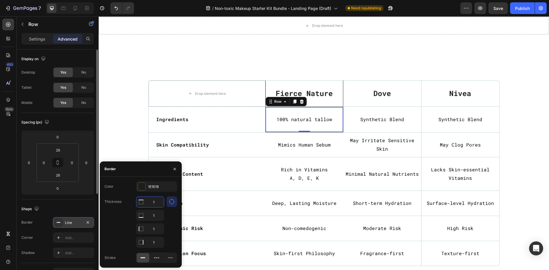
click at [155, 203] on input "1" at bounding box center [149, 202] width 27 height 11
type input "0"
click at [156, 214] on input "1" at bounding box center [149, 216] width 27 height 11
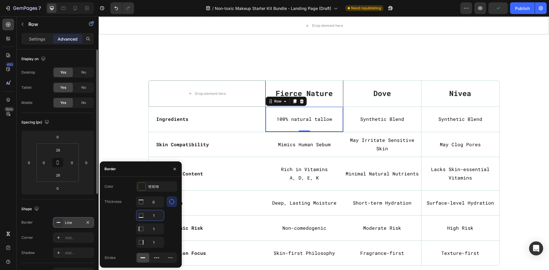
type input "0"
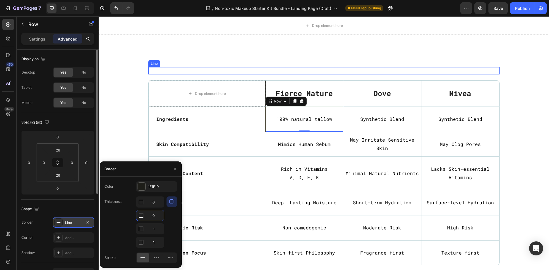
click at [199, 66] on div "Title Line Row Drop element here Fierce Nature Text block Row Dove Text block N…" at bounding box center [324, 166] width 450 height 245
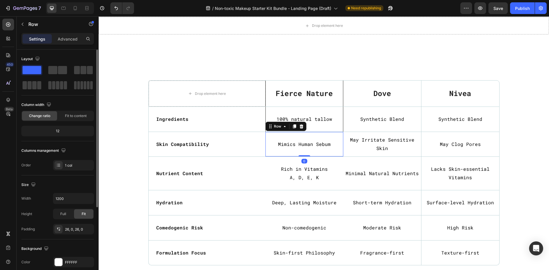
click at [267, 153] on div "Mimics Human Sebum Text Block Row 0" at bounding box center [304, 144] width 78 height 25
click at [71, 37] on p "Advanced" at bounding box center [68, 39] width 20 height 6
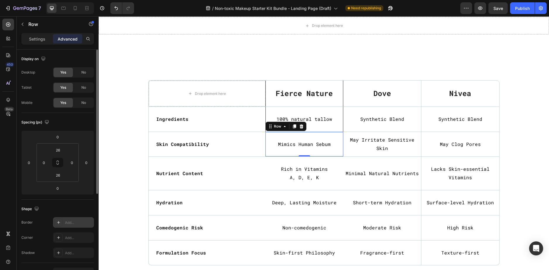
click at [71, 225] on div "Add..." at bounding box center [78, 222] width 27 height 5
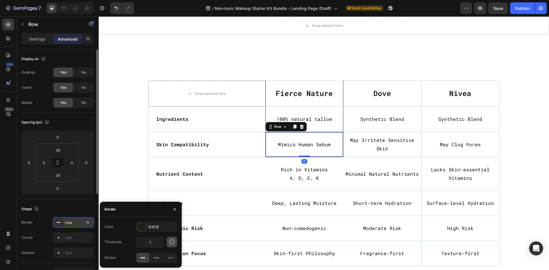
click at [170, 244] on icon "button" at bounding box center [172, 242] width 6 height 6
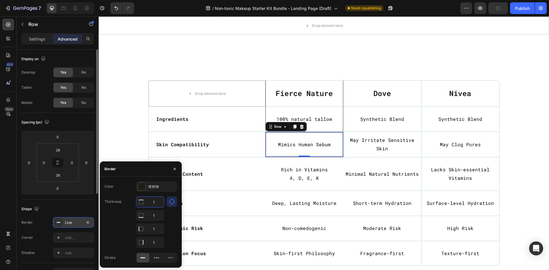
click at [157, 201] on input "1" at bounding box center [149, 202] width 27 height 11
type input "0"
click at [156, 215] on input "1" at bounding box center [149, 216] width 27 height 11
type input "0"
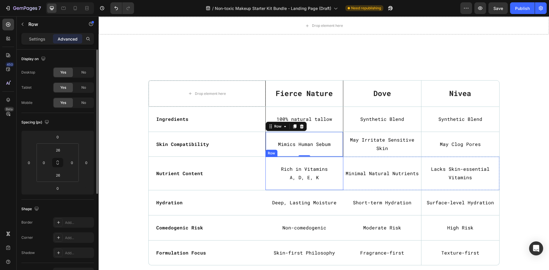
click at [267, 187] on div "Rich in Vitamins A, D, E, K Text Block Row" at bounding box center [304, 173] width 78 height 33
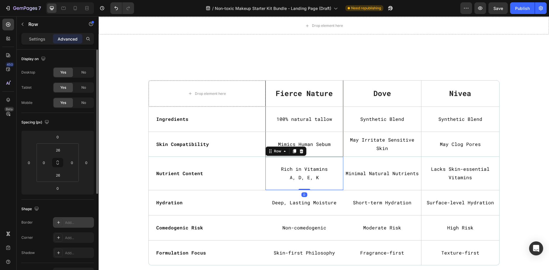
click at [73, 224] on div "Add..." at bounding box center [78, 222] width 27 height 5
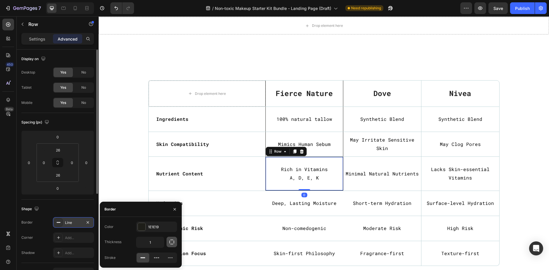
click at [172, 242] on icon "button" at bounding box center [172, 242] width 6 height 6
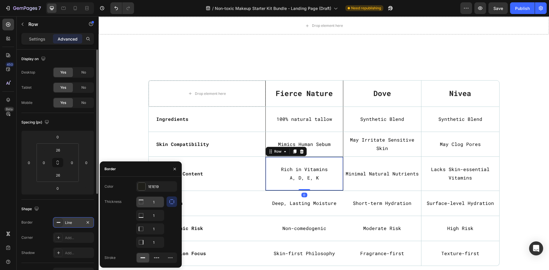
click at [153, 202] on input "1" at bounding box center [149, 202] width 27 height 11
type input "0"
click at [155, 213] on input "1" at bounding box center [149, 216] width 27 height 11
type input "0"
click at [270, 211] on div "Deep, Lasting Moisture Text Block Row" at bounding box center [304, 203] width 78 height 25
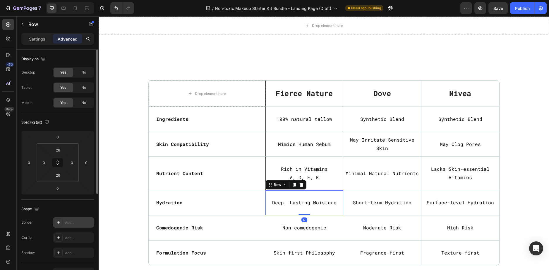
click at [71, 227] on div "Add..." at bounding box center [73, 223] width 41 height 11
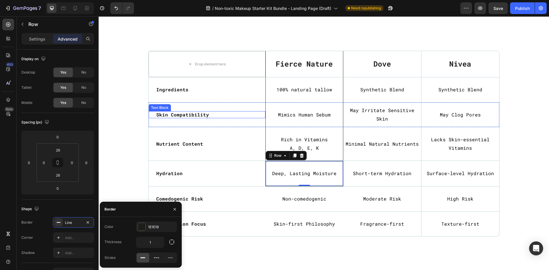
scroll to position [1772, 0]
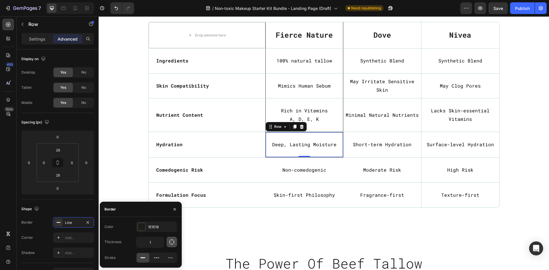
click at [170, 244] on icon "button" at bounding box center [172, 242] width 6 height 6
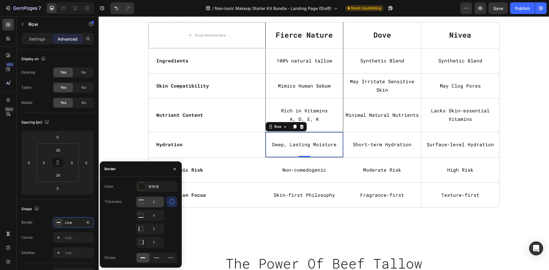
click at [155, 203] on input "1" at bounding box center [149, 202] width 27 height 11
type input "0"
click at [157, 219] on input "1" at bounding box center [149, 216] width 27 height 11
type input "0"
click at [270, 179] on div "Non-comedogenic Text Block Row" at bounding box center [304, 169] width 78 height 25
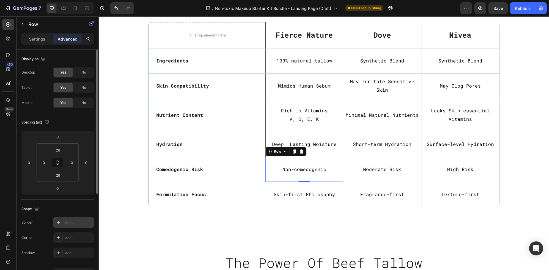
click at [73, 224] on div "Add..." at bounding box center [78, 222] width 27 height 5
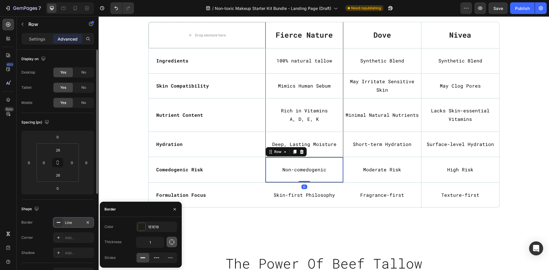
click at [171, 242] on icon "button" at bounding box center [172, 242] width 6 height 6
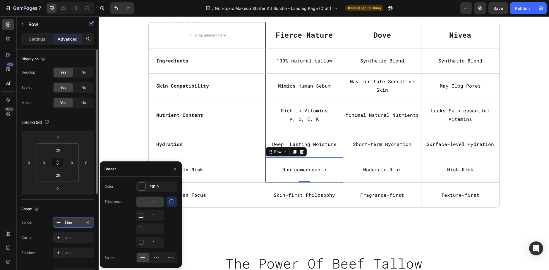
click at [158, 203] on input "1" at bounding box center [149, 202] width 27 height 11
type input "0"
click at [157, 217] on input "1" at bounding box center [149, 216] width 27 height 11
type input "0"
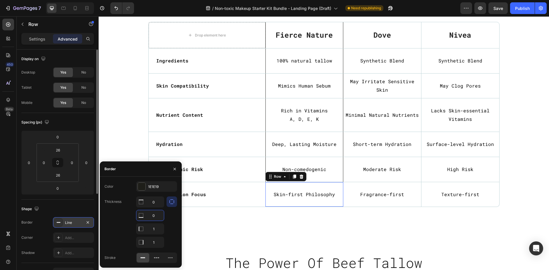
click at [267, 204] on div "Skin-first Philosophy Text Block Row 0" at bounding box center [304, 194] width 78 height 25
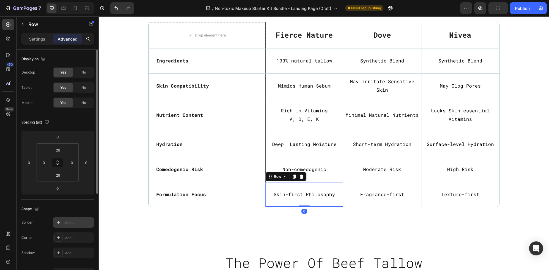
click at [76, 223] on div "Add..." at bounding box center [78, 222] width 27 height 5
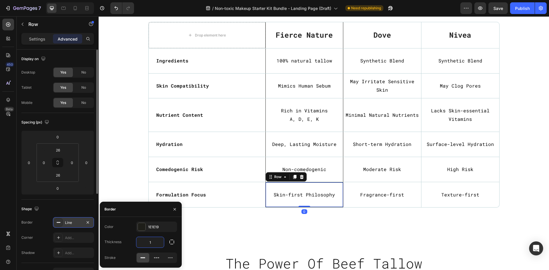
click at [159, 242] on input "1" at bounding box center [149, 242] width 27 height 11
type input "0"
click at [168, 242] on button "button" at bounding box center [171, 242] width 11 height 11
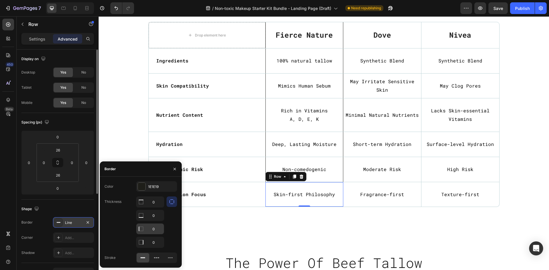
click at [156, 208] on input "0" at bounding box center [149, 202] width 27 height 11
type input "1"
click at [158, 208] on input "0" at bounding box center [149, 202] width 27 height 11
type input "1"
click at [214, 146] on p "Hydration" at bounding box center [206, 145] width 101 height 6
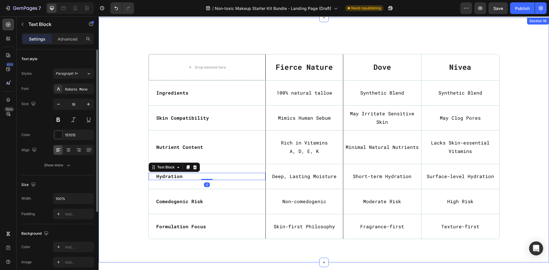
scroll to position [1684, 0]
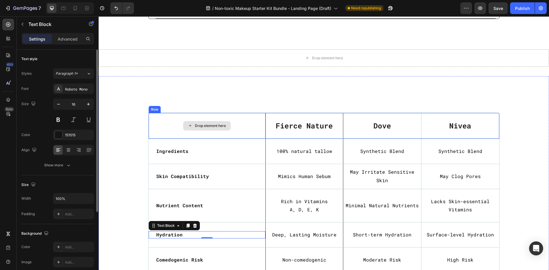
click at [150, 119] on div "Drop element here" at bounding box center [207, 126] width 117 height 26
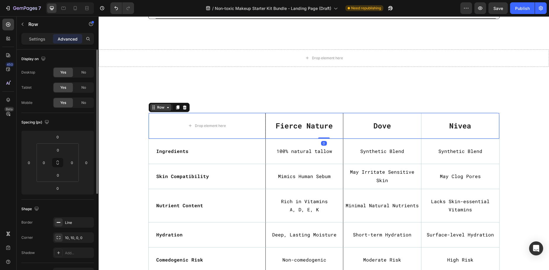
click at [156, 105] on div "Row" at bounding box center [161, 107] width 10 height 5
click at [66, 223] on div "Line" at bounding box center [73, 222] width 17 height 5
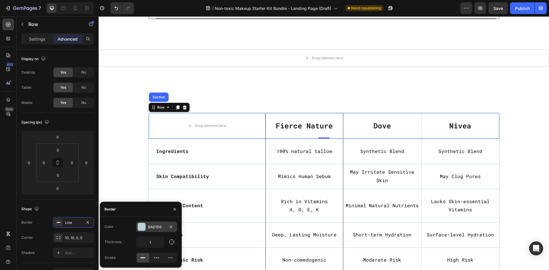
click at [144, 227] on div at bounding box center [142, 227] width 8 height 8
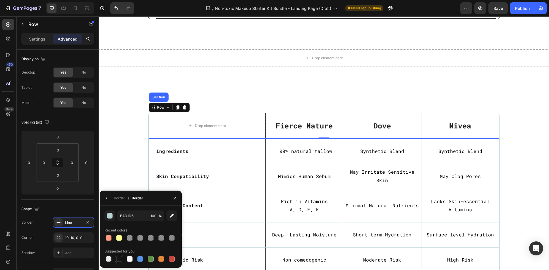
click at [121, 258] on div at bounding box center [119, 259] width 6 height 6
type input "151515"
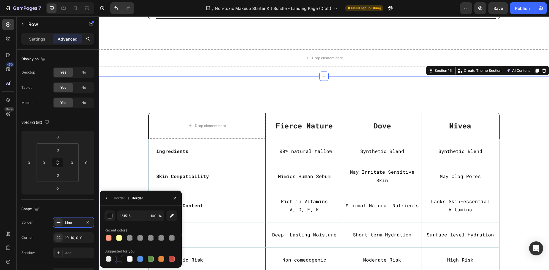
click at [134, 137] on div "Title Line Row Drop element here Fierce Nature Text block Row Dove Text block N…" at bounding box center [323, 201] width 441 height 203
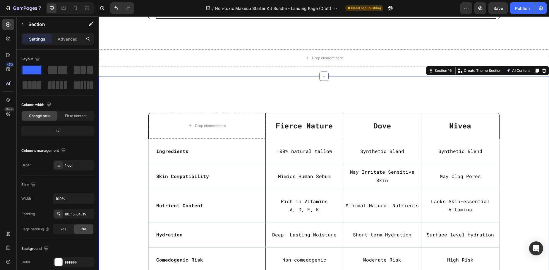
click at [134, 137] on div "Title Line Row Drop element here Fierce Nature Text block Row Dove Text block N…" at bounding box center [323, 201] width 441 height 203
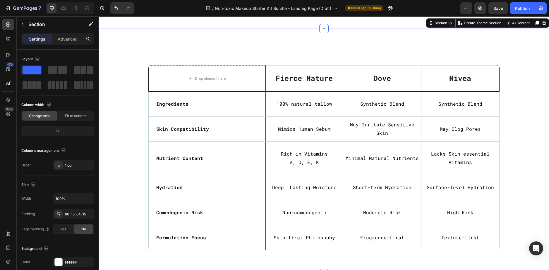
scroll to position [1743, 0]
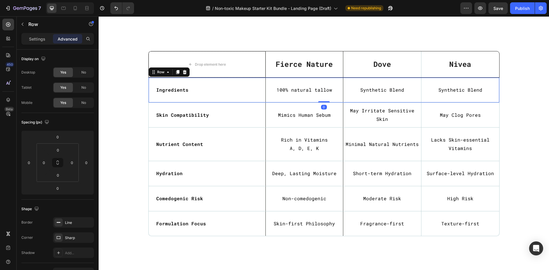
click at [149, 99] on div "Ingredients Text Block" at bounding box center [207, 90] width 117 height 25
click at [73, 225] on div "Line" at bounding box center [73, 222] width 17 height 5
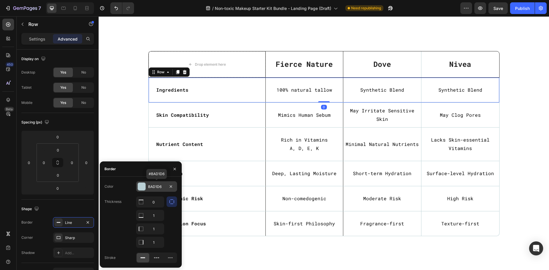
click at [158, 185] on div "BAD1D6" at bounding box center [156, 187] width 17 height 5
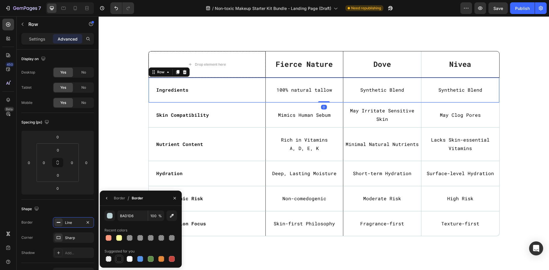
click at [118, 257] on div at bounding box center [119, 259] width 6 height 6
type input "151515"
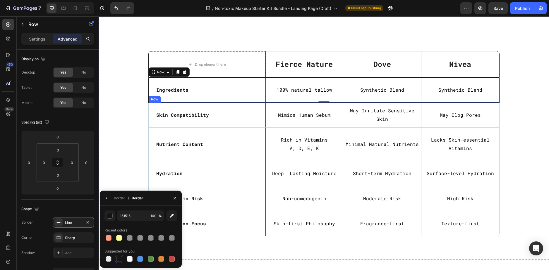
click at [149, 121] on div "Skin Compatibility Text Block" at bounding box center [207, 115] width 117 height 25
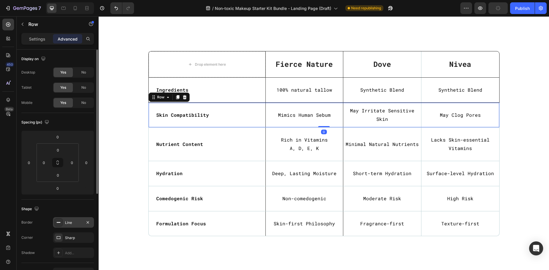
click at [74, 224] on div "Line" at bounding box center [73, 222] width 17 height 5
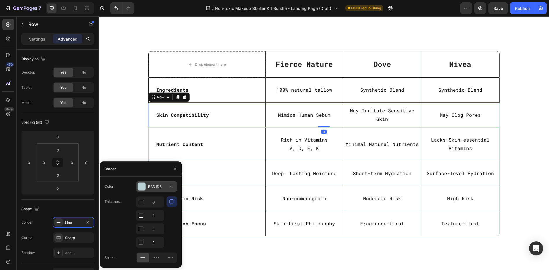
click at [144, 188] on div at bounding box center [142, 187] width 8 height 8
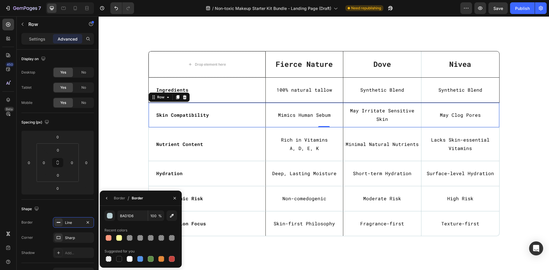
click at [123, 259] on div at bounding box center [140, 259] width 73 height 8
click at [121, 259] on div at bounding box center [119, 259] width 6 height 6
type input "151515"
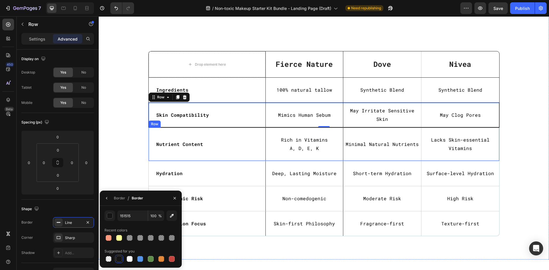
click at [149, 156] on div "Nutrient Content Text Block" at bounding box center [207, 144] width 117 height 33
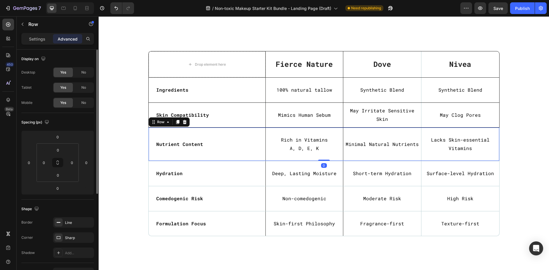
click at [71, 228] on div "Border Line Corner Sharp Shadow Add..." at bounding box center [57, 238] width 73 height 41
click at [71, 225] on div "Line" at bounding box center [73, 222] width 17 height 5
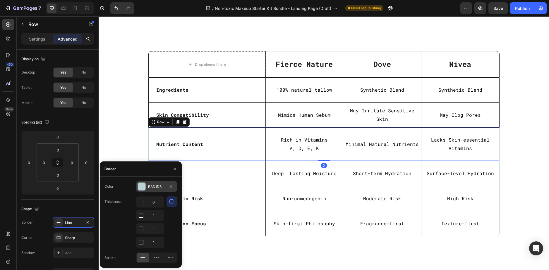
click at [141, 188] on div at bounding box center [142, 187] width 8 height 8
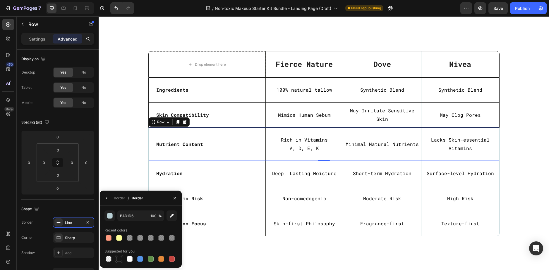
click at [119, 259] on div at bounding box center [119, 259] width 6 height 6
type input "151515"
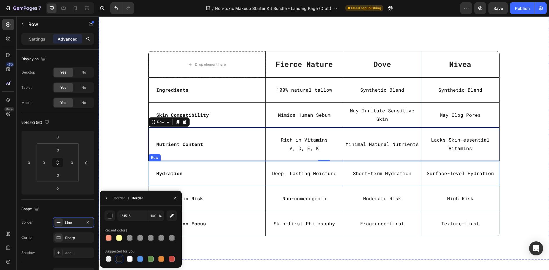
click at [149, 180] on div "Hydration Text Block" at bounding box center [207, 173] width 117 height 25
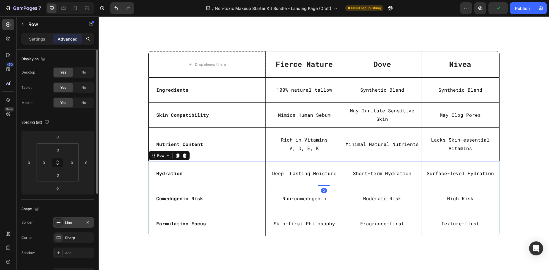
click at [70, 223] on div "Line" at bounding box center [73, 222] width 17 height 5
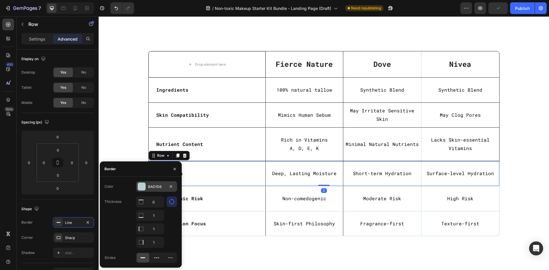
click at [142, 188] on div at bounding box center [142, 187] width 8 height 8
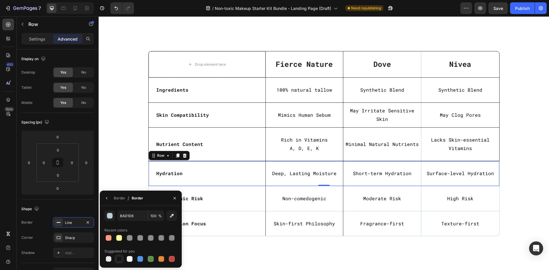
click at [121, 257] on div at bounding box center [119, 259] width 6 height 6
type input "151515"
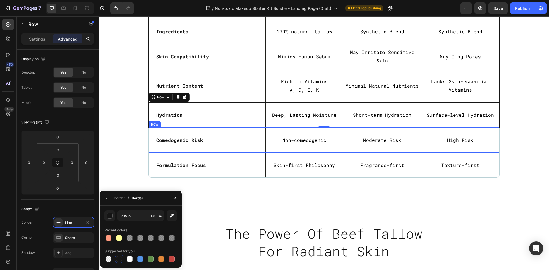
click at [152, 146] on div "Comedogenic Risk Text Block" at bounding box center [207, 140] width 117 height 25
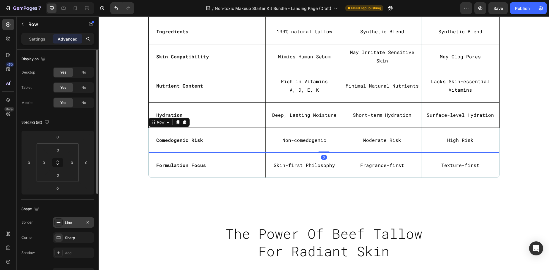
click at [70, 222] on div "Line" at bounding box center [73, 222] width 17 height 5
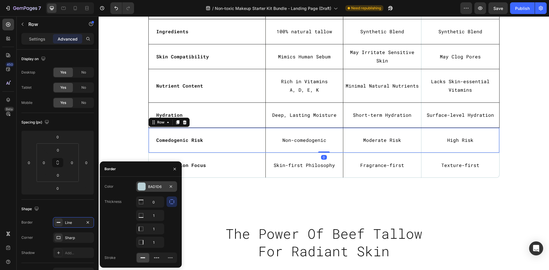
click at [156, 185] on div "BAD1D6" at bounding box center [156, 187] width 17 height 5
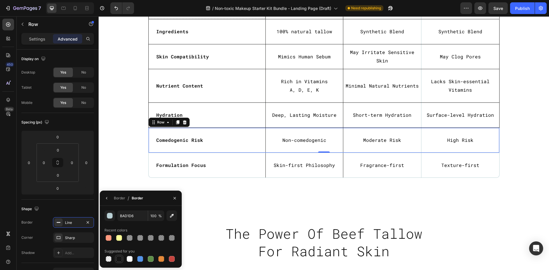
click at [122, 259] on div at bounding box center [118, 259] width 7 height 7
type input "151515"
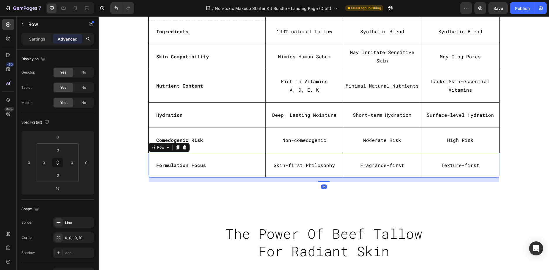
click at [149, 174] on div "Formulation Focus Text Block" at bounding box center [207, 165] width 117 height 25
click at [67, 222] on div "Line" at bounding box center [73, 222] width 17 height 5
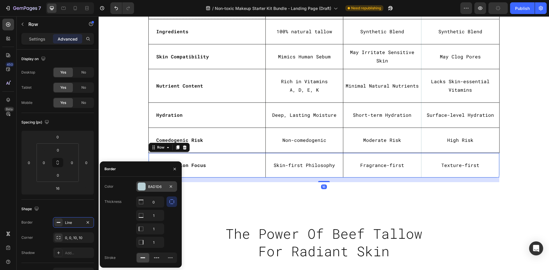
click at [149, 186] on div "BAD1D6" at bounding box center [156, 187] width 17 height 5
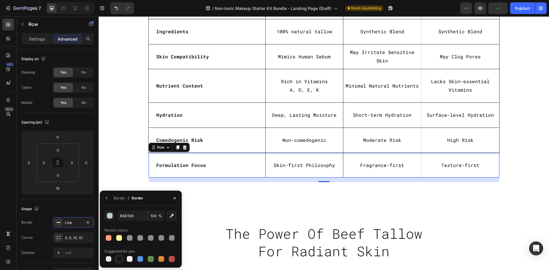
click at [123, 257] on div at bounding box center [119, 259] width 8 height 8
type input "151515"
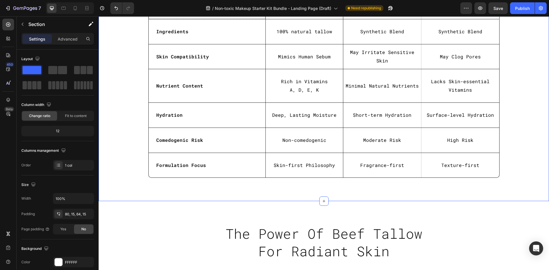
click at [513, 125] on div "Title Line Row Drop element here Fierce Nature Text block Row Dove Text block N…" at bounding box center [323, 81] width 441 height 203
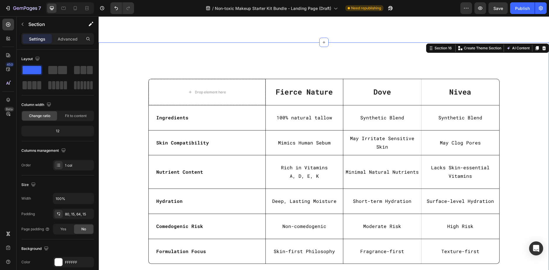
scroll to position [1713, 0]
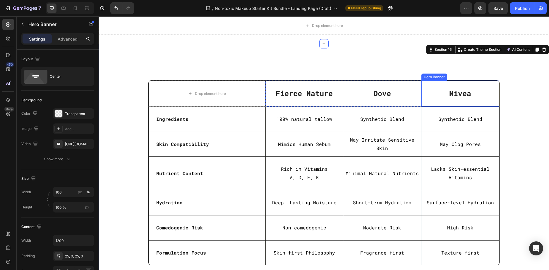
click at [491, 102] on div "Nivea Text block" at bounding box center [459, 93] width 77 height 25
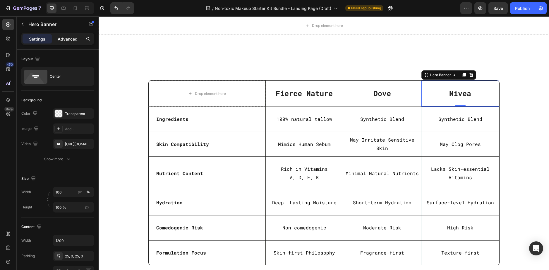
click at [68, 39] on p "Advanced" at bounding box center [68, 39] width 20 height 6
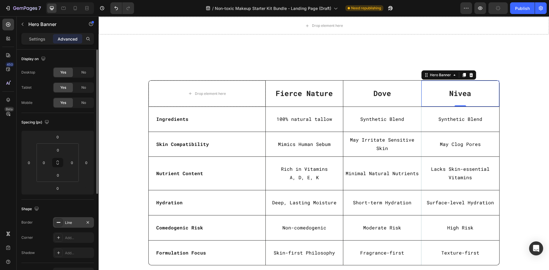
click at [74, 223] on div "Line" at bounding box center [73, 222] width 17 height 5
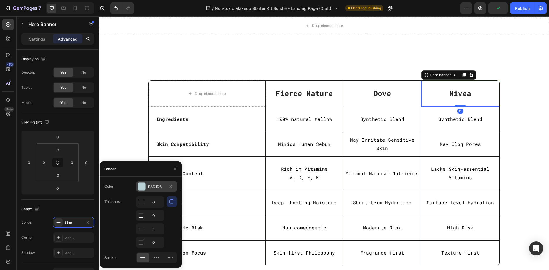
click at [152, 185] on div "BAD1D6" at bounding box center [156, 187] width 17 height 5
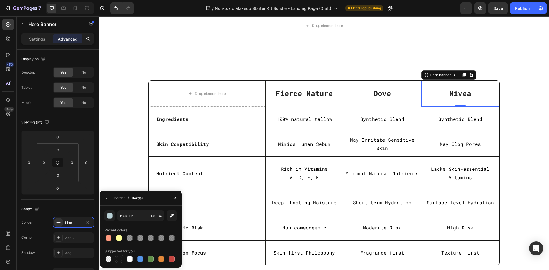
click at [118, 259] on div at bounding box center [119, 259] width 6 height 6
type input "151515"
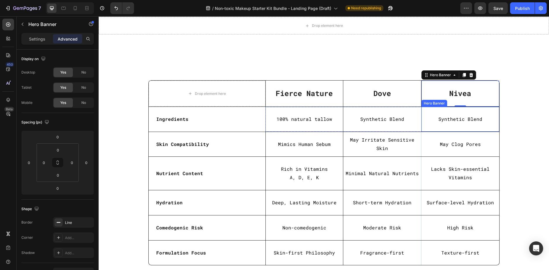
click at [425, 126] on div "Synthetic Blend Text Block" at bounding box center [459, 119] width 77 height 24
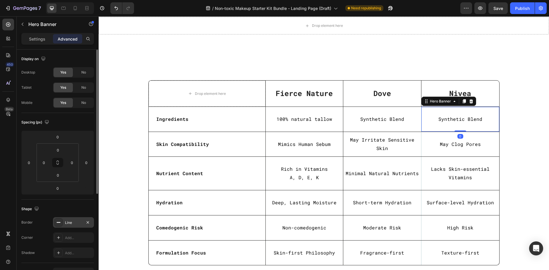
click at [71, 225] on div "Line" at bounding box center [73, 222] width 17 height 5
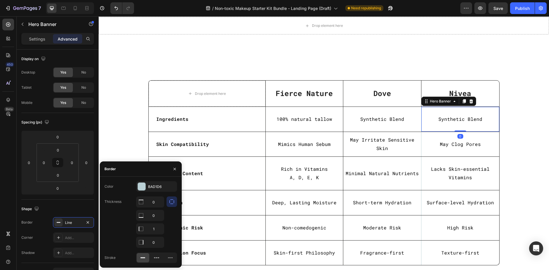
click at [156, 192] on div "Color BAD1D6 Thickness 0 0 1 0 Stroke" at bounding box center [141, 223] width 82 height 82
click at [156, 185] on div "BAD1D6" at bounding box center [156, 187] width 17 height 5
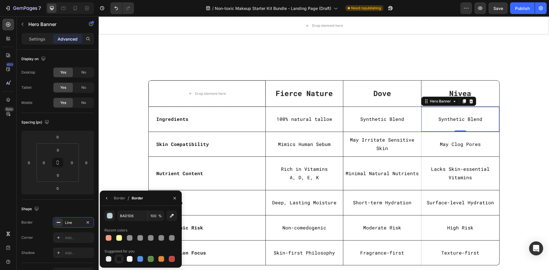
click at [121, 257] on div at bounding box center [119, 259] width 6 height 6
type input "151515"
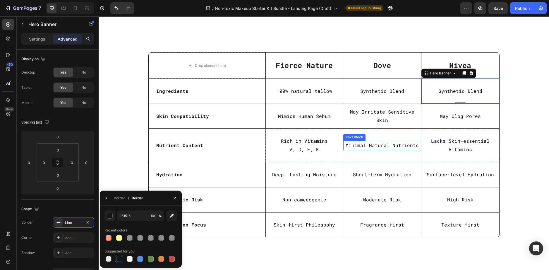
scroll to position [1772, 0]
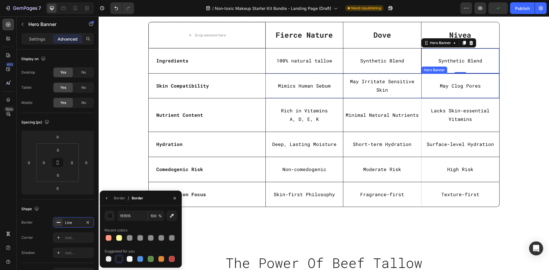
click at [487, 94] on div "May Clog Pores Text Block" at bounding box center [459, 86] width 77 height 24
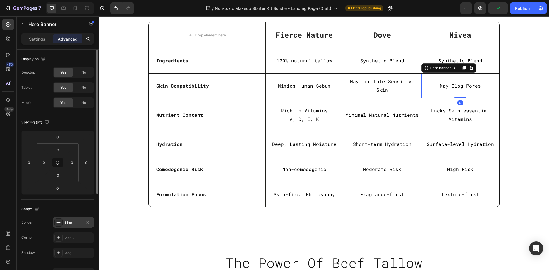
click at [73, 223] on div "Line" at bounding box center [73, 222] width 17 height 5
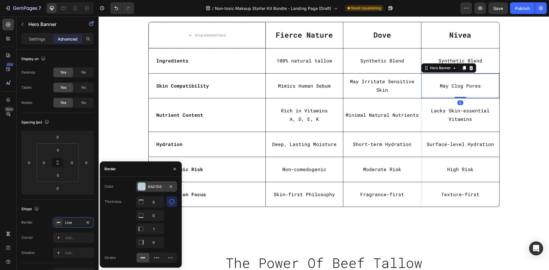
click at [157, 188] on div "BAD1D6" at bounding box center [156, 187] width 17 height 5
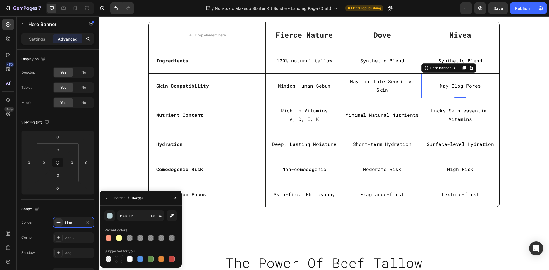
click at [120, 259] on div at bounding box center [119, 259] width 6 height 6
type input "151515"
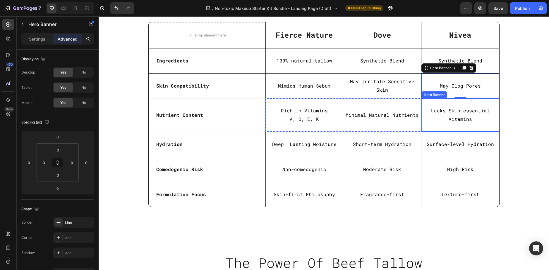
click at [428, 128] on div "Lacks Skin-essential Vitamins Text Block" at bounding box center [459, 115] width 77 height 33
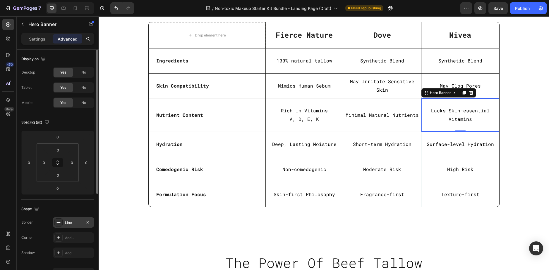
click at [73, 221] on div "Line" at bounding box center [73, 222] width 17 height 5
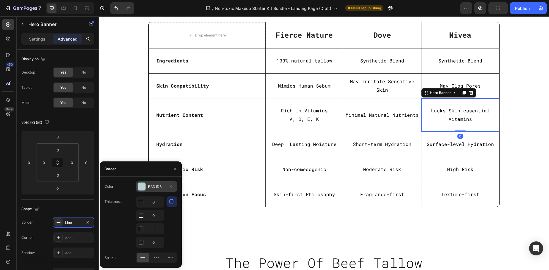
click at [155, 187] on div "BAD1D6" at bounding box center [156, 187] width 17 height 5
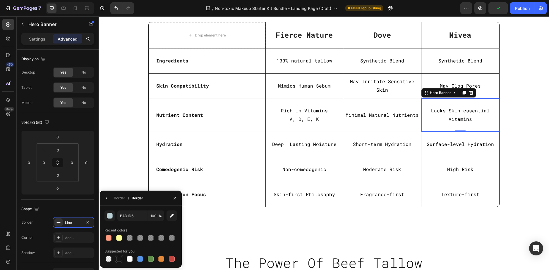
click at [122, 259] on div at bounding box center [119, 259] width 6 height 6
type input "151515"
click at [429, 154] on div "Surface-level Hydration Text Block" at bounding box center [459, 144] width 77 height 24
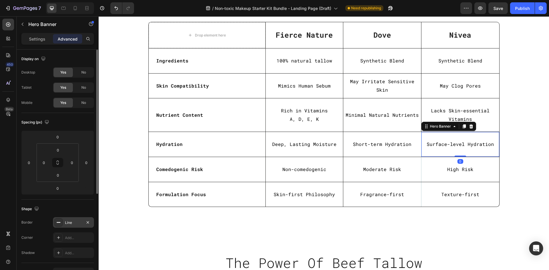
click at [69, 226] on div "Line" at bounding box center [73, 223] width 41 height 11
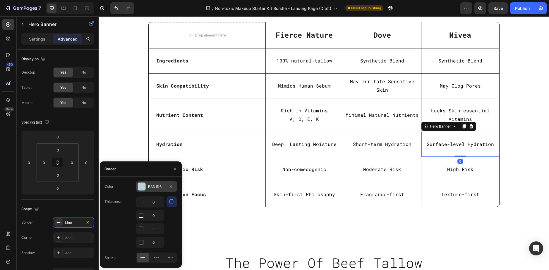
click at [158, 188] on div "BAD1D6" at bounding box center [156, 187] width 17 height 5
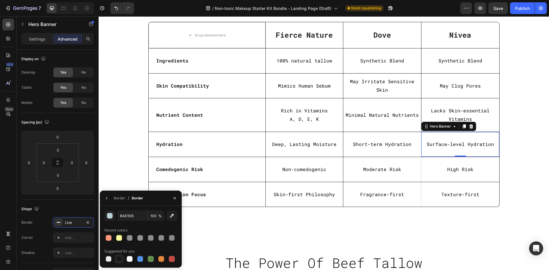
click at [119, 260] on div at bounding box center [119, 259] width 6 height 6
type input "151515"
click at [429, 177] on div "High Risk Text Block" at bounding box center [459, 170] width 77 height 24
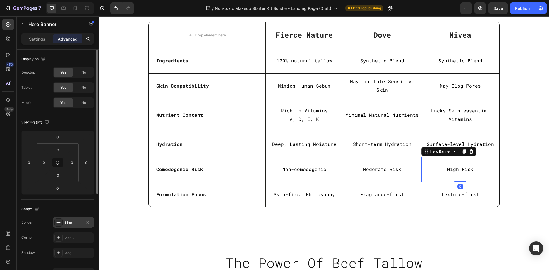
click at [67, 222] on div "Line" at bounding box center [73, 222] width 17 height 5
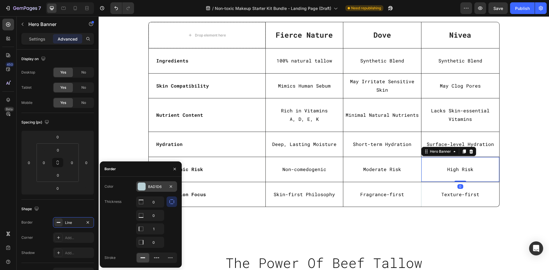
click at [151, 182] on div "BAD1D6" at bounding box center [156, 187] width 41 height 11
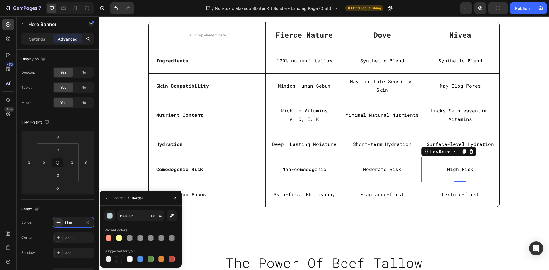
click at [118, 260] on div at bounding box center [119, 259] width 6 height 6
type input "151515"
click at [428, 203] on div "Texture-first Text Block" at bounding box center [459, 195] width 77 height 24
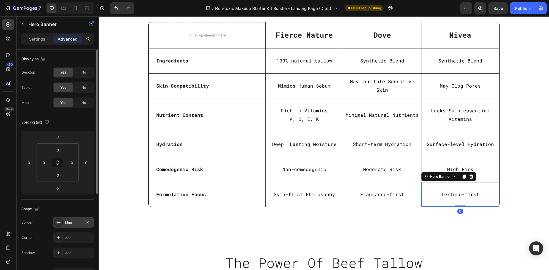
click at [71, 222] on div "Line" at bounding box center [73, 222] width 17 height 5
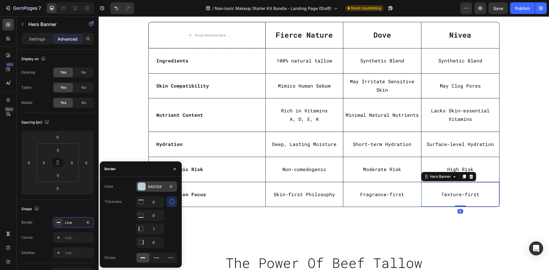
drag, startPoint x: 153, startPoint y: 187, endPoint x: 65, endPoint y: 169, distance: 89.3
click at [153, 187] on div "BAD1D6" at bounding box center [156, 187] width 17 height 5
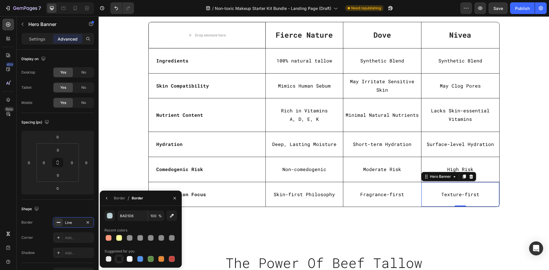
click at [119, 260] on div at bounding box center [119, 259] width 6 height 6
type input "151515"
click at [129, 149] on div "Title Line Row Drop element here Fierce Nature Text block Row Dove Text block N…" at bounding box center [323, 110] width 441 height 203
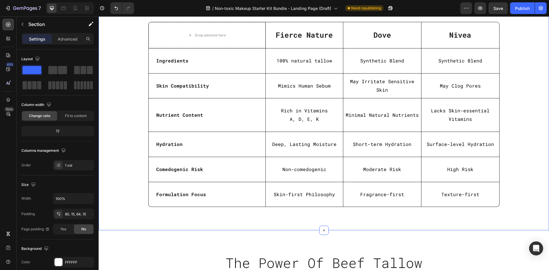
click at [129, 149] on div "Title Line Row Drop element here Fierce Nature Text block Row Dove Text block N…" at bounding box center [323, 110] width 441 height 203
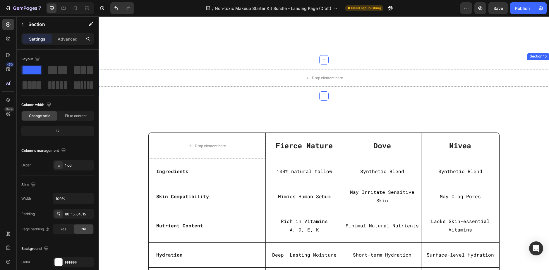
scroll to position [1713, 0]
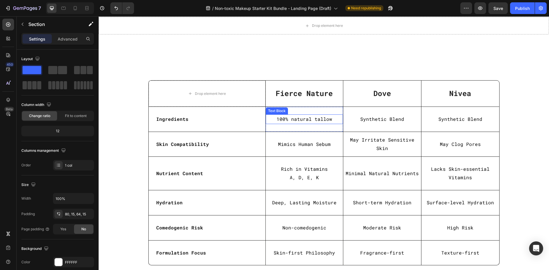
click at [299, 120] on p "100% natural tallow" at bounding box center [304, 119] width 76 height 8
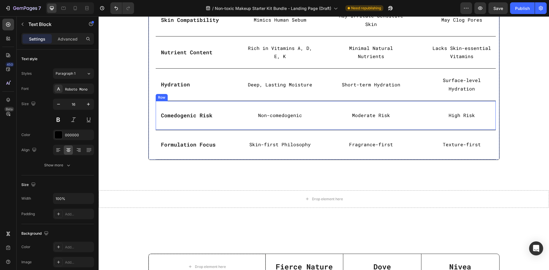
scroll to position [1509, 0]
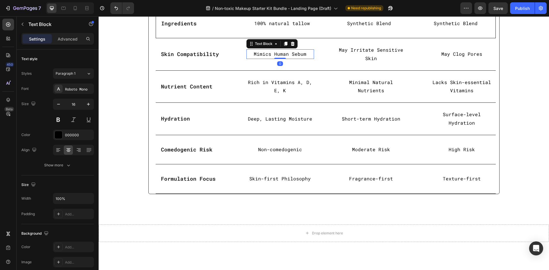
click at [283, 52] on p "Mimics Human Sebum" at bounding box center [280, 54] width 66 height 8
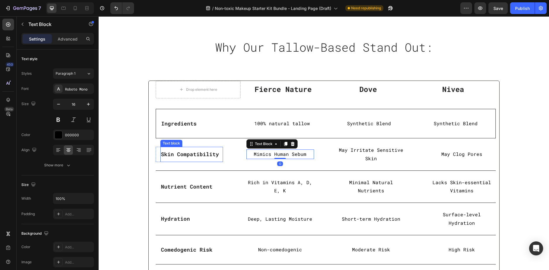
scroll to position [1450, 0]
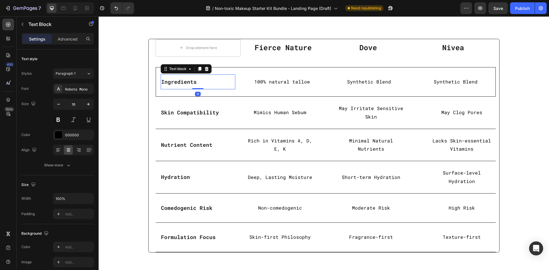
click at [180, 82] on strong "Ingredients" at bounding box center [178, 81] width 35 height 7
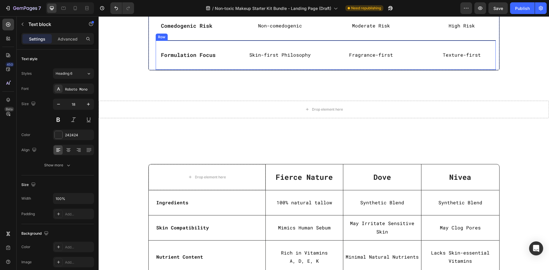
scroll to position [1713, 0]
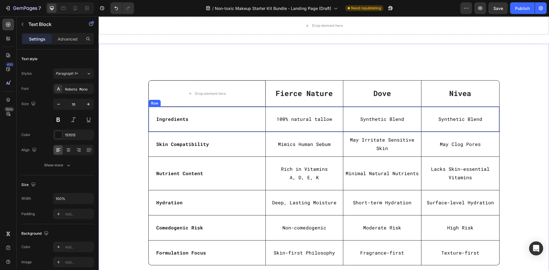
click at [173, 116] on strong "Ingredients" at bounding box center [172, 119] width 32 height 6
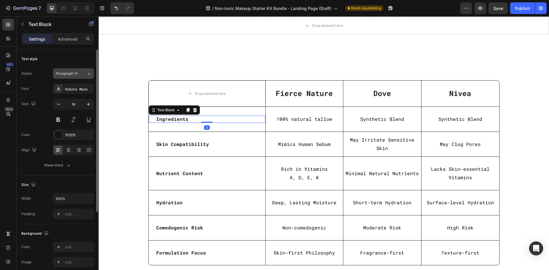
click at [74, 76] on span "Paragraph 1*" at bounding box center [67, 73] width 22 height 5
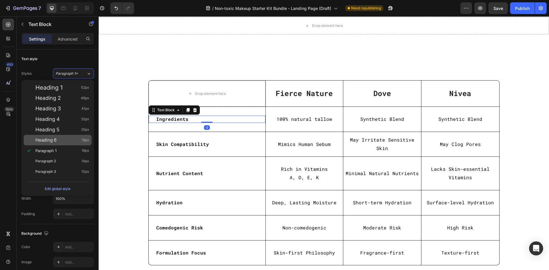
click at [59, 138] on div "Heading 6 18px" at bounding box center [62, 140] width 54 height 6
type input "18"
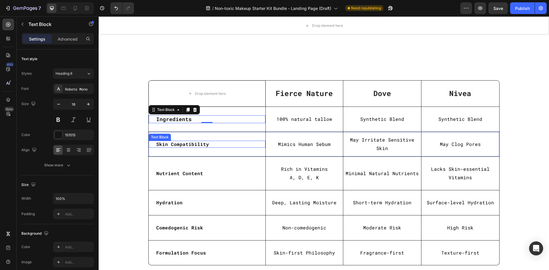
click at [179, 145] on strong "Skin Compatibility" at bounding box center [182, 144] width 53 height 6
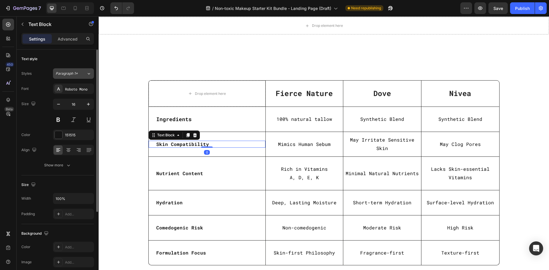
click at [75, 73] on span "Paragraph 1*" at bounding box center [67, 73] width 22 height 5
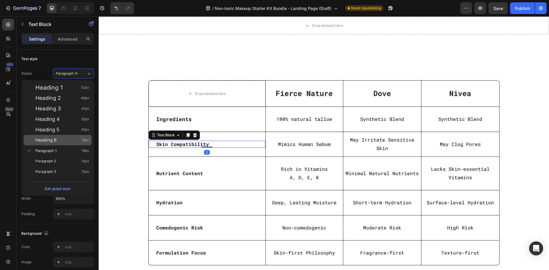
click at [59, 137] on div "Heading 6 18px" at bounding box center [62, 140] width 54 height 6
type input "18"
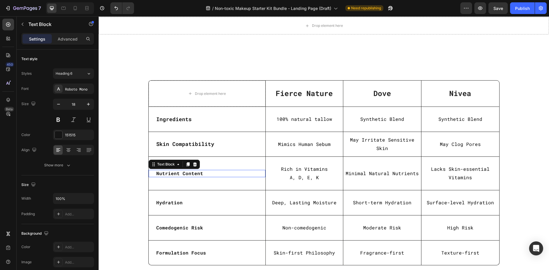
click at [175, 173] on strong "Nutrient Content" at bounding box center [179, 173] width 47 height 6
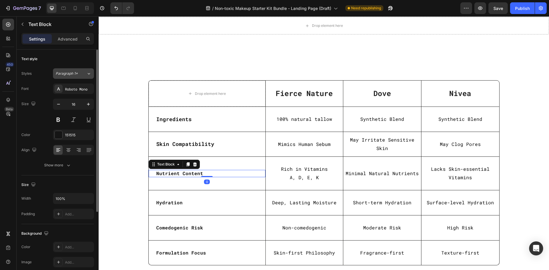
click at [77, 72] on span "Paragraph 1*" at bounding box center [67, 73] width 22 height 5
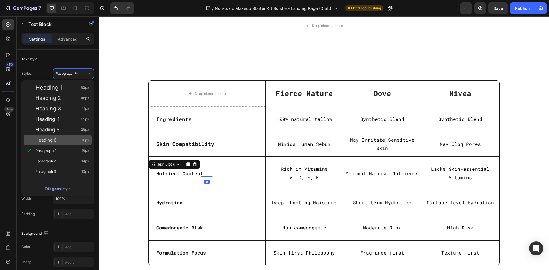
click at [62, 137] on div "Heading 6 18px" at bounding box center [62, 140] width 54 height 6
type input "18"
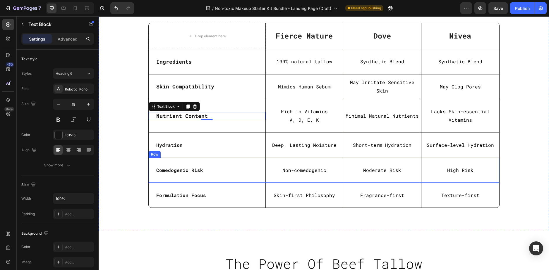
scroll to position [1772, 0]
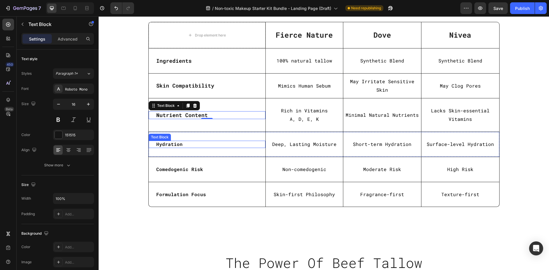
click at [172, 143] on strong "Hydration" at bounding box center [169, 144] width 26 height 6
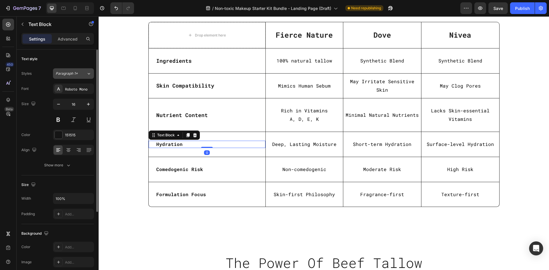
click at [72, 71] on span "Paragraph 1*" at bounding box center [67, 73] width 22 height 5
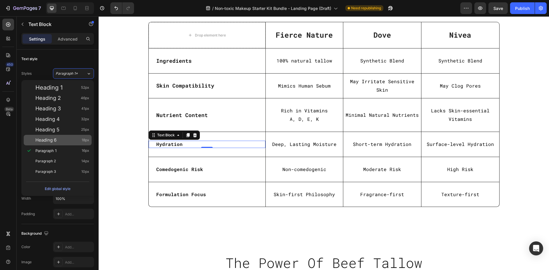
click at [56, 138] on span "Heading 6" at bounding box center [45, 140] width 21 height 6
type input "18"
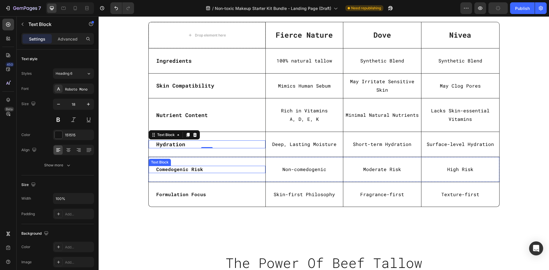
click at [171, 169] on strong "Comedogenic Risk" at bounding box center [179, 169] width 47 height 6
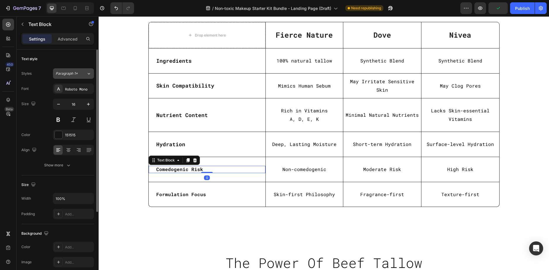
click at [73, 74] on span "Paragraph 1*" at bounding box center [67, 73] width 22 height 5
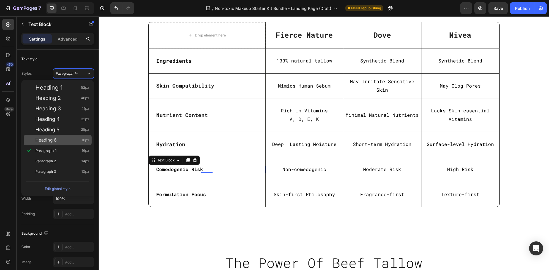
click at [60, 139] on div "Heading 6 18px" at bounding box center [62, 140] width 54 height 6
type input "18"
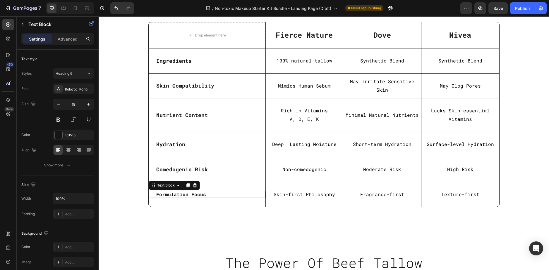
click at [182, 193] on strong "Formulation Focus" at bounding box center [181, 195] width 50 height 6
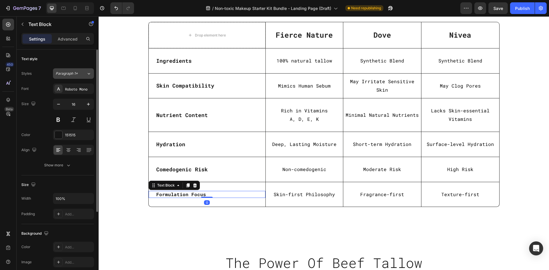
click at [73, 77] on button "Paragraph 1*" at bounding box center [73, 73] width 41 height 11
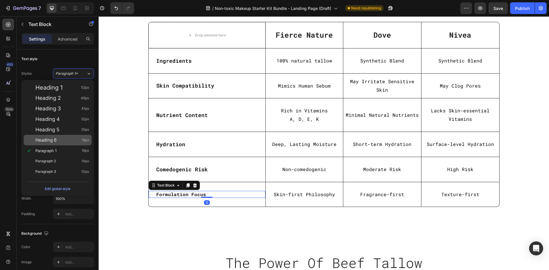
click at [60, 139] on div "Heading 6 18px" at bounding box center [62, 140] width 54 height 6
type input "18"
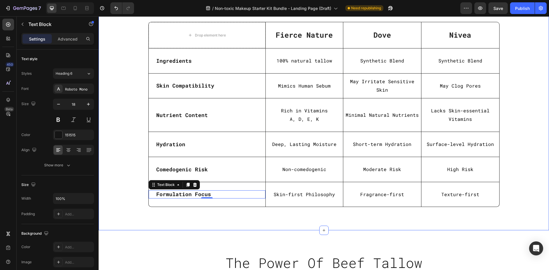
click at [289, 221] on div "Title Line Row Drop element here Fierce Nature Text block Row Dove Text block N…" at bounding box center [324, 107] width 450 height 245
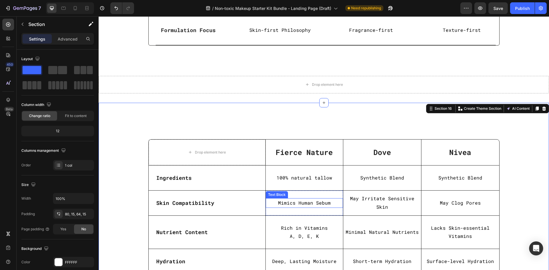
scroll to position [1655, 0]
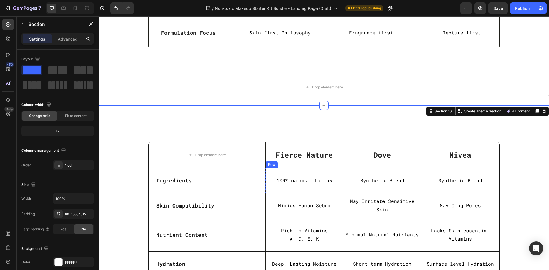
click at [335, 171] on div "100% natural tallow Text Block Row" at bounding box center [304, 180] width 78 height 25
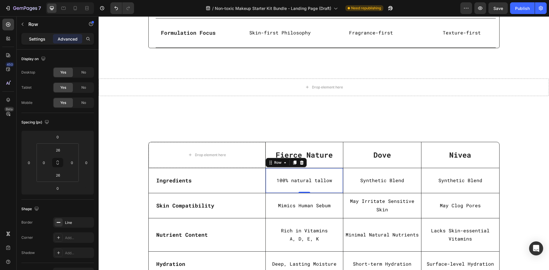
click at [32, 37] on p "Settings" at bounding box center [37, 39] width 16 height 6
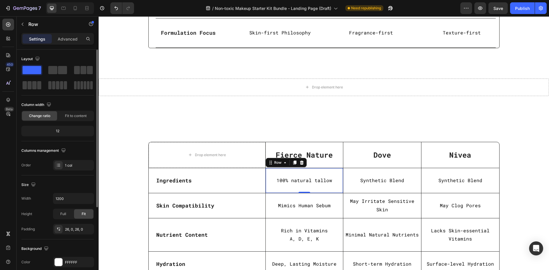
scroll to position [58, 0]
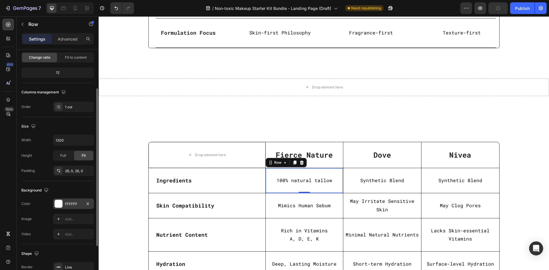
click at [75, 204] on div "FFFFFF" at bounding box center [73, 204] width 17 height 5
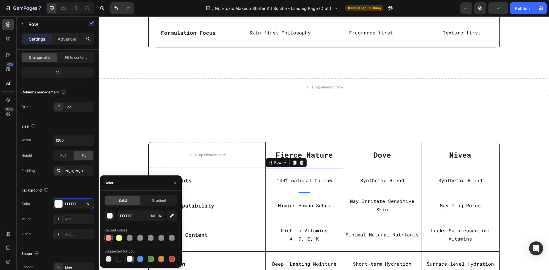
click at [111, 240] on div at bounding box center [109, 238] width 6 height 6
type input "FF9A7E"
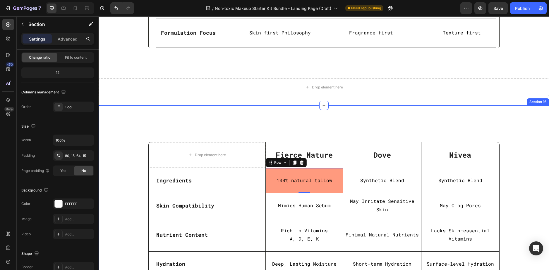
click at [137, 120] on div "Title Line Row Drop element here Fierce Nature Text block Row Dove Text block N…" at bounding box center [324, 228] width 450 height 245
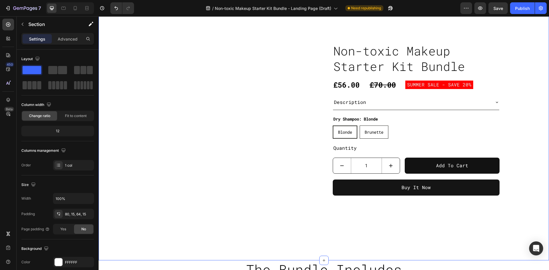
scroll to position [174, 0]
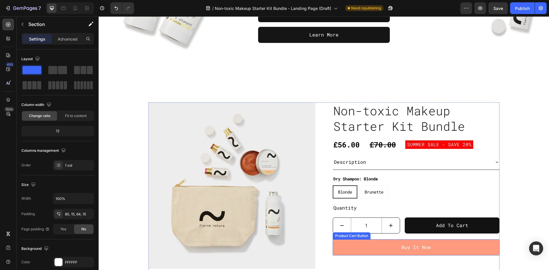
click at [387, 249] on button "Buy It Now" at bounding box center [415, 248] width 167 height 16
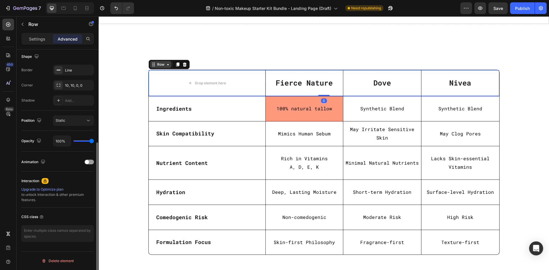
scroll to position [0, 0]
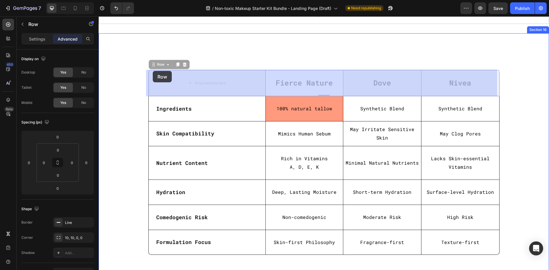
drag, startPoint x: 152, startPoint y: 68, endPoint x: 153, endPoint y: 71, distance: 3.5
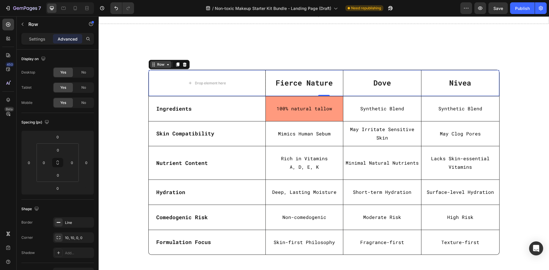
click at [156, 66] on div "Row" at bounding box center [161, 64] width 10 height 5
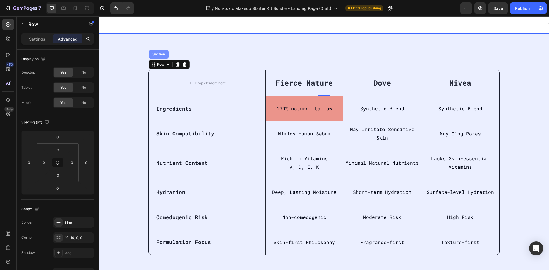
click at [161, 56] on div "Section" at bounding box center [158, 55] width 15 height 4
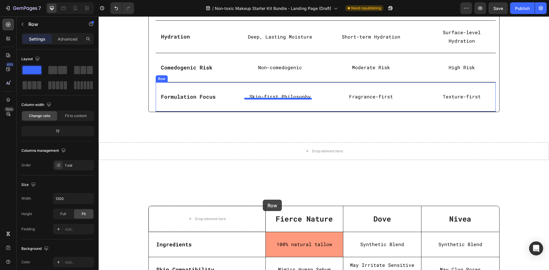
scroll to position [1607, 0]
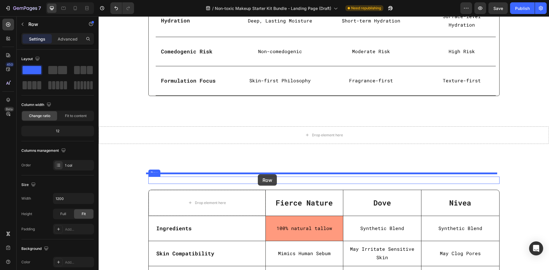
drag, startPoint x: 244, startPoint y: 130, endPoint x: 258, endPoint y: 175, distance: 46.8
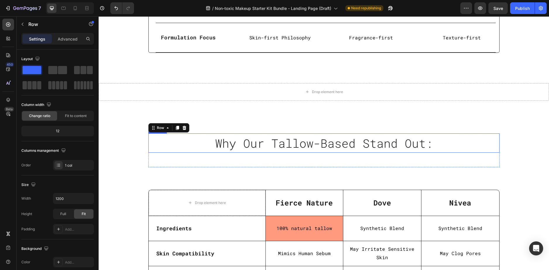
scroll to position [1564, 0]
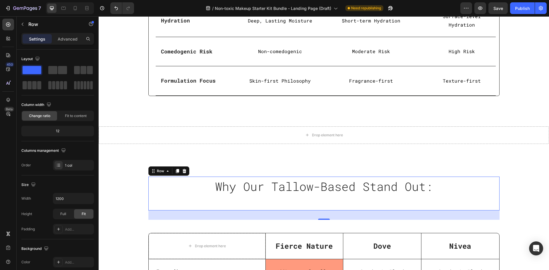
click at [328, 198] on div "Why Our Tallow-Based Stand Out: Heading" at bounding box center [323, 194] width 351 height 34
click at [325, 184] on span "Why Our Tallow-Based Stand Out:" at bounding box center [324, 186] width 218 height 15
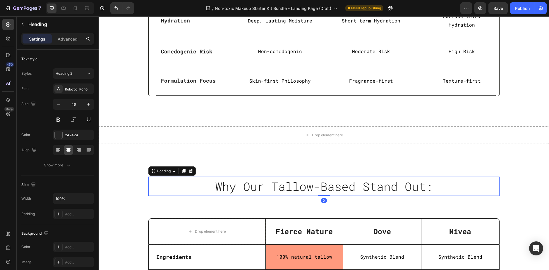
drag, startPoint x: 324, startPoint y: 207, endPoint x: 324, endPoint y: 181, distance: 25.7
click at [324, 181] on div "Why Our Tallow-Based Stand Out: Heading 0" at bounding box center [323, 186] width 351 height 19
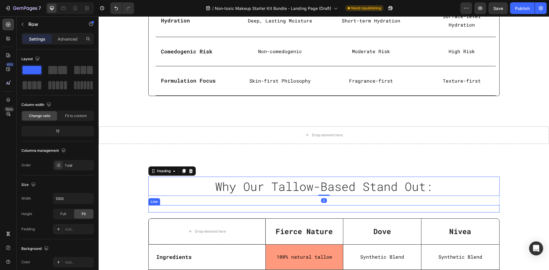
click at [311, 200] on div "Why Our Tallow-Based Stand Out: Heading 0 Row Title Line" at bounding box center [323, 195] width 351 height 36
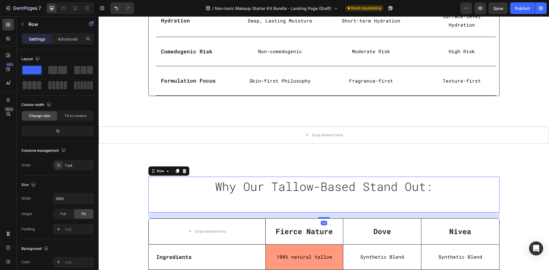
click at [305, 202] on div "Why Our Tallow-Based Stand Out: Heading Row Title Line" at bounding box center [323, 195] width 351 height 36
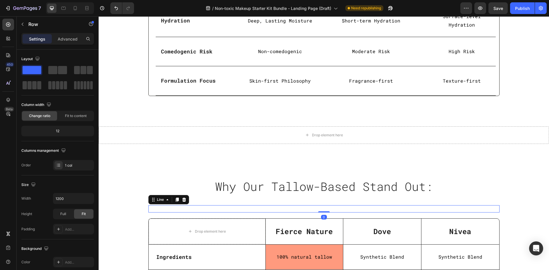
click at [303, 206] on div "Title Line 0" at bounding box center [323, 209] width 351 height 7
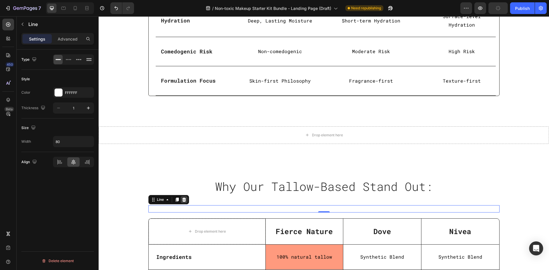
click at [184, 196] on div at bounding box center [183, 199] width 7 height 7
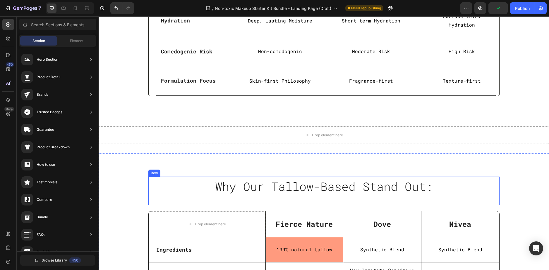
click at [282, 194] on div "Why Our Tallow-Based Stand Out: Heading Row" at bounding box center [323, 191] width 351 height 29
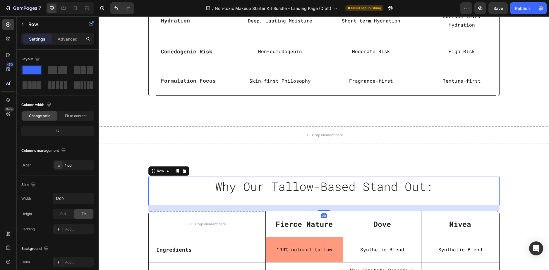
click at [320, 194] on div "Why Our Tallow-Based Stand Out: Heading Row" at bounding box center [323, 191] width 351 height 29
click at [322, 185] on span "Why Our Tallow-Based Stand Out:" at bounding box center [324, 186] width 218 height 15
click at [304, 194] on div "Why Our Tallow-Based Stand Out: Heading Row" at bounding box center [323, 191] width 351 height 29
click at [63, 40] on p "Advanced" at bounding box center [68, 39] width 20 height 6
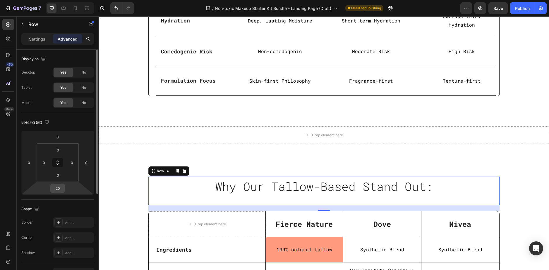
click at [58, 188] on input "20" at bounding box center [58, 188] width 12 height 9
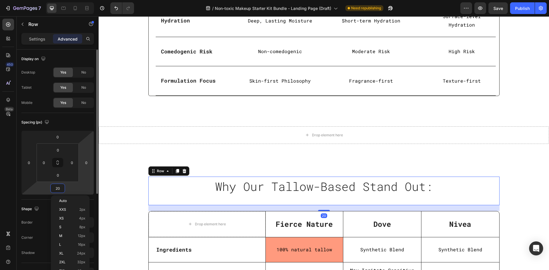
type input "0"
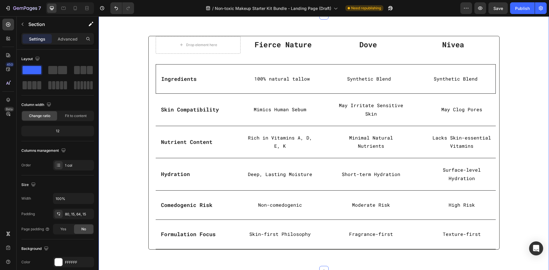
scroll to position [1330, 0]
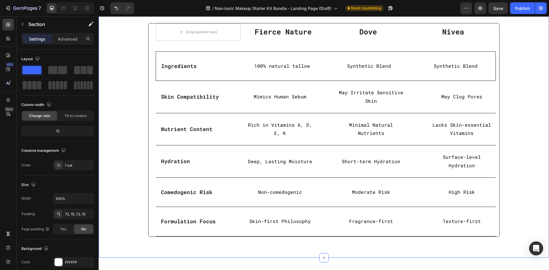
click at [126, 110] on div "Drop element here Fierce Nature Text block Dove Text block Nivea Text block Row…" at bounding box center [324, 130] width 450 height 256
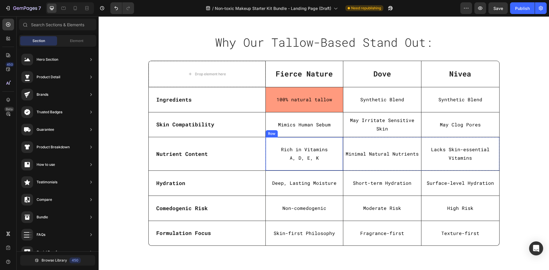
scroll to position [1271, 0]
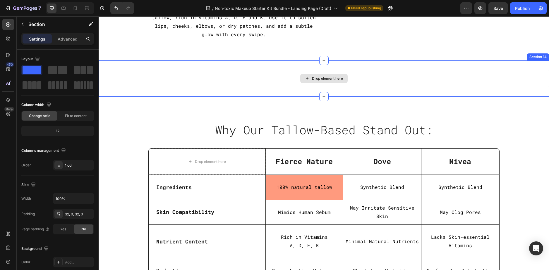
click at [397, 87] on div "Drop element here" at bounding box center [324, 79] width 450 height 18
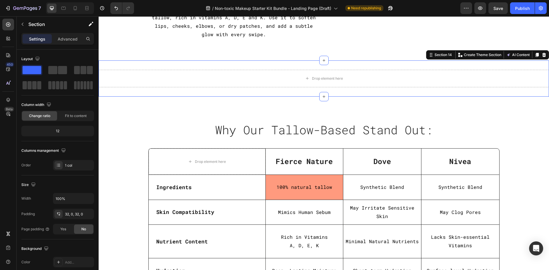
click at [385, 97] on div "Drop element here Section 14 Create Theme Section AI Content Write with GemAI W…" at bounding box center [324, 79] width 450 height 36
click at [541, 57] on icon at bounding box center [543, 55] width 5 height 5
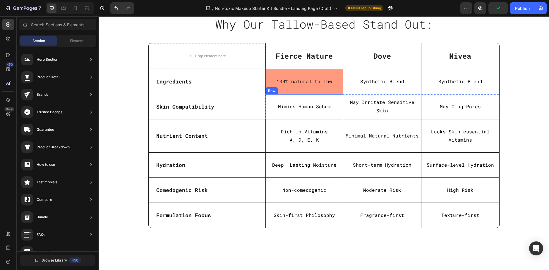
scroll to position [1447, 0]
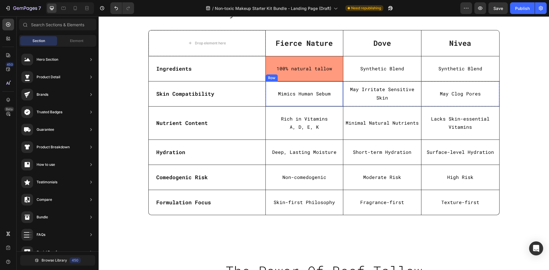
click at [333, 88] on div "Mimics Human Sebum Text Block Row" at bounding box center [304, 94] width 78 height 25
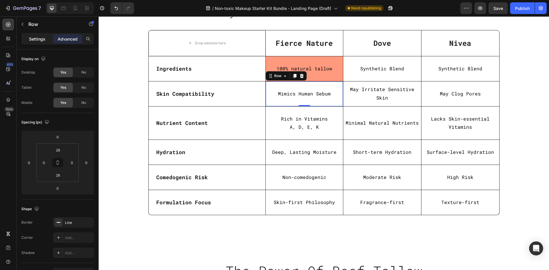
click at [38, 36] on p "Settings" at bounding box center [37, 39] width 16 height 6
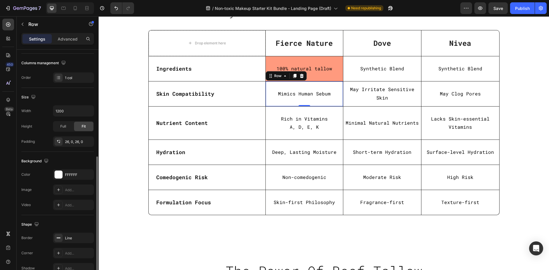
scroll to position [119, 0]
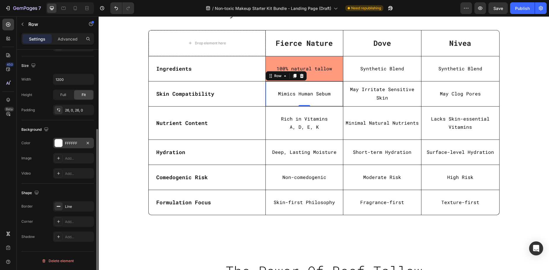
click at [68, 146] on div "FFFFFF" at bounding box center [73, 143] width 17 height 5
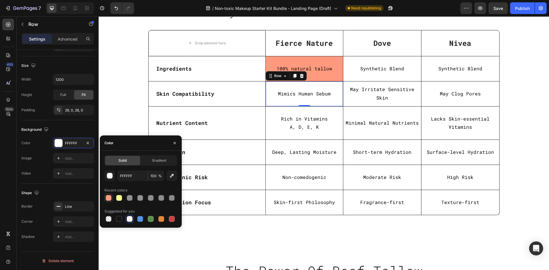
click at [109, 199] on div at bounding box center [109, 198] width 6 height 6
type input "FF9A7E"
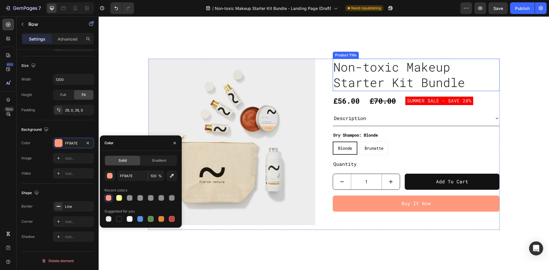
scroll to position [219, 0]
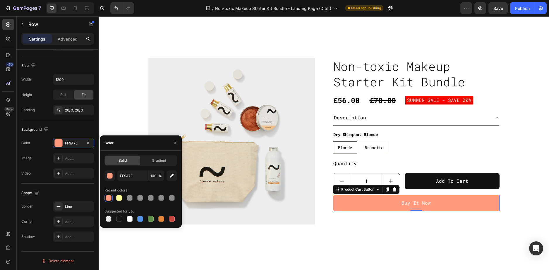
click at [353, 199] on button "Buy It Now" at bounding box center [415, 203] width 167 height 16
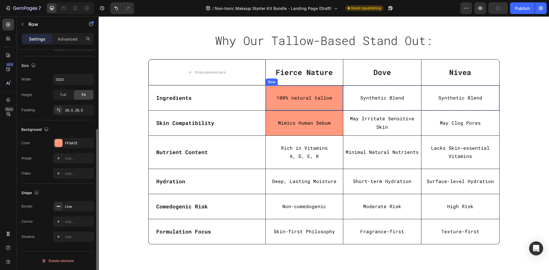
scroll to position [0, 0]
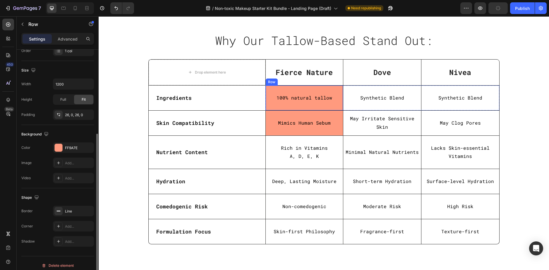
click at [337, 106] on div "100% natural tallow Text Block Row" at bounding box center [304, 98] width 78 height 25
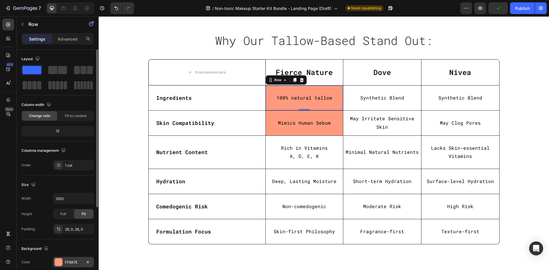
click at [74, 264] on div "FF9A7E" at bounding box center [73, 262] width 17 height 5
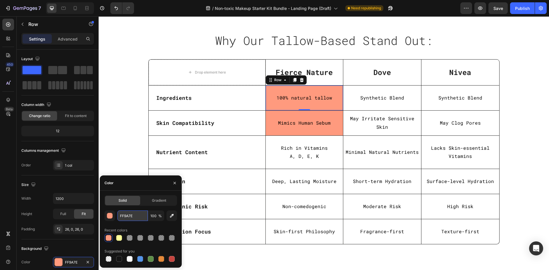
click at [133, 215] on input "FF9A7E" at bounding box center [132, 216] width 30 height 11
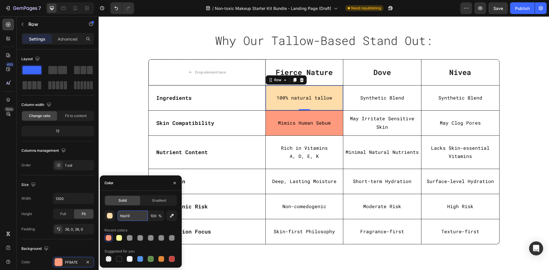
type input "fda093"
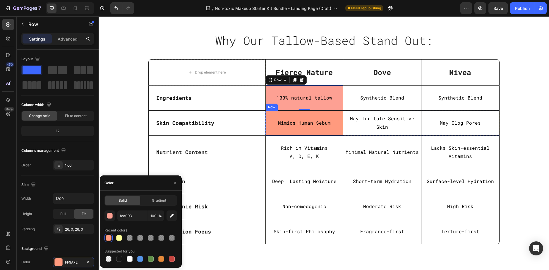
click at [276, 129] on div "Mimics Human Sebum Text Block Row" at bounding box center [304, 123] width 78 height 25
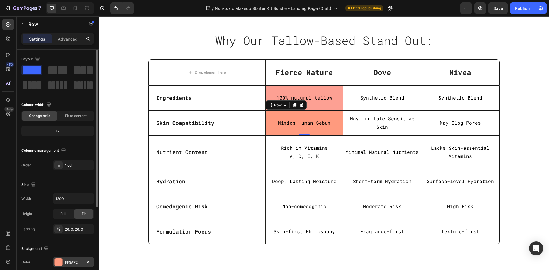
click at [65, 265] on div "FF9A7E" at bounding box center [73, 262] width 17 height 5
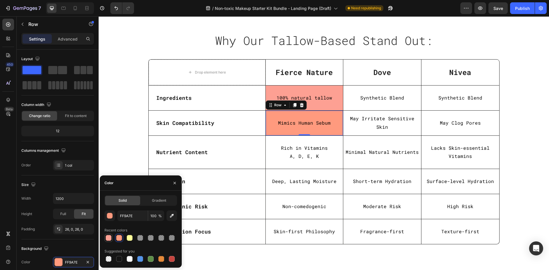
click at [107, 238] on div at bounding box center [109, 238] width 6 height 6
type input "FDA093"
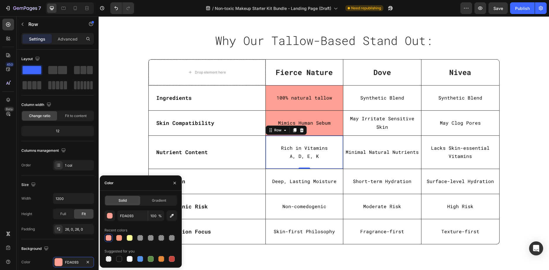
click at [268, 165] on div "Rich in Vitamins A, D, E, K Text Block Row 0" at bounding box center [304, 152] width 78 height 33
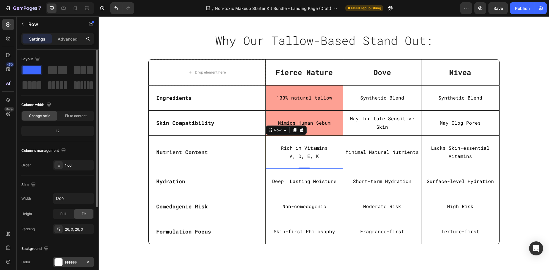
click at [68, 260] on div "FFFFFF" at bounding box center [73, 262] width 17 height 5
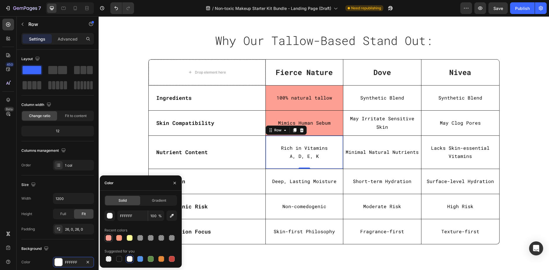
click at [108, 237] on div at bounding box center [109, 238] width 6 height 6
type input "FDA093"
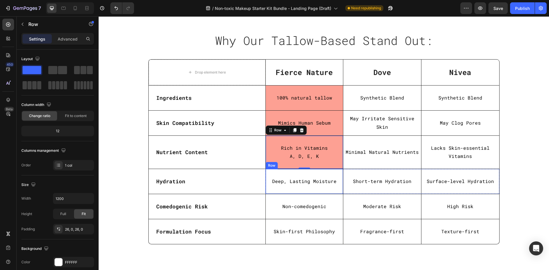
click at [267, 191] on div "Deep, Lasting Moisture Text Block Row" at bounding box center [304, 181] width 78 height 25
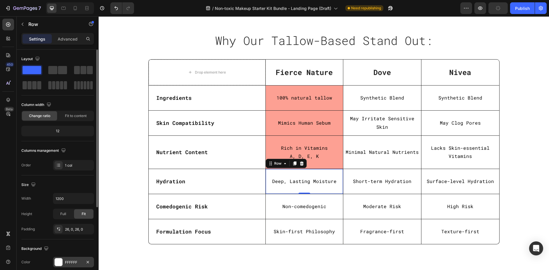
click at [73, 262] on div "FFFFFF" at bounding box center [73, 262] width 17 height 5
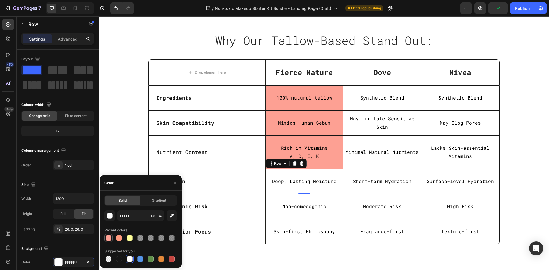
click at [106, 237] on div at bounding box center [109, 238] width 6 height 6
type input "FDA093"
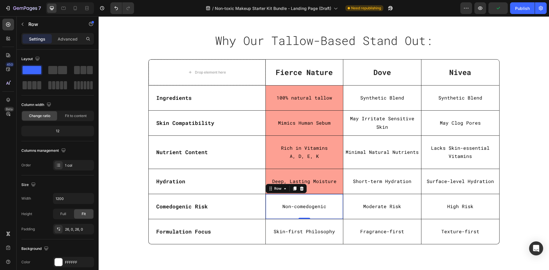
click at [268, 215] on div "Non-comedogenic Text Block Row 0" at bounding box center [304, 206] width 78 height 25
click at [64, 259] on div "FFFFFF" at bounding box center [73, 262] width 41 height 11
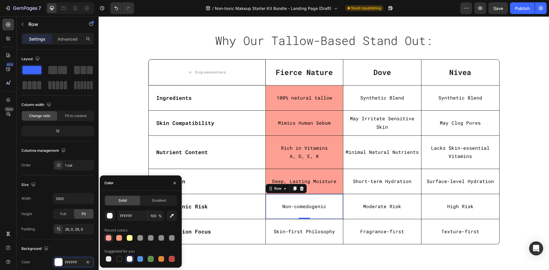
click at [108, 237] on div at bounding box center [109, 238] width 6 height 6
type input "FDA093"
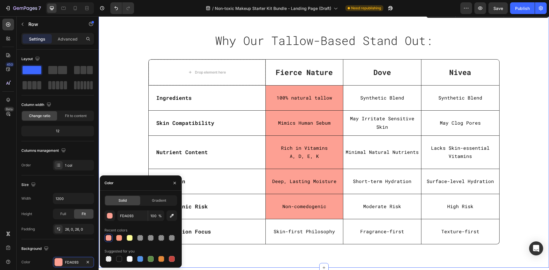
click at [127, 122] on div "Why Our Tallow-Based Stand Out: Heading Row Row Drop element here Fierce Nature…" at bounding box center [323, 140] width 441 height 219
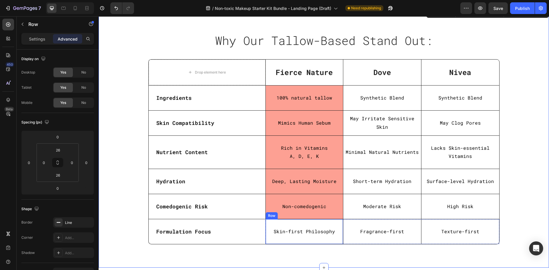
click at [332, 223] on div "Skin-first Philosophy Text Block Row" at bounding box center [304, 232] width 78 height 25
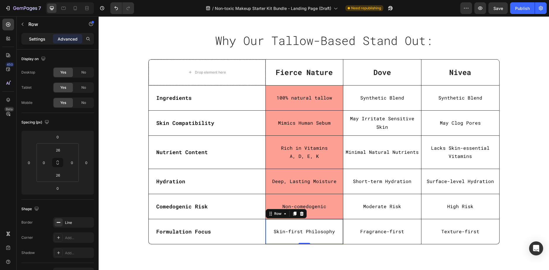
click at [33, 36] on p "Settings" at bounding box center [37, 39] width 16 height 6
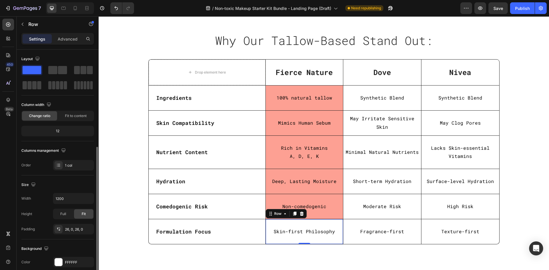
scroll to position [58, 0]
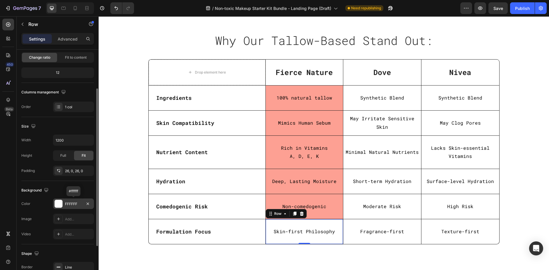
click at [66, 201] on div "FFFFFF" at bounding box center [73, 204] width 41 height 11
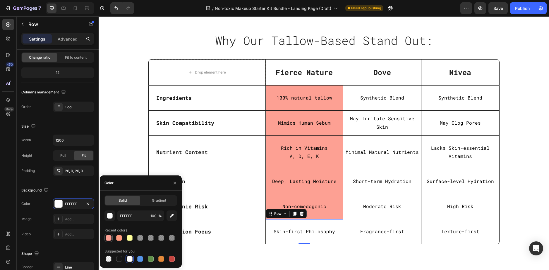
click at [107, 240] on div at bounding box center [109, 238] width 6 height 6
type input "FDA093"
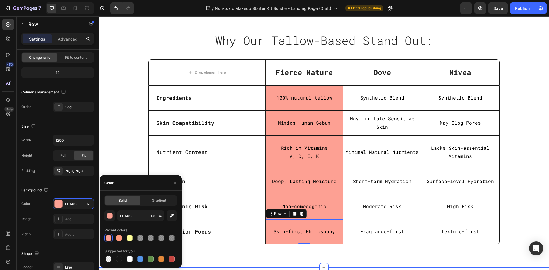
click at [127, 98] on div "Why Our Tallow-Based Stand Out: Heading Row Row Drop element here Fierce Nature…" at bounding box center [323, 140] width 441 height 219
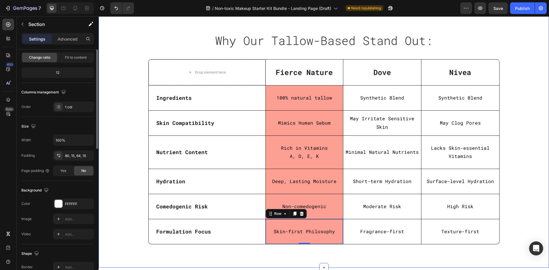
scroll to position [0, 0]
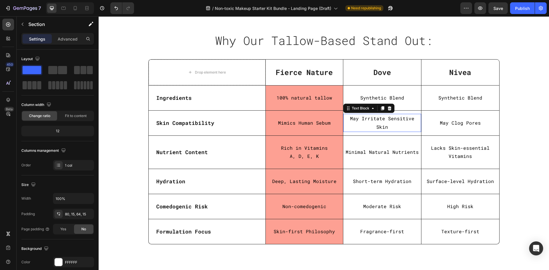
click at [376, 125] on p "May Irritate Sensitive Skin" at bounding box center [382, 123] width 77 height 17
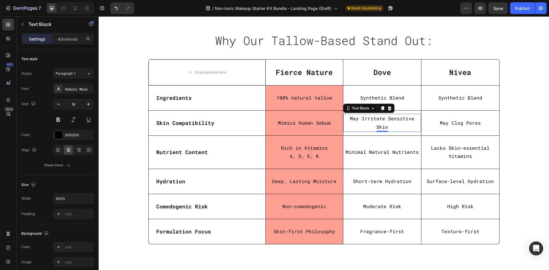
click at [381, 122] on p "May Irritate Sensitive Skin" at bounding box center [382, 123] width 77 height 17
click at [379, 123] on p "May Irritate Sensitive Skin" at bounding box center [382, 123] width 77 height 17
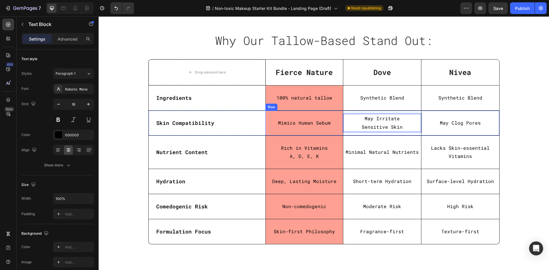
scroll to position [1413, 0]
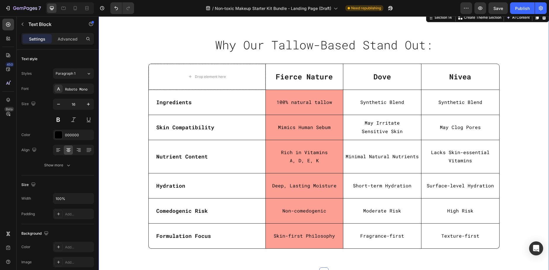
click at [523, 108] on div "Why Our Tallow-Based Stand Out: Heading Row Row Drop element here Fierce Nature…" at bounding box center [323, 144] width 441 height 219
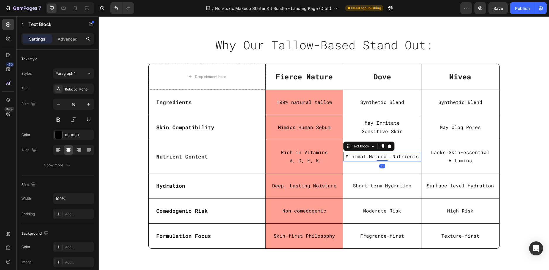
click at [388, 158] on p "Minimal Natural Nutrients" at bounding box center [382, 157] width 77 height 8
click at [387, 156] on p "Minimal Natural Nutrients" at bounding box center [382, 157] width 77 height 8
click at [389, 156] on p "Minimal Natural Nutrients" at bounding box center [382, 157] width 77 height 8
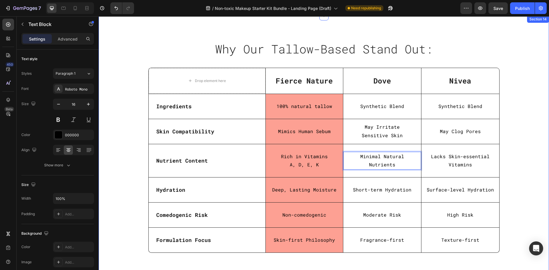
click at [513, 132] on div "Why Our Tallow-Based Stand Out: Heading Row Row Drop element here Fierce Nature…" at bounding box center [323, 148] width 441 height 219
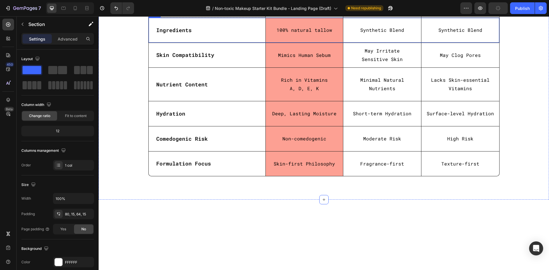
scroll to position [1351, 0]
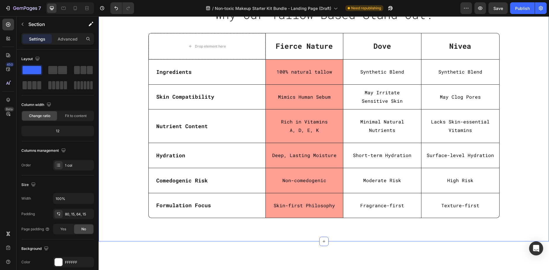
click at [123, 123] on div "Why Our Tallow-Based Stand Out: Heading Row Row Drop element here Fierce Nature…" at bounding box center [323, 114] width 441 height 219
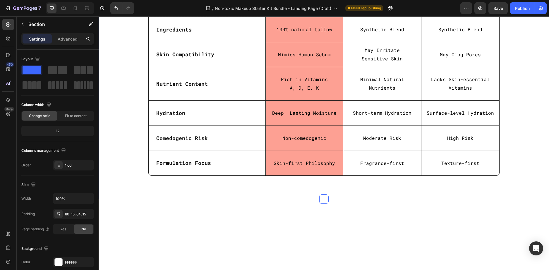
scroll to position [1321, 0]
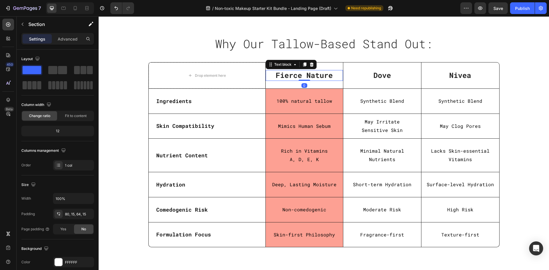
click at [286, 80] on p "Fierce Nature" at bounding box center [304, 76] width 76 height 10
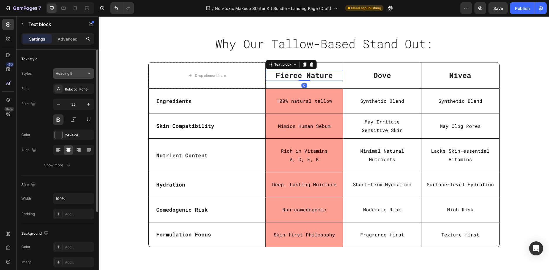
click at [78, 76] on div "Heading 5" at bounding box center [68, 73] width 24 height 5
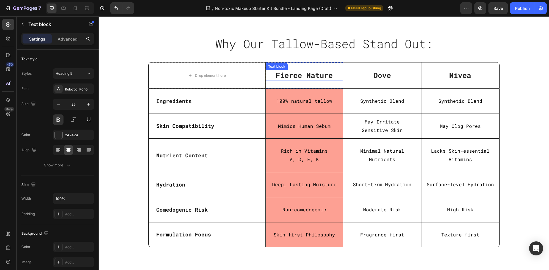
click at [287, 80] on p "Fierce Nature" at bounding box center [304, 76] width 76 height 10
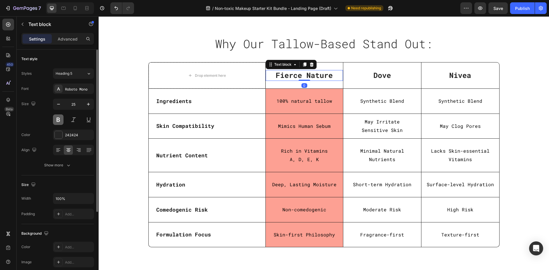
click at [56, 121] on button at bounding box center [58, 120] width 11 height 11
click at [55, 120] on button at bounding box center [58, 120] width 11 height 11
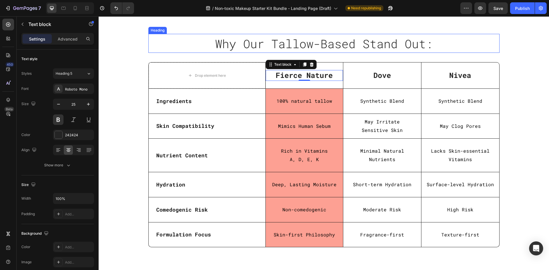
click at [150, 33] on div "Heading" at bounding box center [157, 30] width 16 height 5
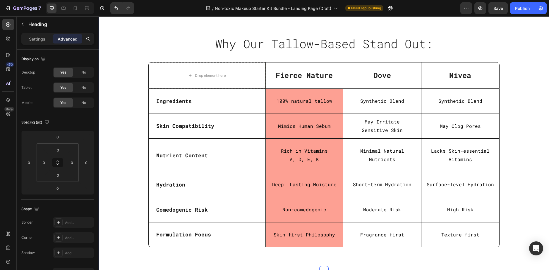
click at [103, 111] on div "Why Our Tallow-Based Stand Out: Heading Row Row Drop element here Fierce Nature…" at bounding box center [324, 141] width 450 height 261
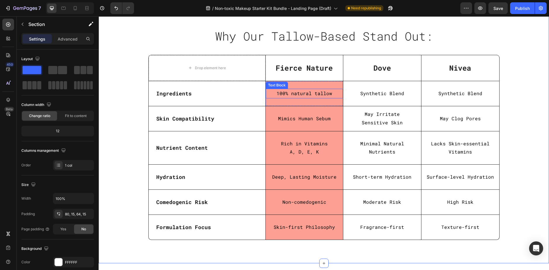
scroll to position [1409, 0]
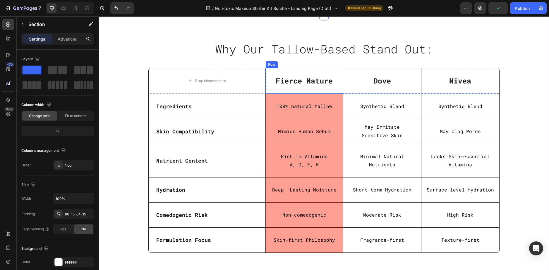
click at [334, 89] on div "Fierce Nature Text block Row" at bounding box center [304, 81] width 78 height 26
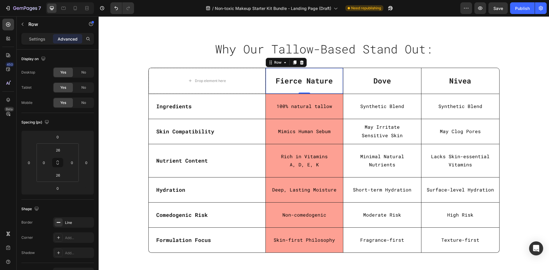
click at [338, 88] on div "Fierce Nature Text block Row 0" at bounding box center [304, 81] width 78 height 26
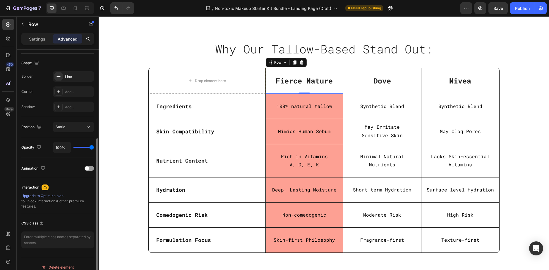
scroll to position [0, 0]
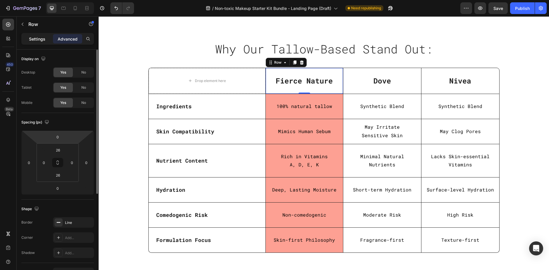
click at [34, 35] on div "Settings" at bounding box center [37, 38] width 29 height 9
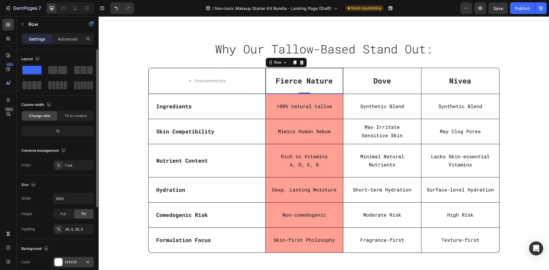
click at [60, 258] on div at bounding box center [58, 262] width 8 height 8
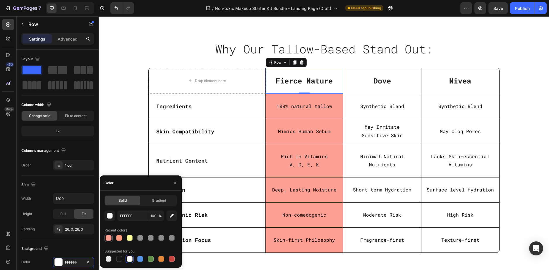
click at [106, 237] on div at bounding box center [109, 238] width 6 height 6
type input "FDA093"
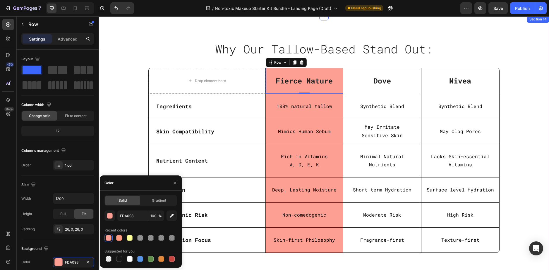
click at [134, 89] on div "Why Our Tallow-Based Stand Out: Heading Row Row Drop element here Fierce Nature…" at bounding box center [323, 148] width 441 height 219
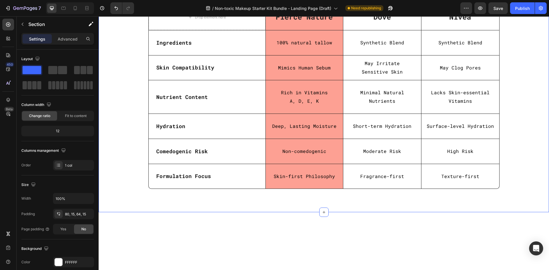
scroll to position [1409, 0]
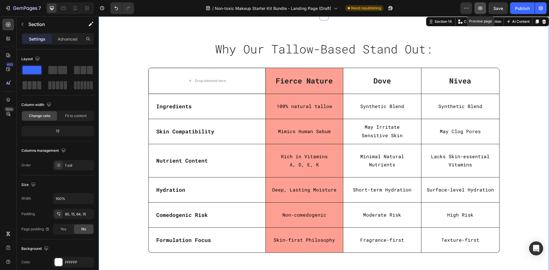
click at [477, 9] on icon "button" at bounding box center [480, 8] width 6 height 6
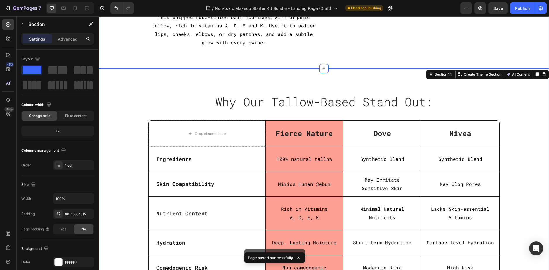
scroll to position [1263, 0]
click at [73, 7] on icon at bounding box center [75, 8] width 6 height 6
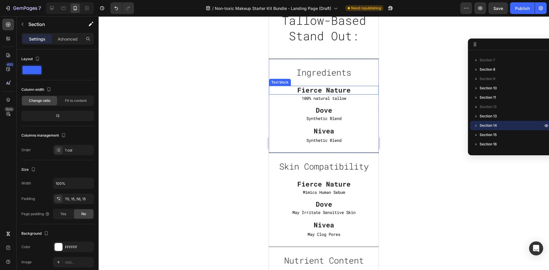
scroll to position [1961, 0]
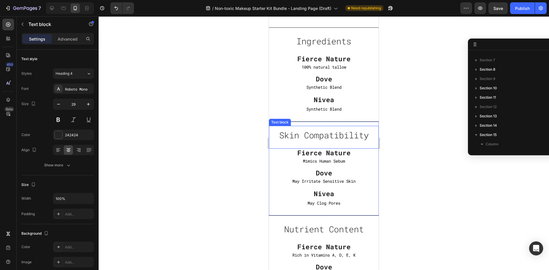
click at [366, 143] on div "Skin Compatibility Text block" at bounding box center [324, 137] width 110 height 23
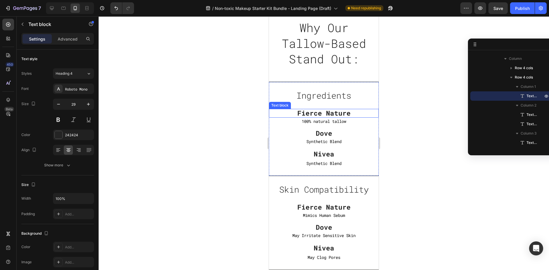
scroll to position [1902, 0]
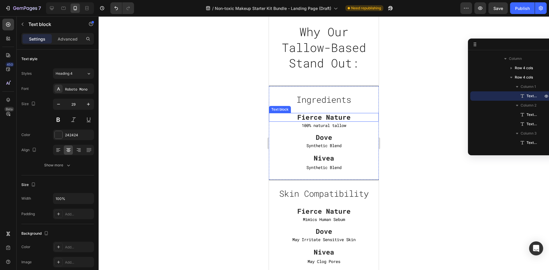
click at [282, 116] on p "Fierce Nature" at bounding box center [324, 117] width 110 height 9
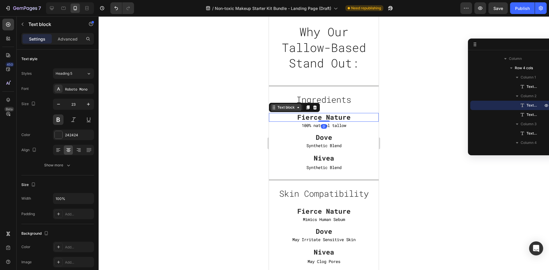
click at [282, 109] on div "Text block" at bounding box center [286, 107] width 20 height 5
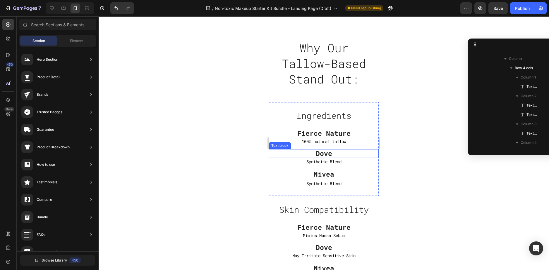
scroll to position [1884, 0]
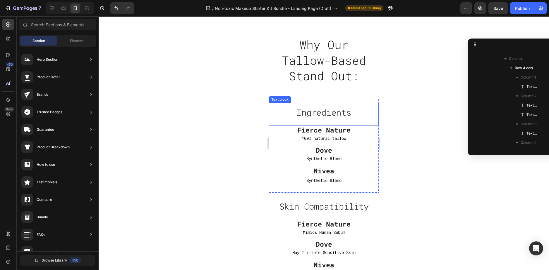
click at [355, 126] on div "Ingredients Text block" at bounding box center [324, 114] width 110 height 23
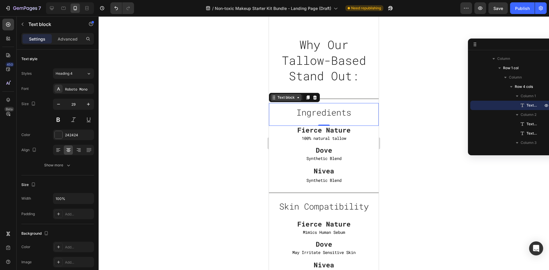
click at [285, 100] on div "Text block" at bounding box center [286, 97] width 20 height 5
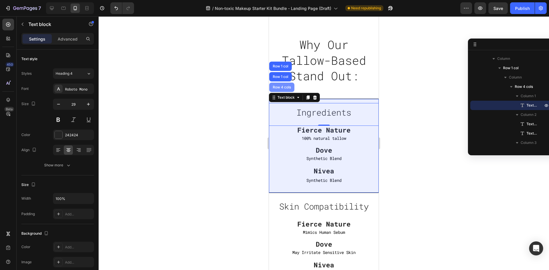
click at [282, 89] on div "Row 4 cols" at bounding box center [281, 88] width 20 height 4
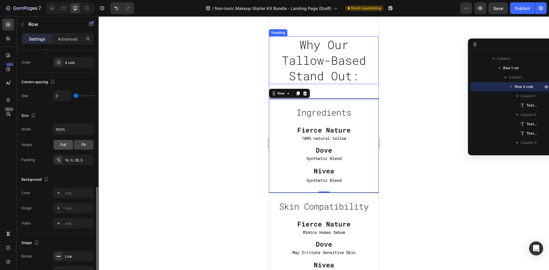
scroll to position [138, 0]
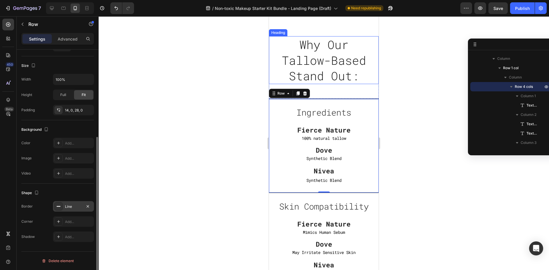
click at [76, 207] on div "Line" at bounding box center [73, 206] width 17 height 5
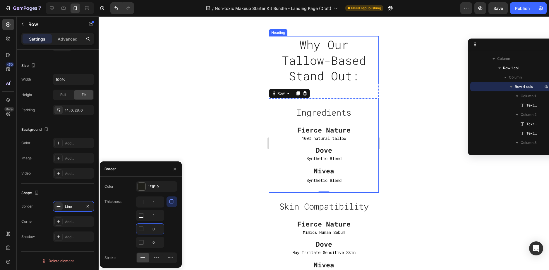
click at [154, 230] on input "0" at bounding box center [149, 229] width 27 height 11
type input "1"
click at [154, 208] on input "0" at bounding box center [149, 202] width 27 height 11
type input "1"
click at [402, 147] on div at bounding box center [324, 143] width 450 height 254
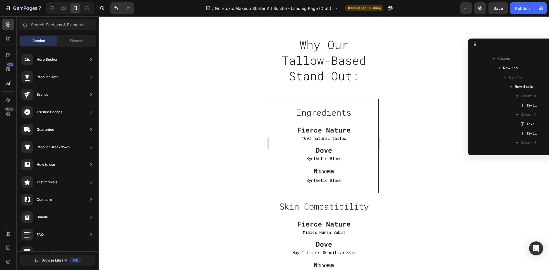
click at [402, 147] on div at bounding box center [324, 143] width 450 height 254
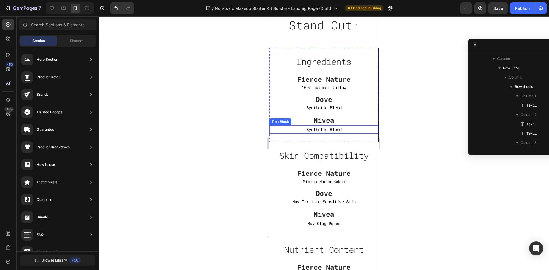
scroll to position [1943, 0]
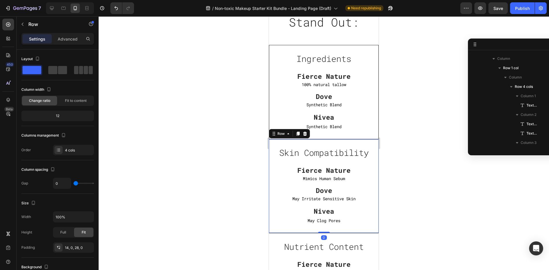
click at [372, 227] on div "Skin Compatibility Text block Fierce Nature Text block Mimics Human Sebum Text …" at bounding box center [324, 186] width 110 height 94
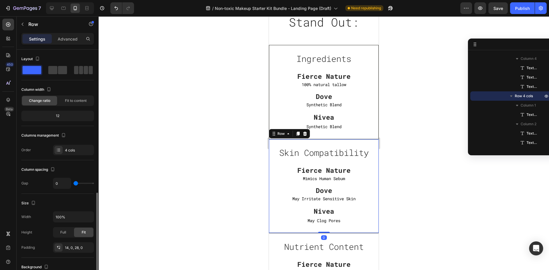
scroll to position [138, 0]
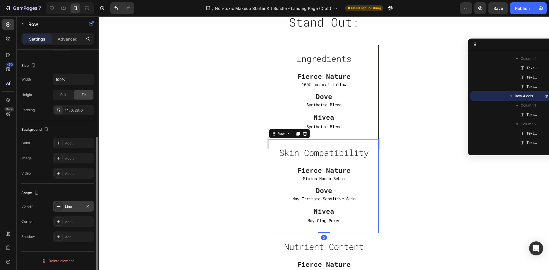
click at [72, 209] on div "Line" at bounding box center [73, 206] width 17 height 5
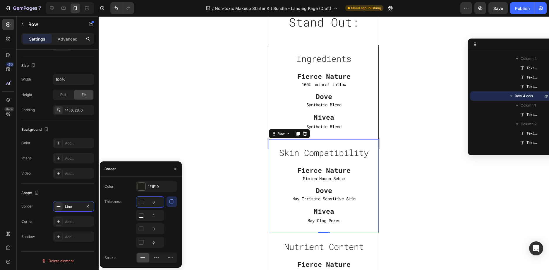
click at [156, 204] on input "0" at bounding box center [149, 202] width 27 height 11
type input "1"
click at [157, 221] on input "0" at bounding box center [149, 216] width 27 height 11
click at [155, 204] on input "1" at bounding box center [149, 202] width 27 height 11
click at [155, 221] on input "0" at bounding box center [149, 216] width 27 height 11
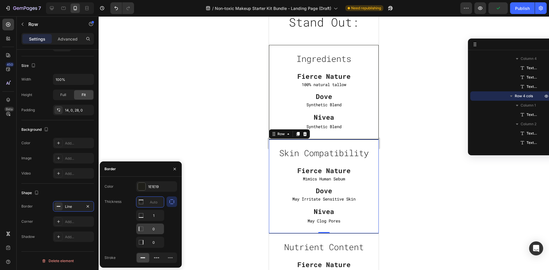
type input "0"
type input "1"
click at [157, 242] on input "0" at bounding box center [149, 242] width 27 height 11
type input "1"
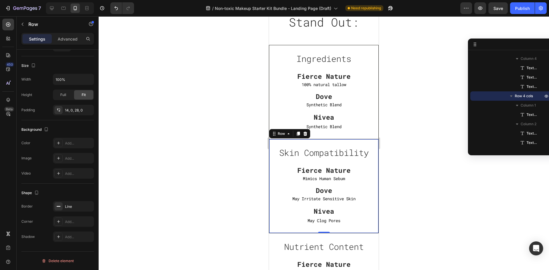
click at [389, 195] on div at bounding box center [324, 143] width 450 height 254
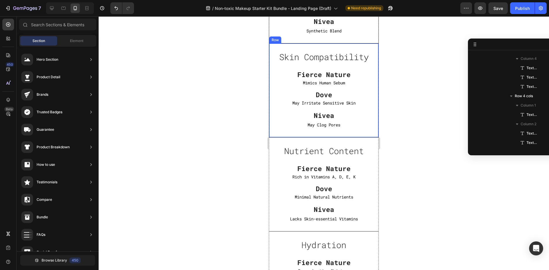
scroll to position [2089, 0]
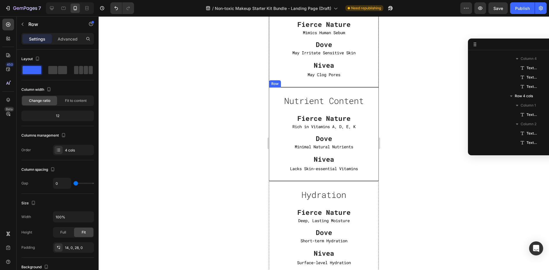
click at [371, 178] on div "Nutrient Content Text block Fierce Nature Text block Rich in Vitamins A, D, E, …" at bounding box center [324, 134] width 110 height 94
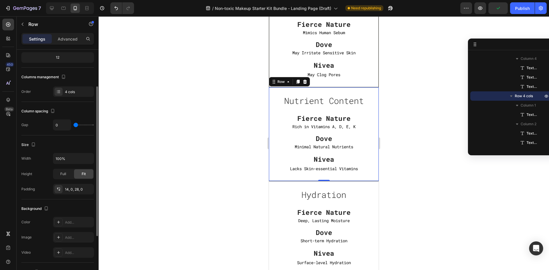
scroll to position [117, 0]
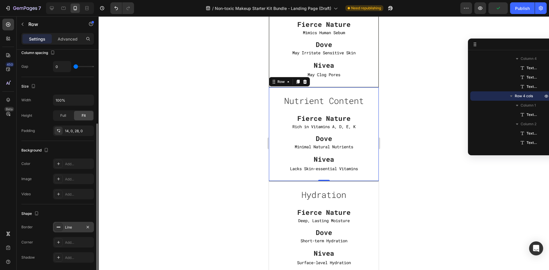
click at [69, 226] on div "Line" at bounding box center [73, 227] width 17 height 5
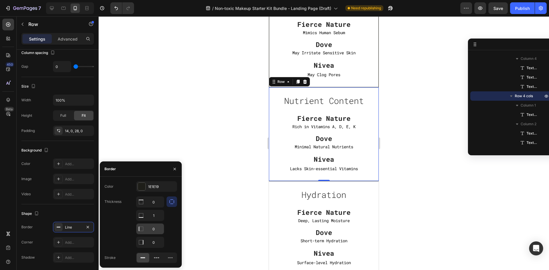
click at [152, 208] on input "0" at bounding box center [149, 202] width 27 height 11
type input "1"
click at [153, 208] on input "0" at bounding box center [149, 202] width 27 height 11
type input "1"
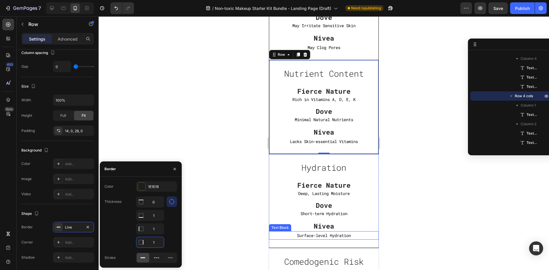
scroll to position [2177, 0]
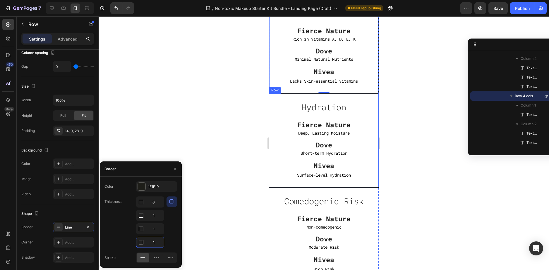
click at [270, 183] on div "Hydration Text block Fierce Nature Text block Deep, Lasting Moisture Text Block…" at bounding box center [324, 141] width 110 height 94
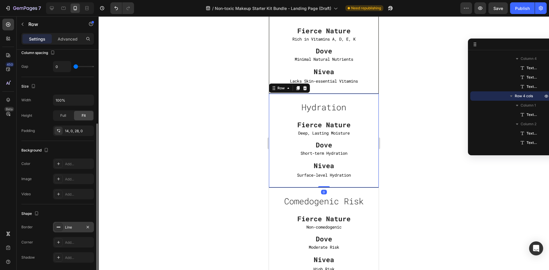
click at [74, 228] on div "Line" at bounding box center [73, 227] width 17 height 5
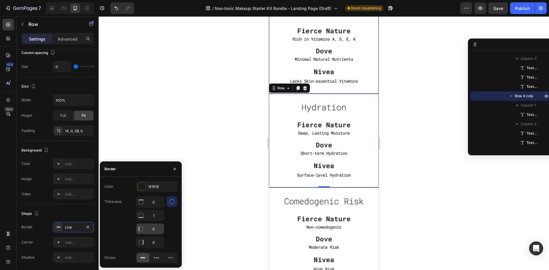
click at [154, 208] on input "0" at bounding box center [149, 202] width 27 height 11
type input "1"
click at [156, 208] on input "0" at bounding box center [149, 202] width 27 height 11
type input "1"
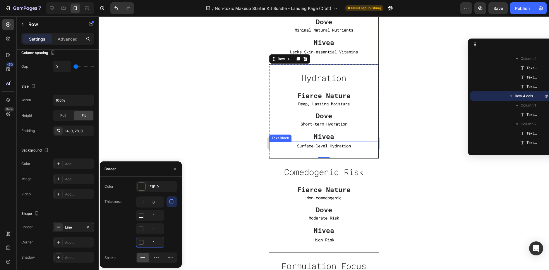
scroll to position [2235, 0]
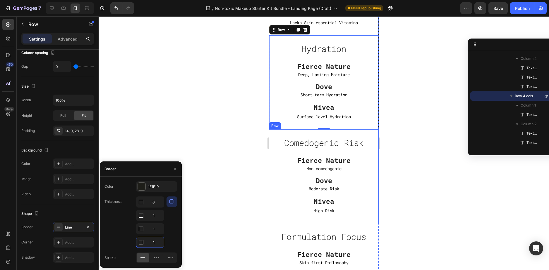
click at [371, 222] on div "Comedogenic Risk Text block Fierce Nature Text block Non-comedogenic Text Block…" at bounding box center [324, 177] width 110 height 94
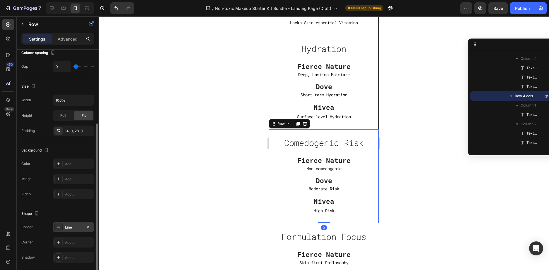
click at [67, 227] on div "Line" at bounding box center [73, 227] width 17 height 5
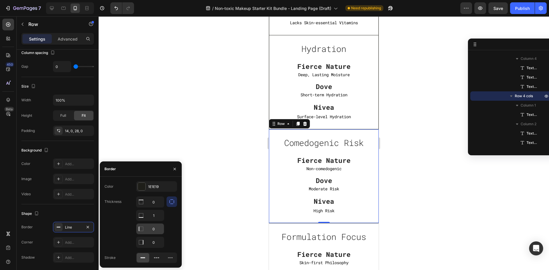
click at [153, 208] on input "0" at bounding box center [149, 202] width 27 height 11
type input "1"
click at [158, 208] on input "0" at bounding box center [149, 202] width 27 height 11
type input "1"
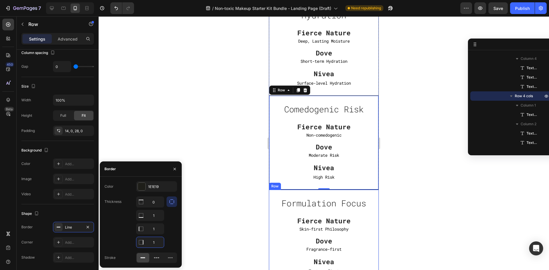
scroll to position [2352, 0]
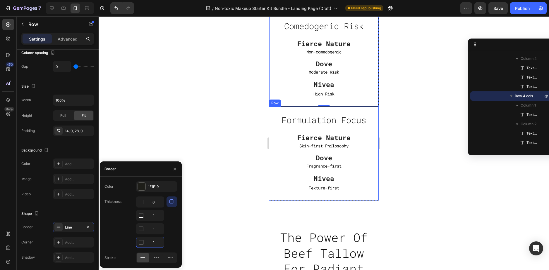
click at [269, 198] on div "Formulation Focus Text block Fierce Nature Text block Skin-first Philosophy Tex…" at bounding box center [324, 154] width 110 height 94
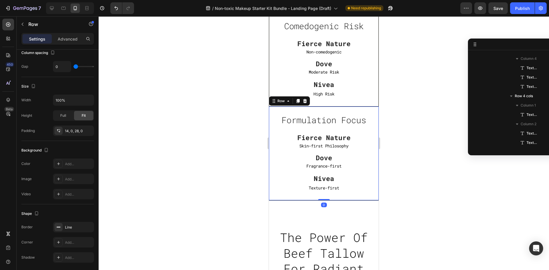
scroll to position [738, 0]
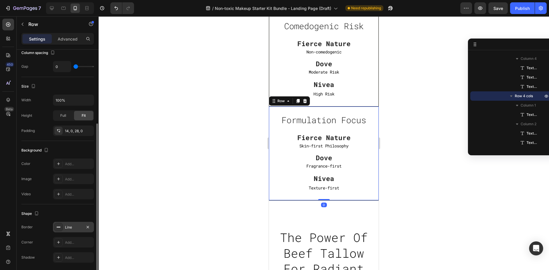
click at [70, 230] on div "Line" at bounding box center [73, 227] width 41 height 11
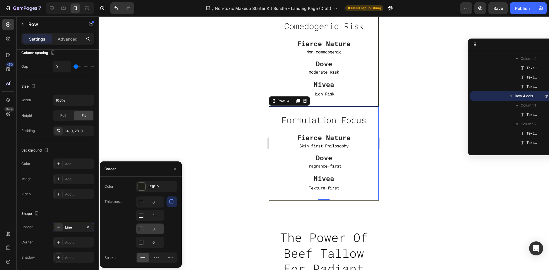
click at [152, 208] on input "0" at bounding box center [149, 202] width 27 height 11
type input "1"
click at [153, 208] on input "0" at bounding box center [149, 202] width 27 height 11
type input "1"
click at [241, 132] on div at bounding box center [324, 143] width 450 height 254
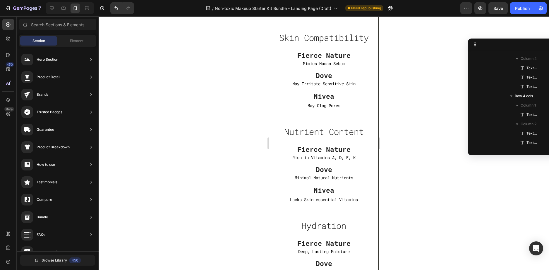
scroll to position [2031, 0]
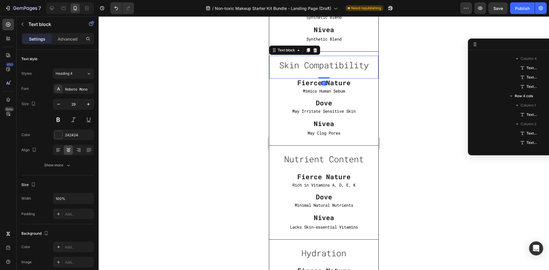
click at [277, 64] on p "Skin Compatibility" at bounding box center [324, 65] width 108 height 11
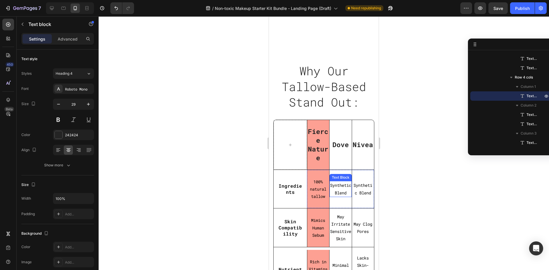
scroll to position [1446, 0]
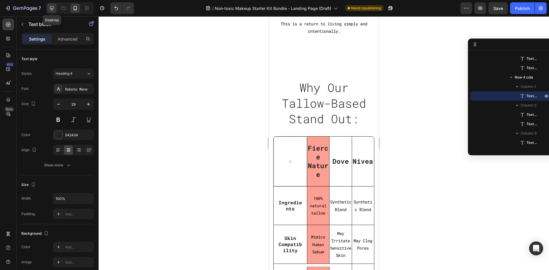
click at [53, 8] on icon at bounding box center [52, 8] width 6 height 6
type input "32"
